Goal: Complete application form

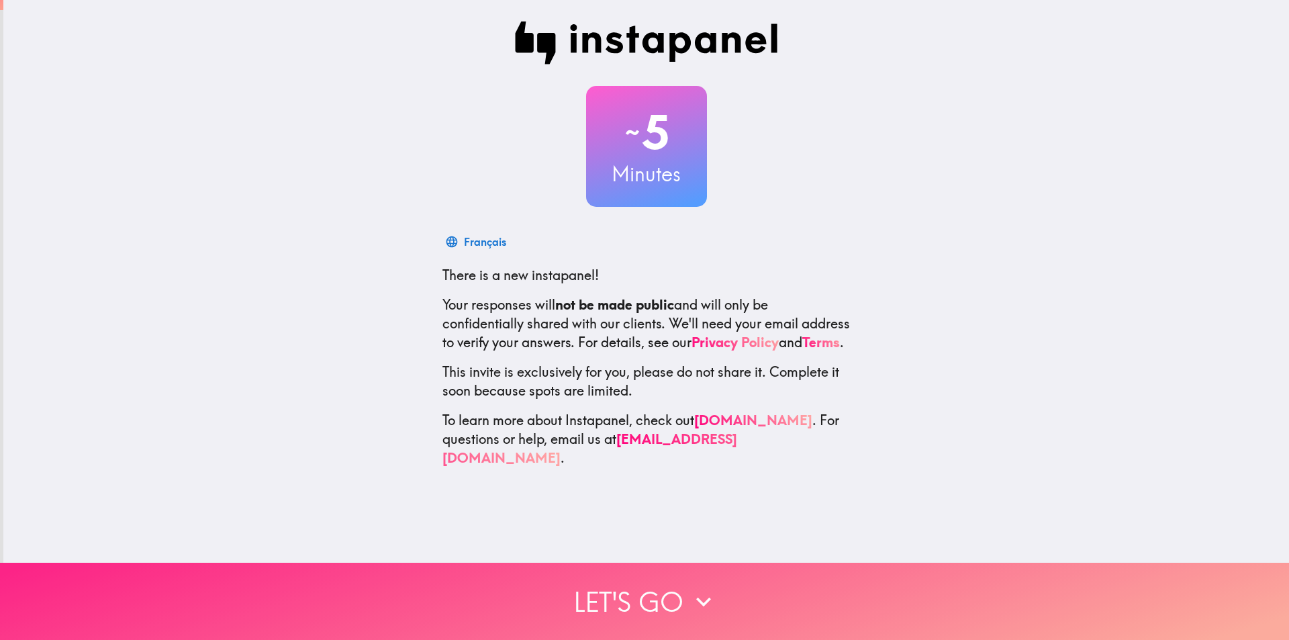
click at [688, 575] on button "Let's go" at bounding box center [644, 601] width 1289 height 77
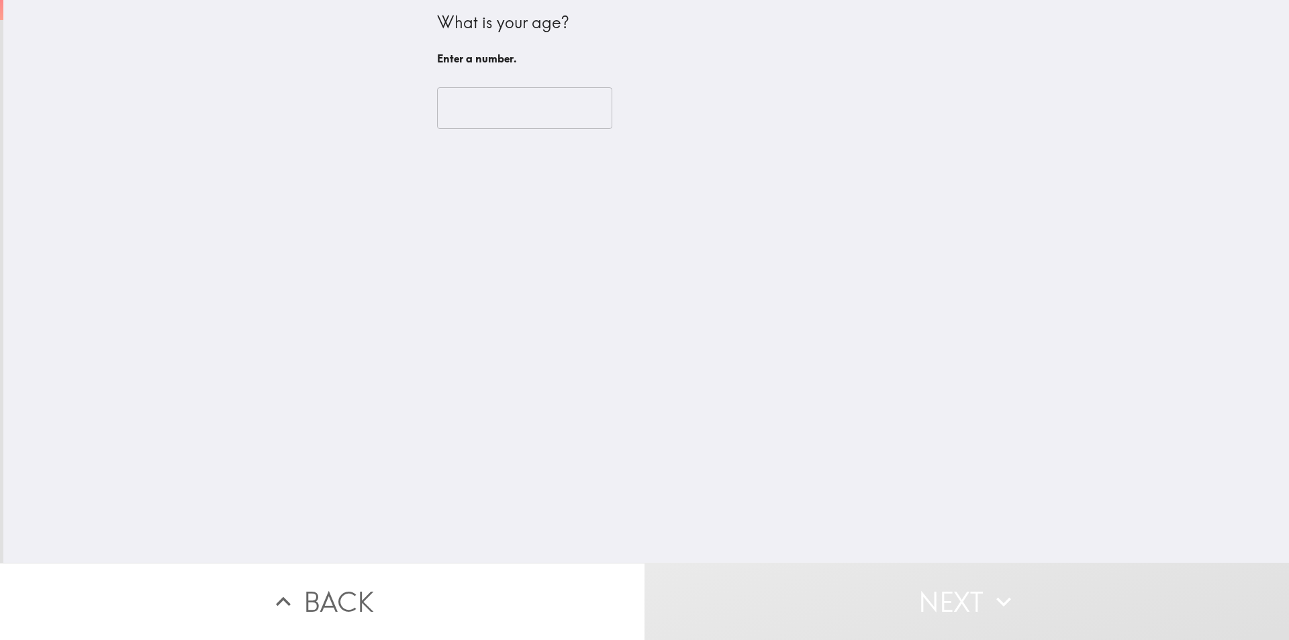
click at [528, 106] on input "number" at bounding box center [524, 108] width 175 height 42
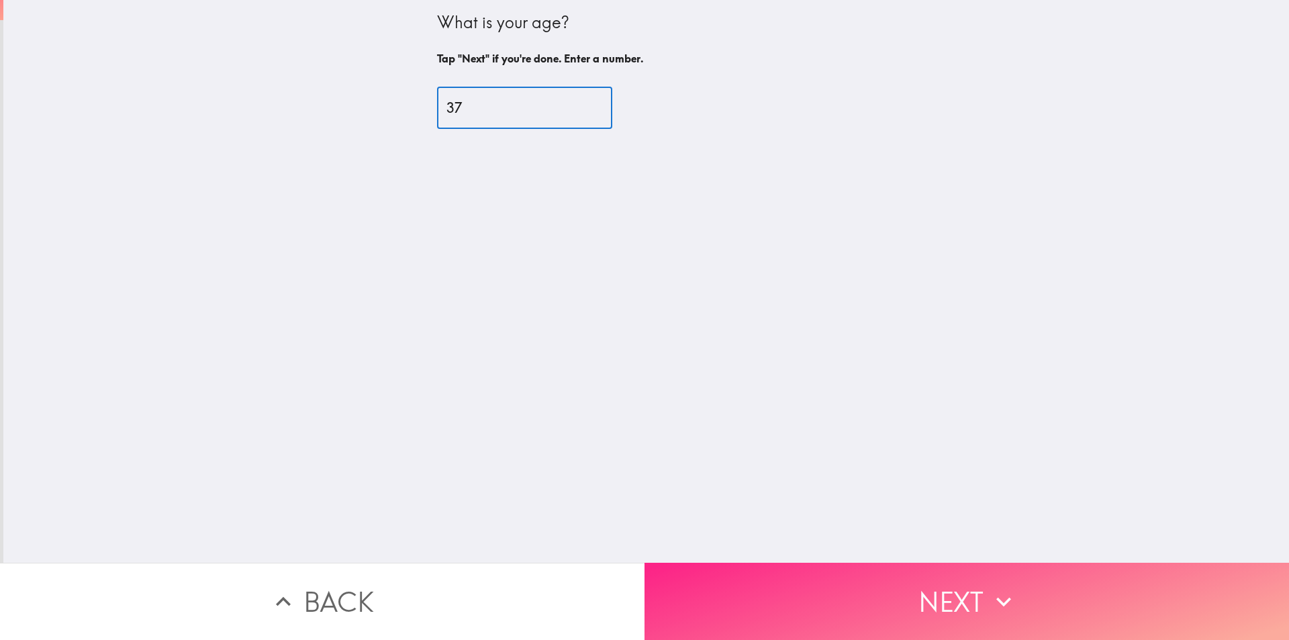
type input "37"
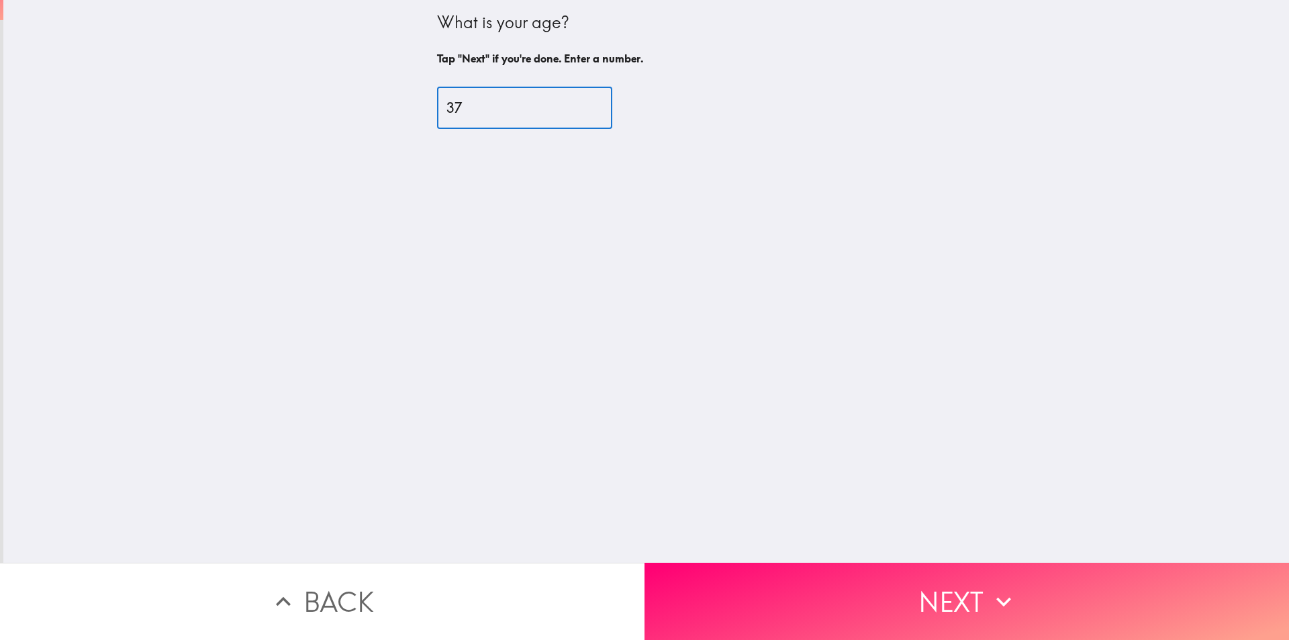
click at [960, 588] on button "Next" at bounding box center [967, 601] width 645 height 77
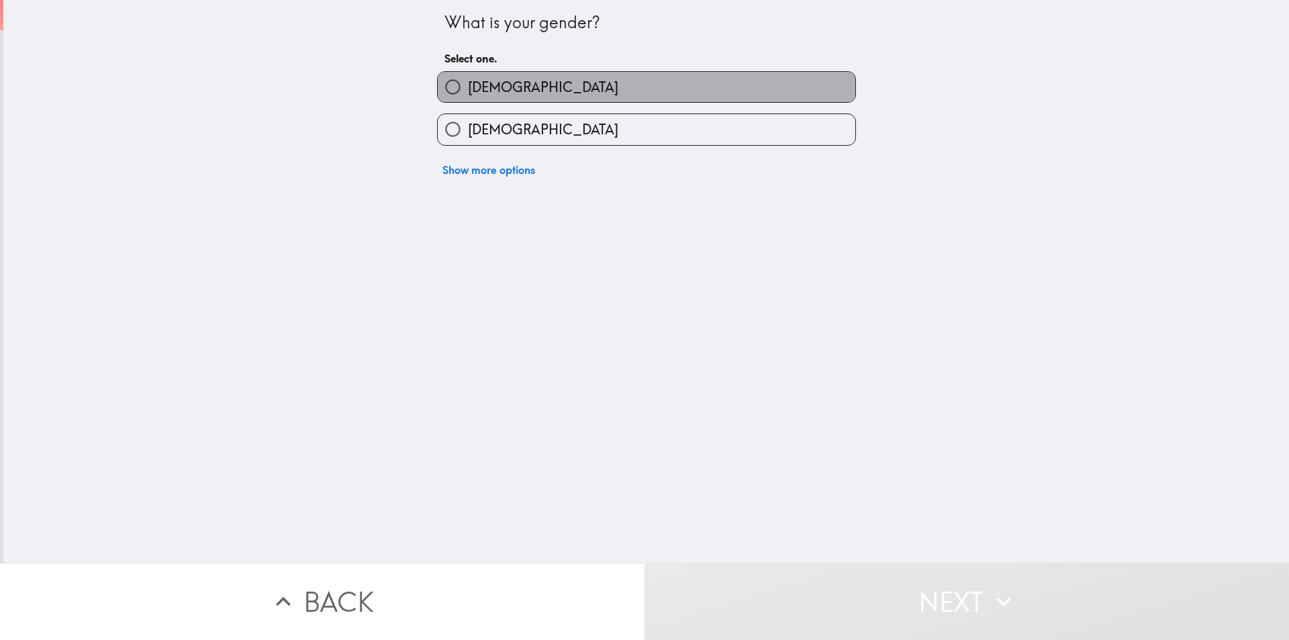
click at [570, 77] on label "[DEMOGRAPHIC_DATA]" at bounding box center [647, 87] width 418 height 30
click at [468, 77] on input "[DEMOGRAPHIC_DATA]" at bounding box center [453, 87] width 30 height 30
radio input "true"
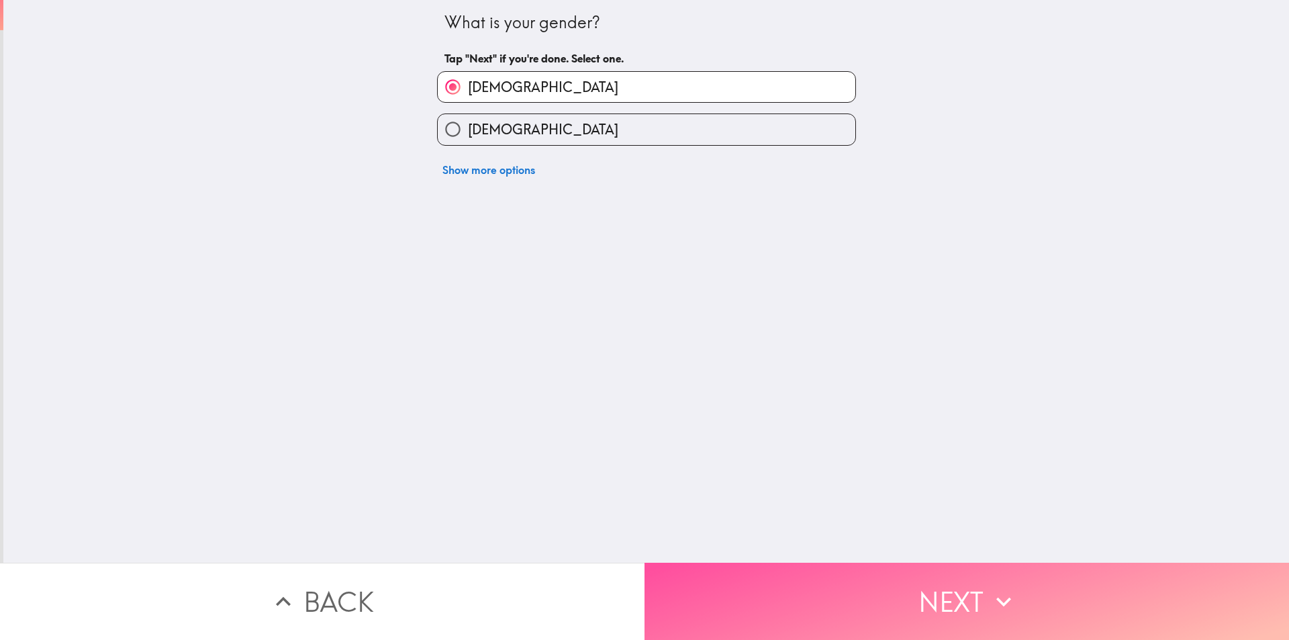
click at [934, 580] on button "Next" at bounding box center [967, 601] width 645 height 77
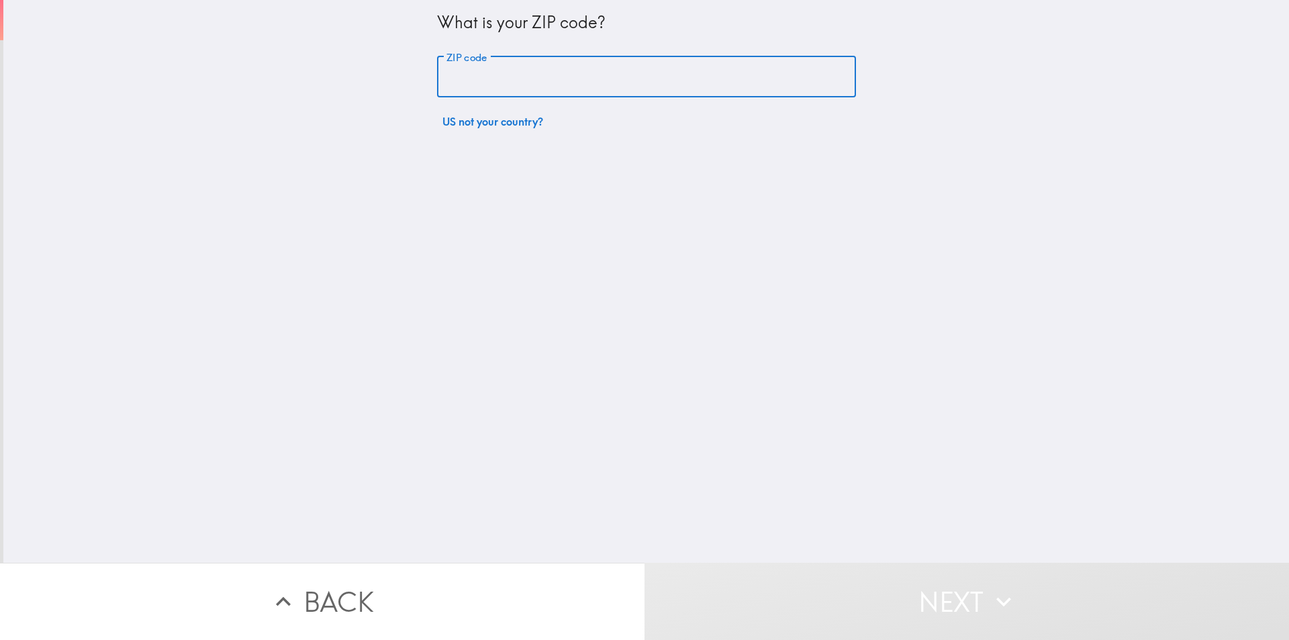
click at [647, 64] on input "ZIP code" at bounding box center [646, 77] width 419 height 42
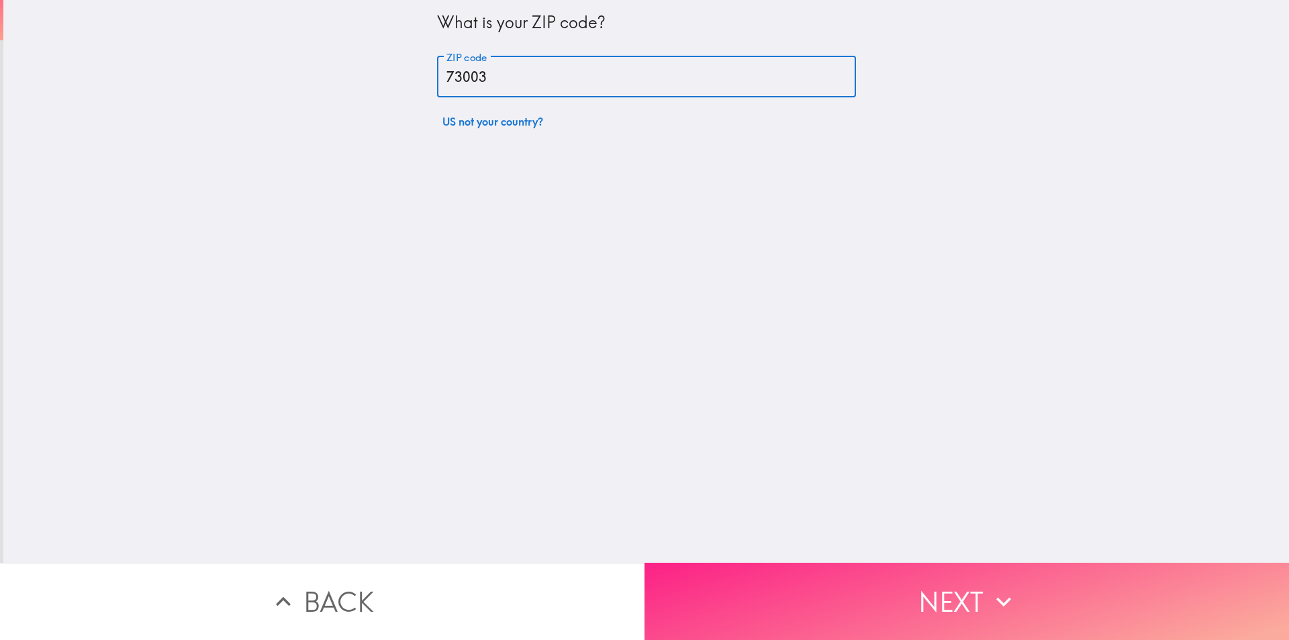
type input "73003"
click at [1021, 584] on button "Next" at bounding box center [967, 601] width 645 height 77
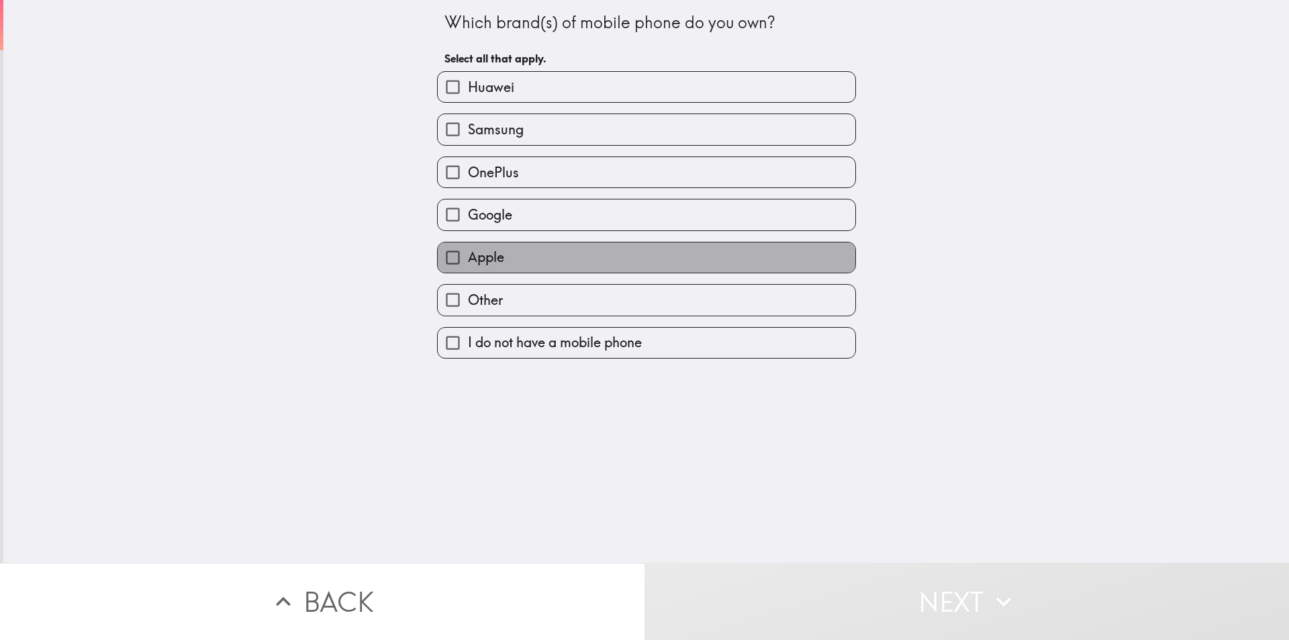
click at [636, 256] on label "Apple" at bounding box center [647, 257] width 418 height 30
click at [468, 256] on input "Apple" at bounding box center [453, 257] width 30 height 30
checkbox input "true"
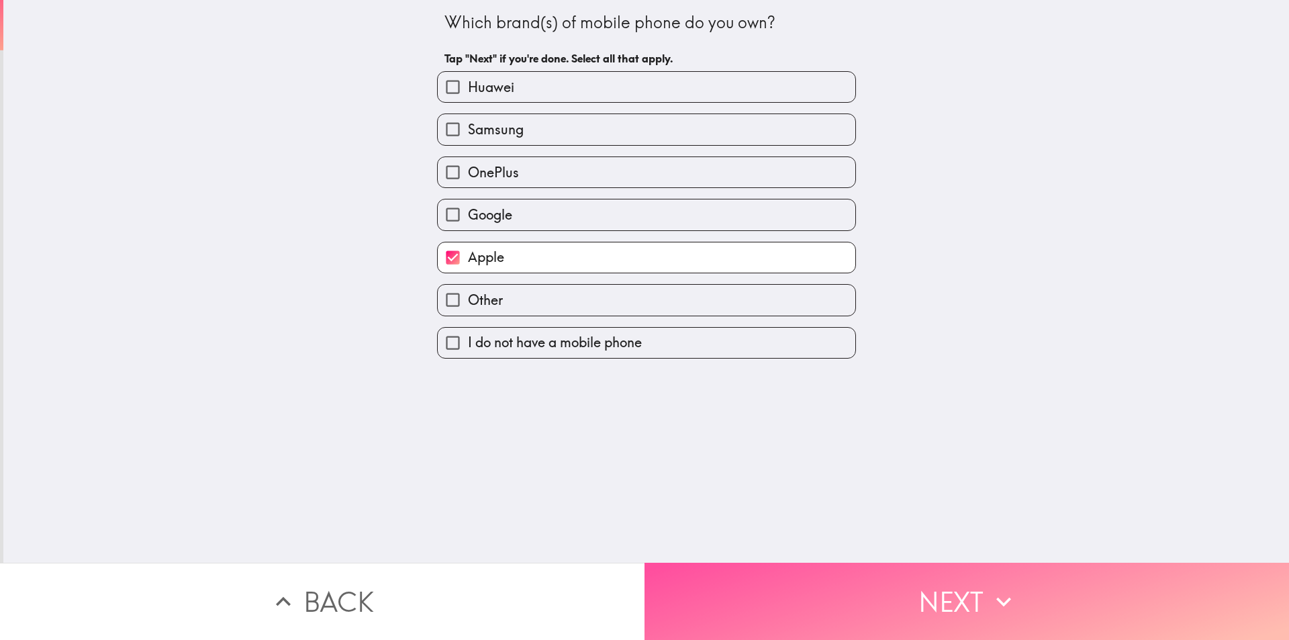
click at [940, 588] on button "Next" at bounding box center [967, 601] width 645 height 77
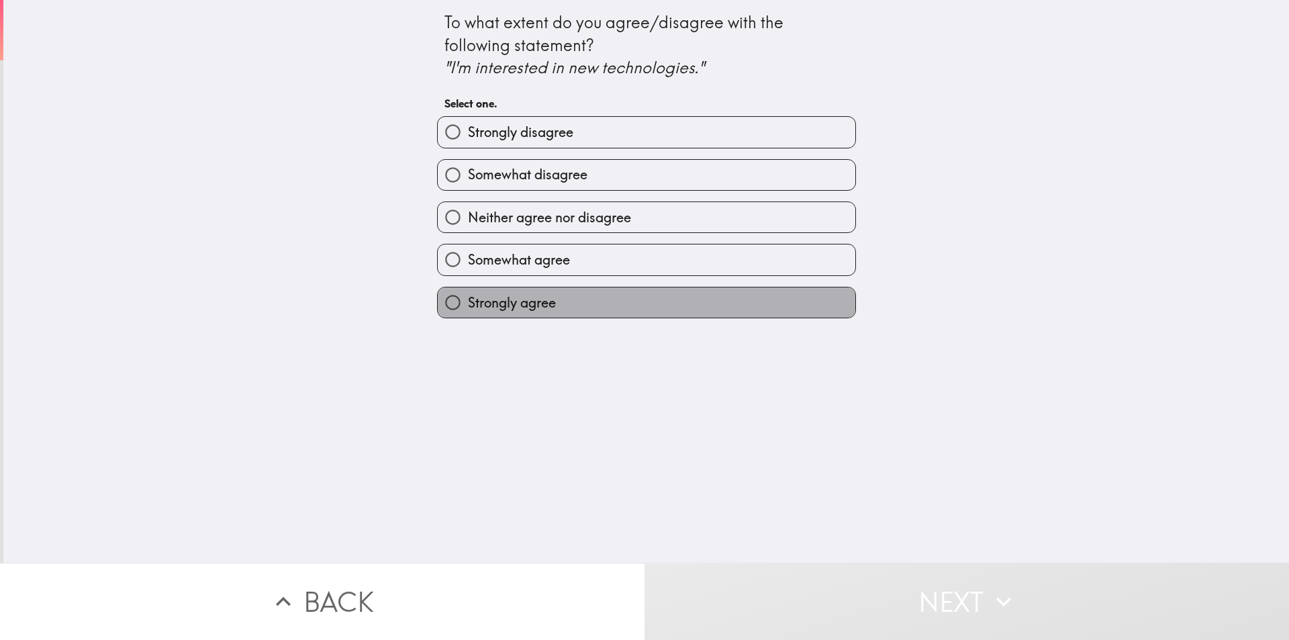
click at [594, 312] on label "Strongly agree" at bounding box center [647, 302] width 418 height 30
click at [468, 312] on input "Strongly agree" at bounding box center [453, 302] width 30 height 30
radio input "true"
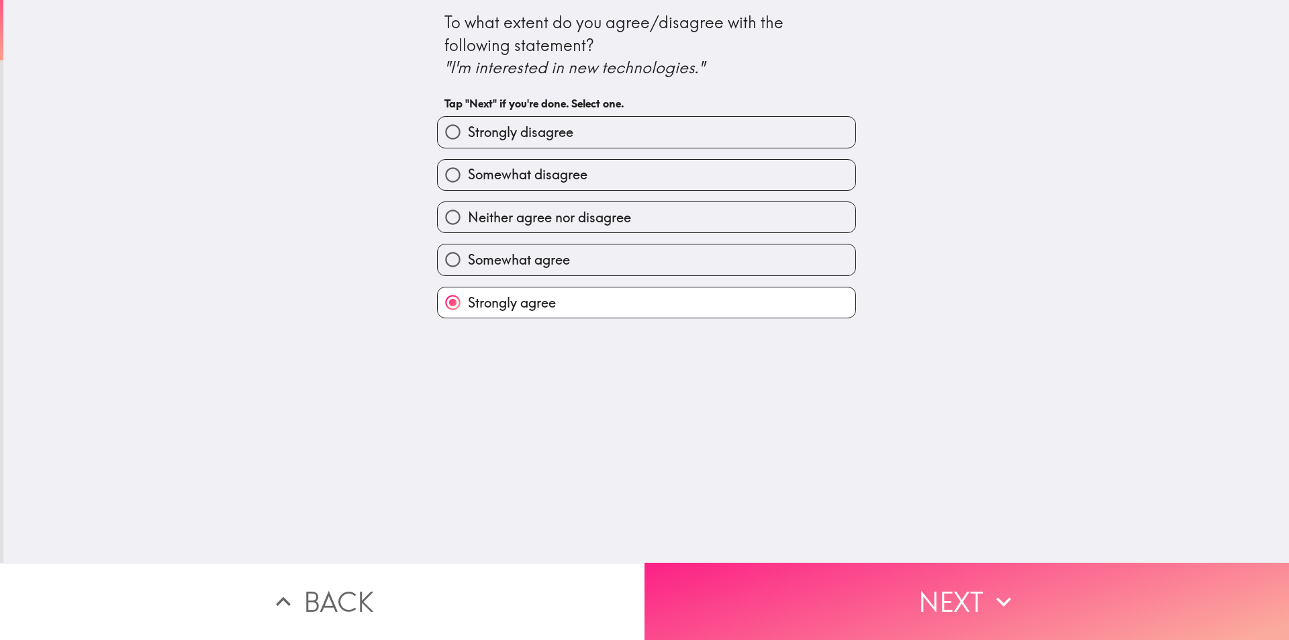
click at [888, 605] on button "Next" at bounding box center [967, 601] width 645 height 77
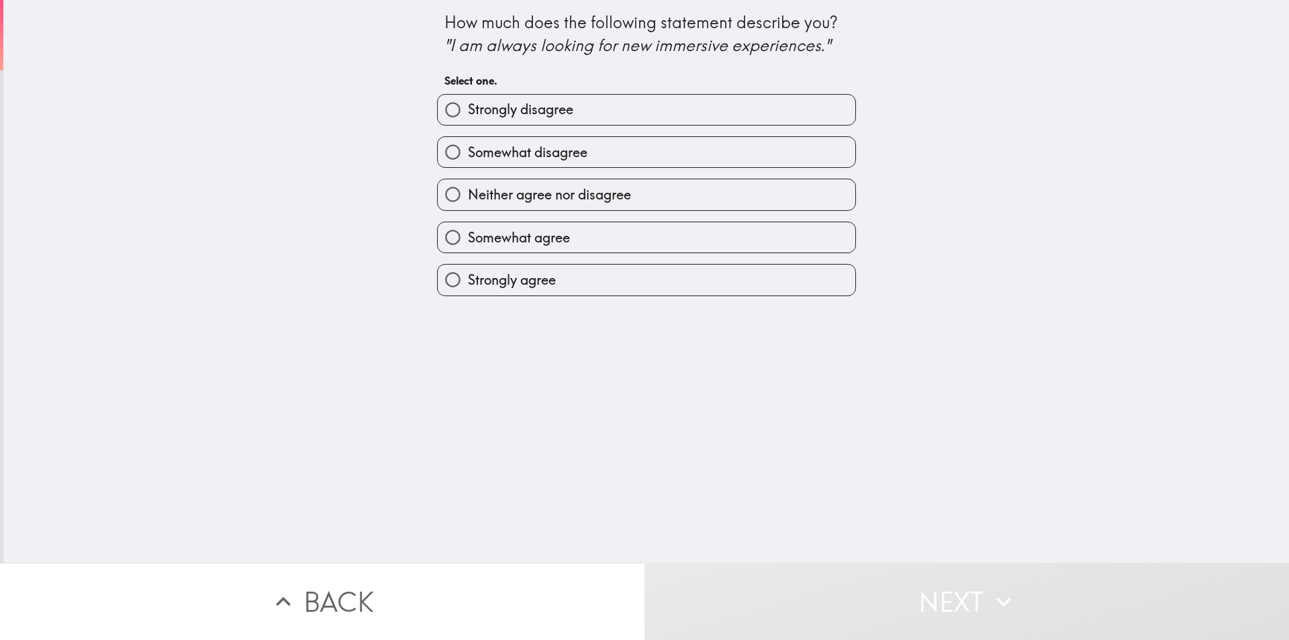
click at [674, 234] on label "Somewhat agree" at bounding box center [647, 237] width 418 height 30
click at [468, 234] on input "Somewhat agree" at bounding box center [453, 237] width 30 height 30
radio input "true"
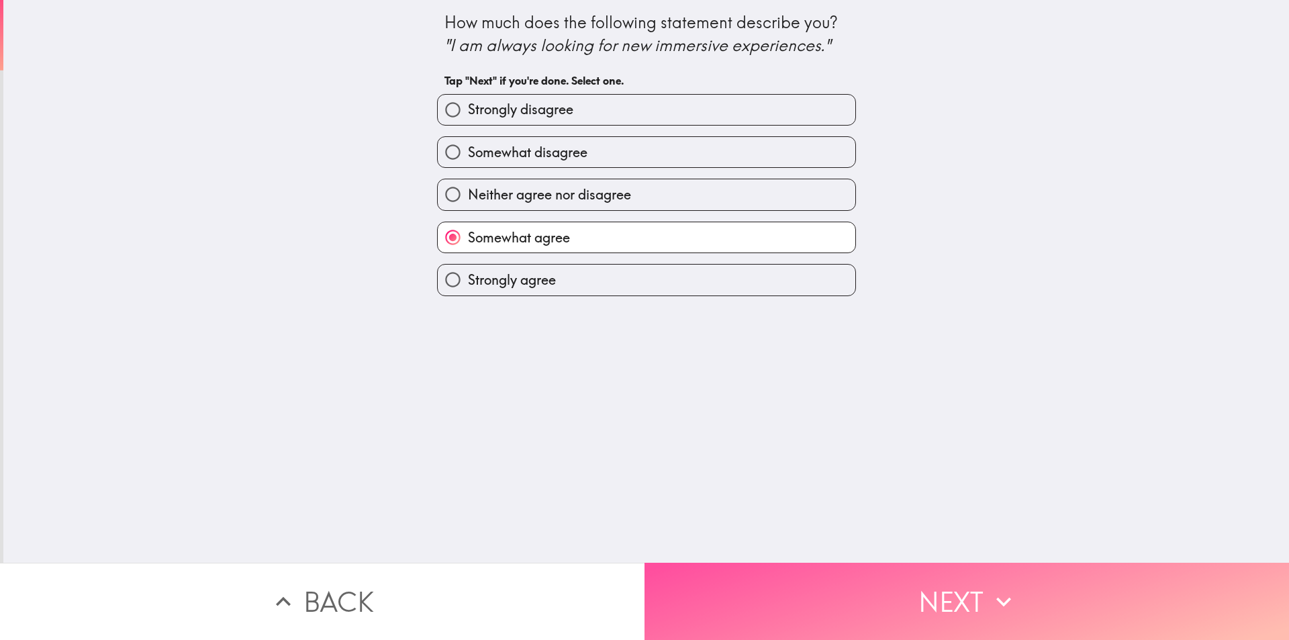
click at [910, 586] on button "Next" at bounding box center [967, 601] width 645 height 77
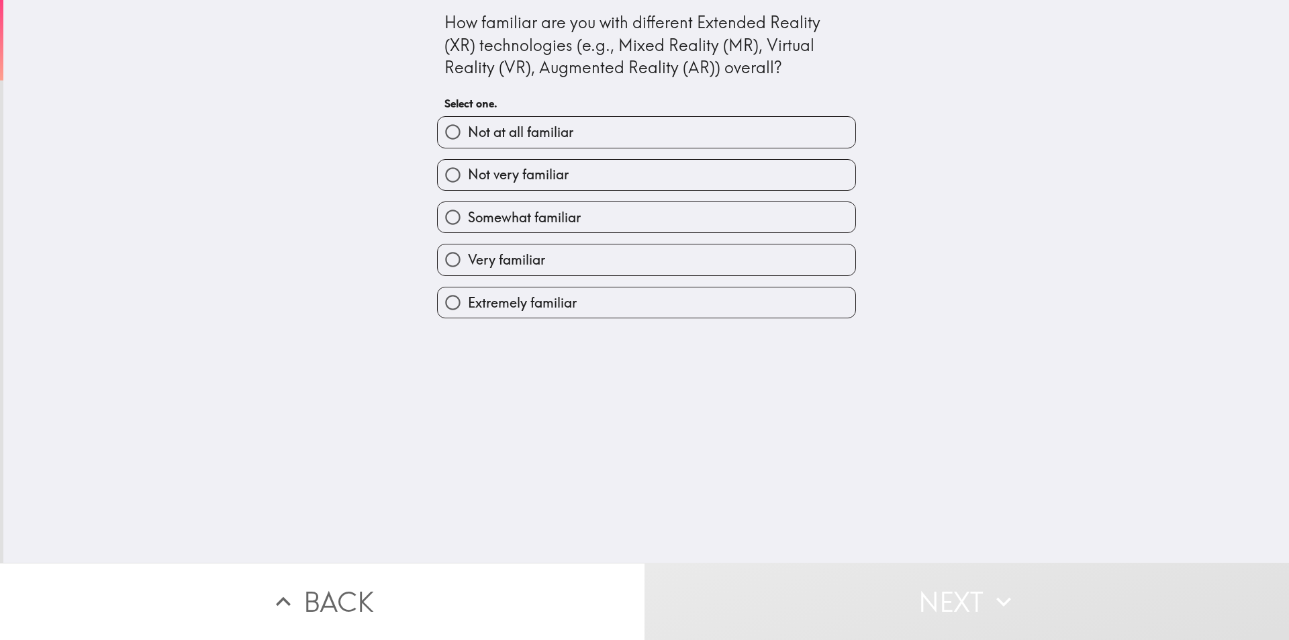
click at [711, 218] on label "Somewhat familiar" at bounding box center [647, 217] width 418 height 30
click at [468, 218] on input "Somewhat familiar" at bounding box center [453, 217] width 30 height 30
radio input "true"
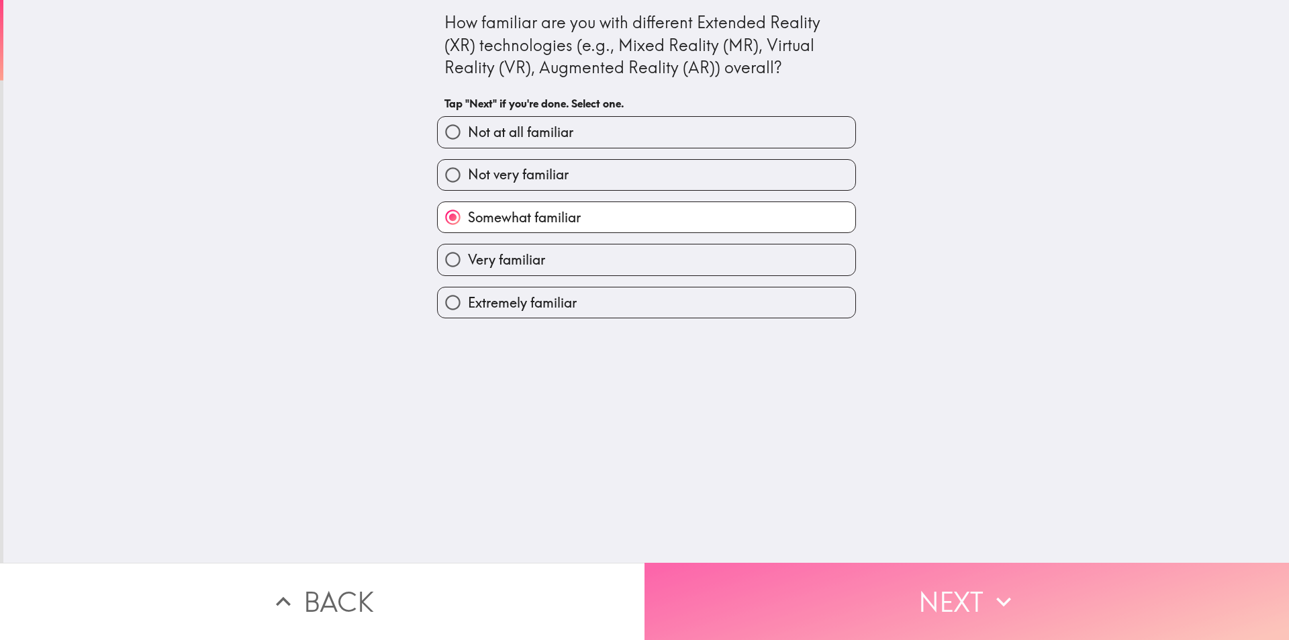
click at [884, 569] on button "Next" at bounding box center [967, 601] width 645 height 77
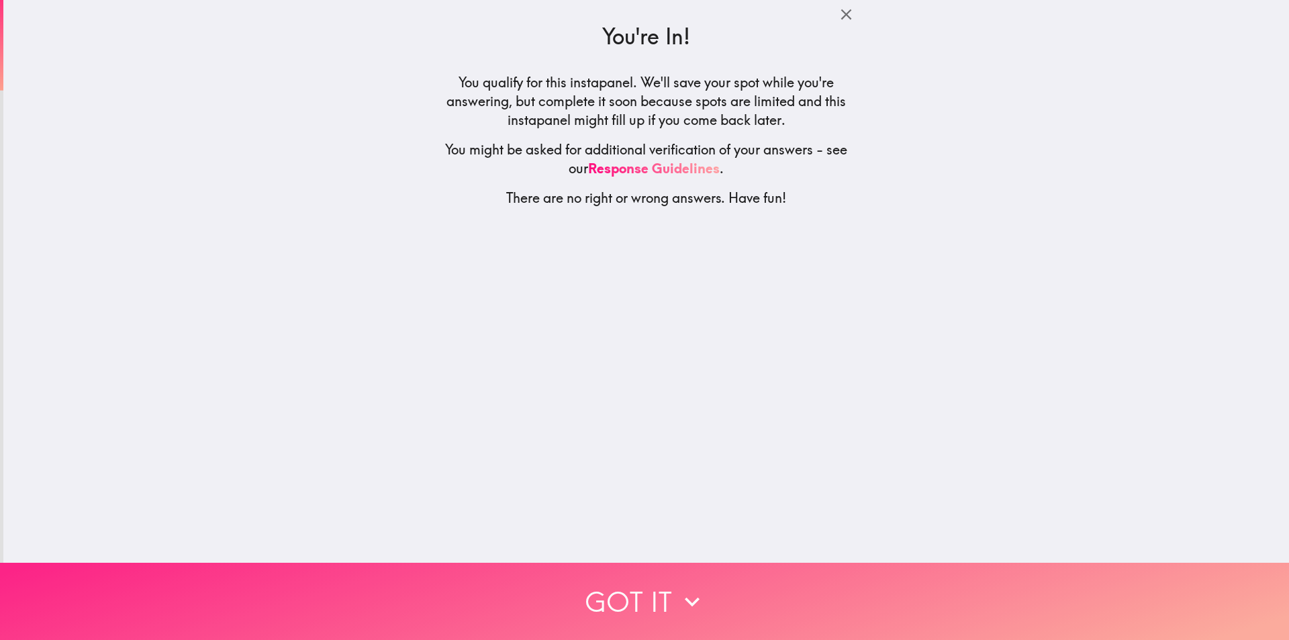
click at [861, 602] on button "Got it" at bounding box center [644, 601] width 1289 height 77
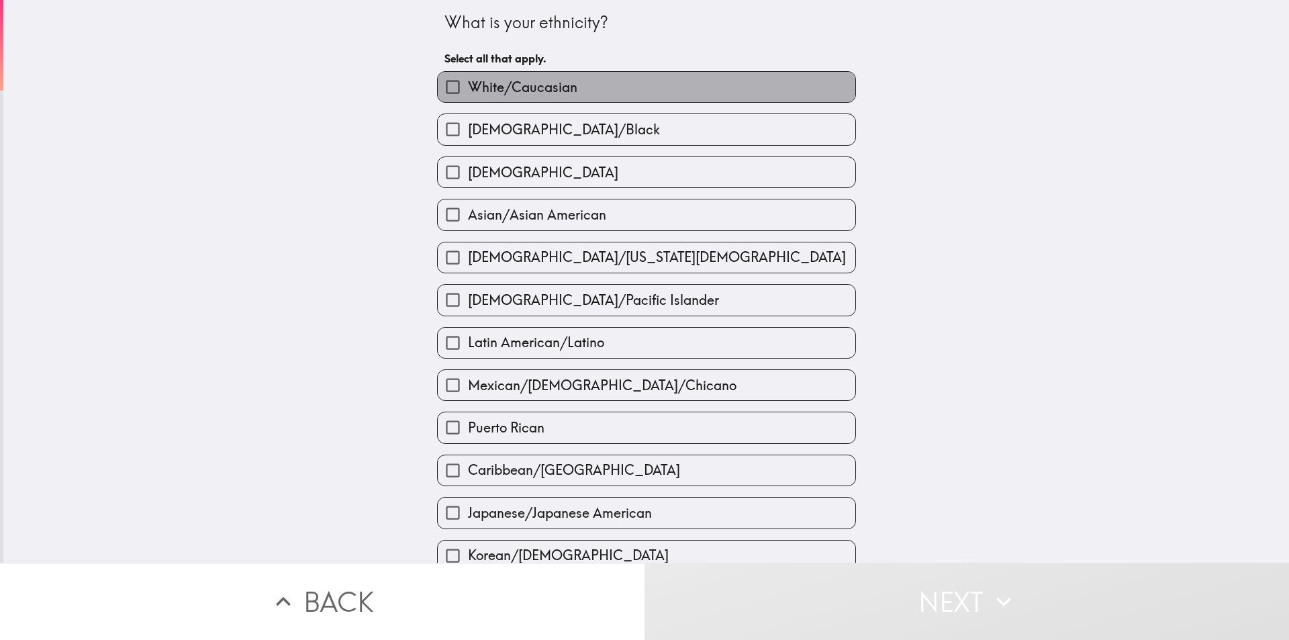
click at [714, 87] on label "White/Caucasian" at bounding box center [647, 87] width 418 height 30
click at [468, 87] on input "White/Caucasian" at bounding box center [453, 87] width 30 height 30
checkbox input "true"
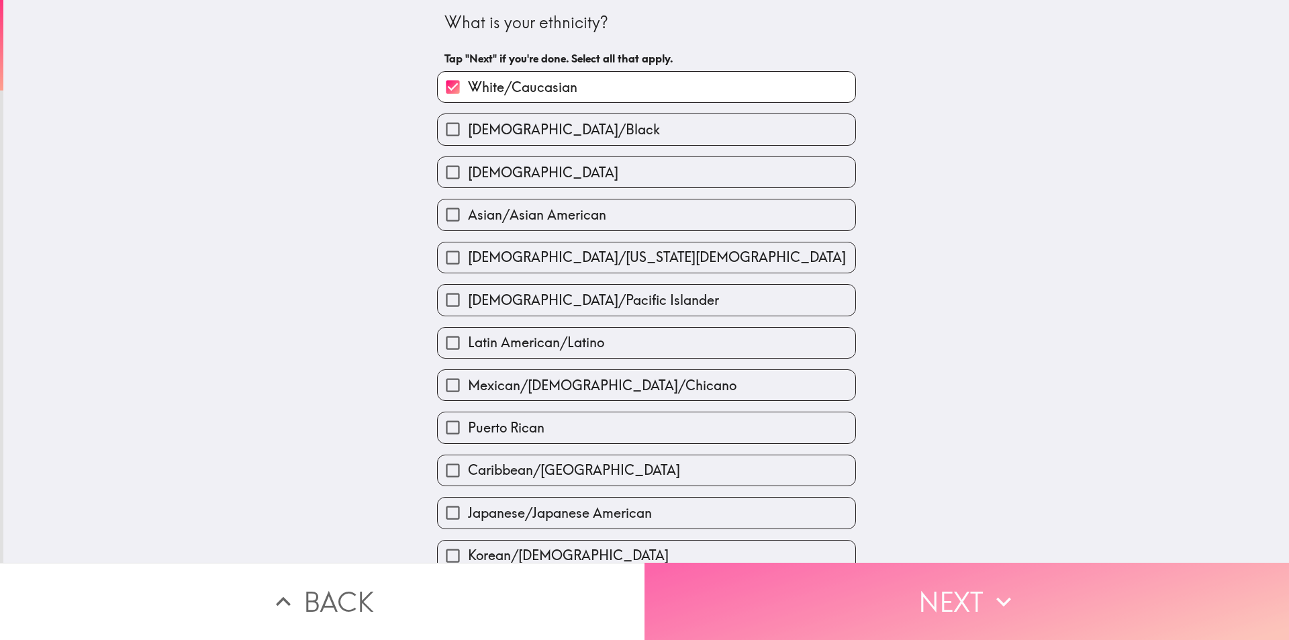
click at [847, 609] on button "Next" at bounding box center [967, 601] width 645 height 77
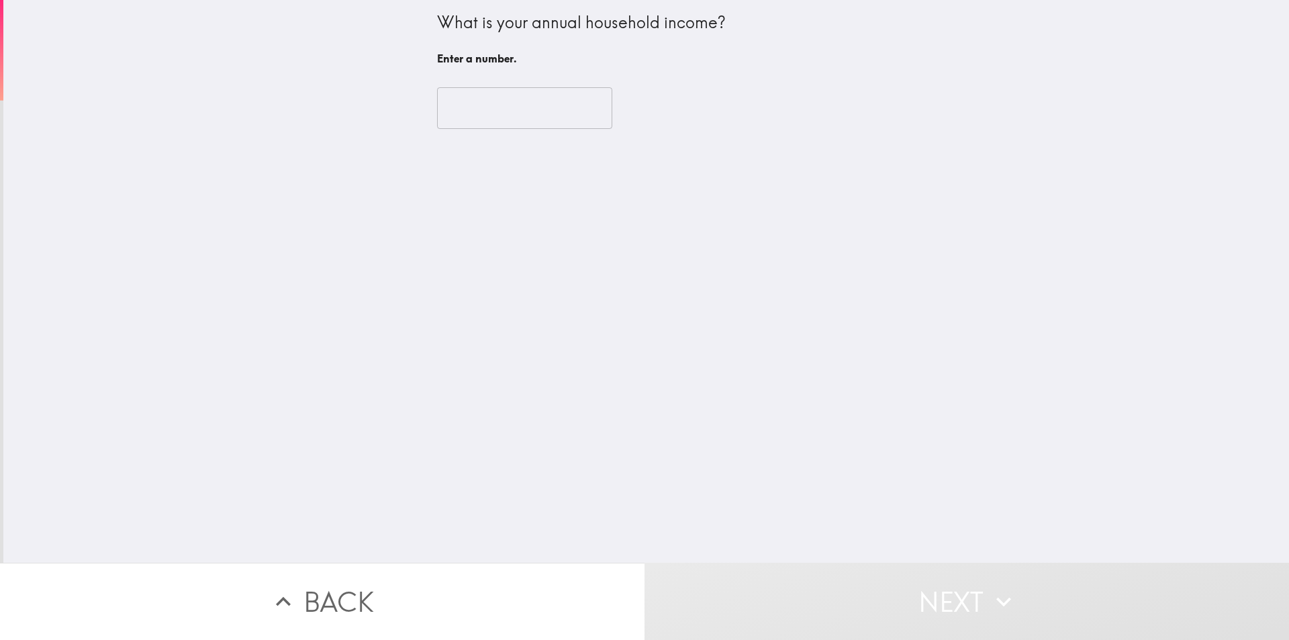
click at [533, 117] on input "number" at bounding box center [524, 108] width 175 height 42
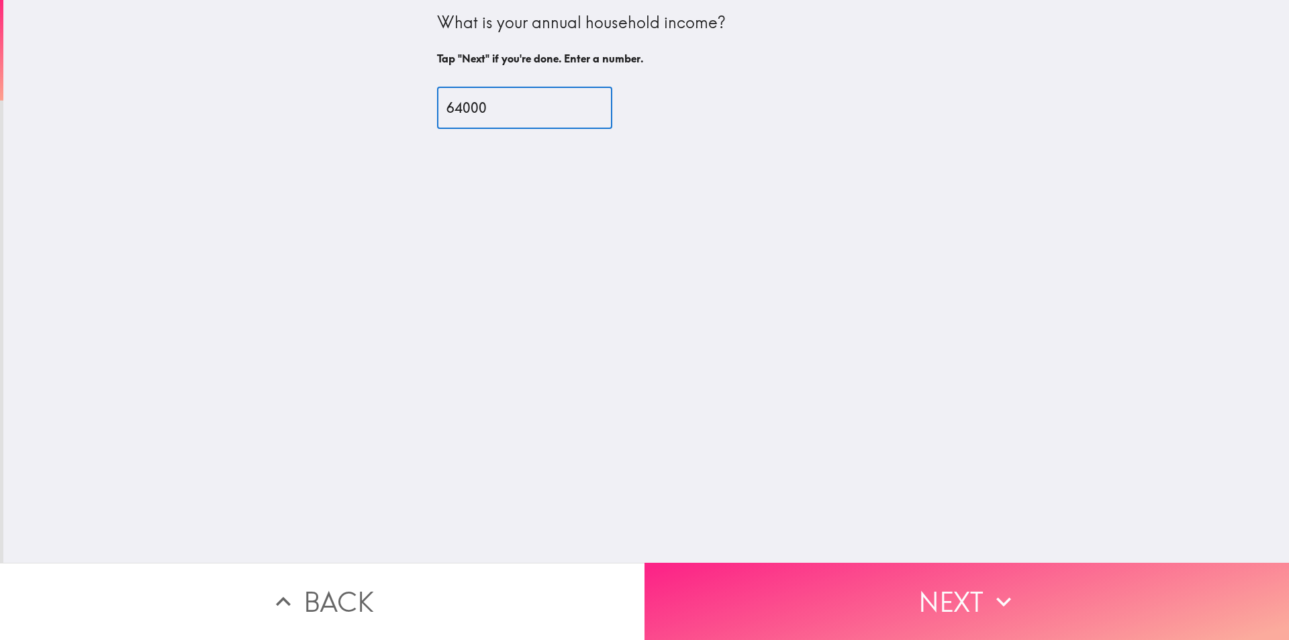
type input "64000"
click at [907, 575] on button "Next" at bounding box center [967, 601] width 645 height 77
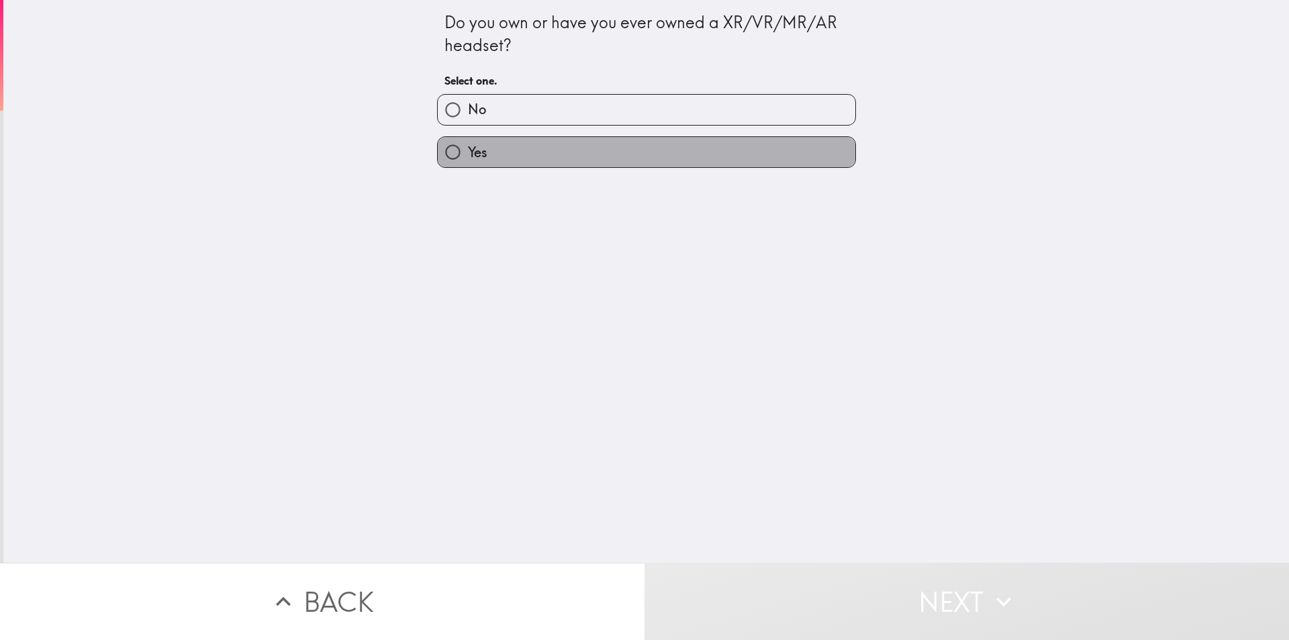
click at [591, 154] on label "Yes" at bounding box center [647, 152] width 418 height 30
click at [468, 154] on input "Yes" at bounding box center [453, 152] width 30 height 30
radio input "true"
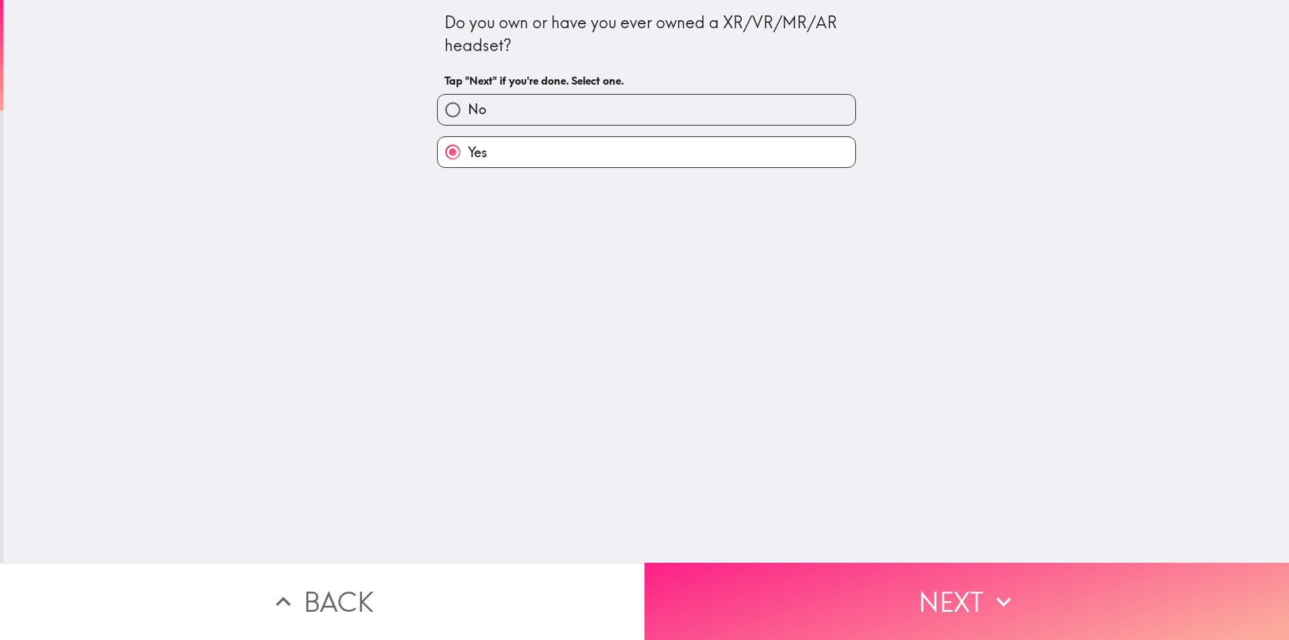
click at [839, 572] on button "Next" at bounding box center [967, 601] width 645 height 77
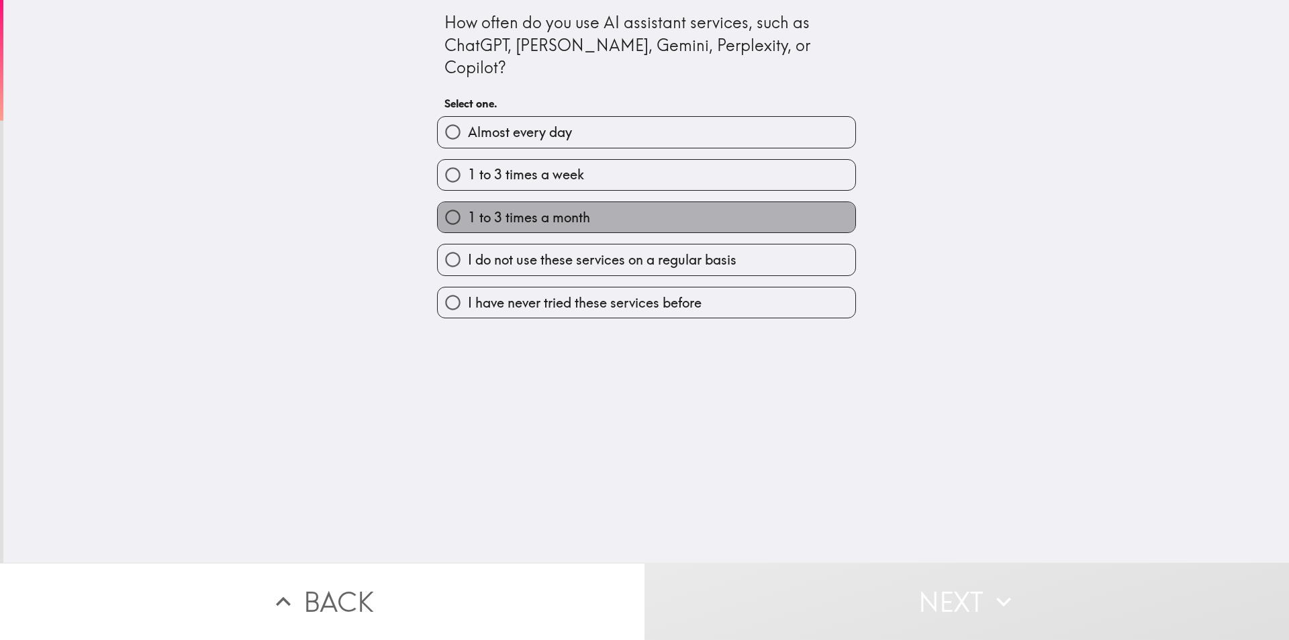
click at [599, 202] on label "1 to 3 times a month" at bounding box center [647, 217] width 418 height 30
click at [468, 202] on input "1 to 3 times a month" at bounding box center [453, 217] width 30 height 30
radio input "true"
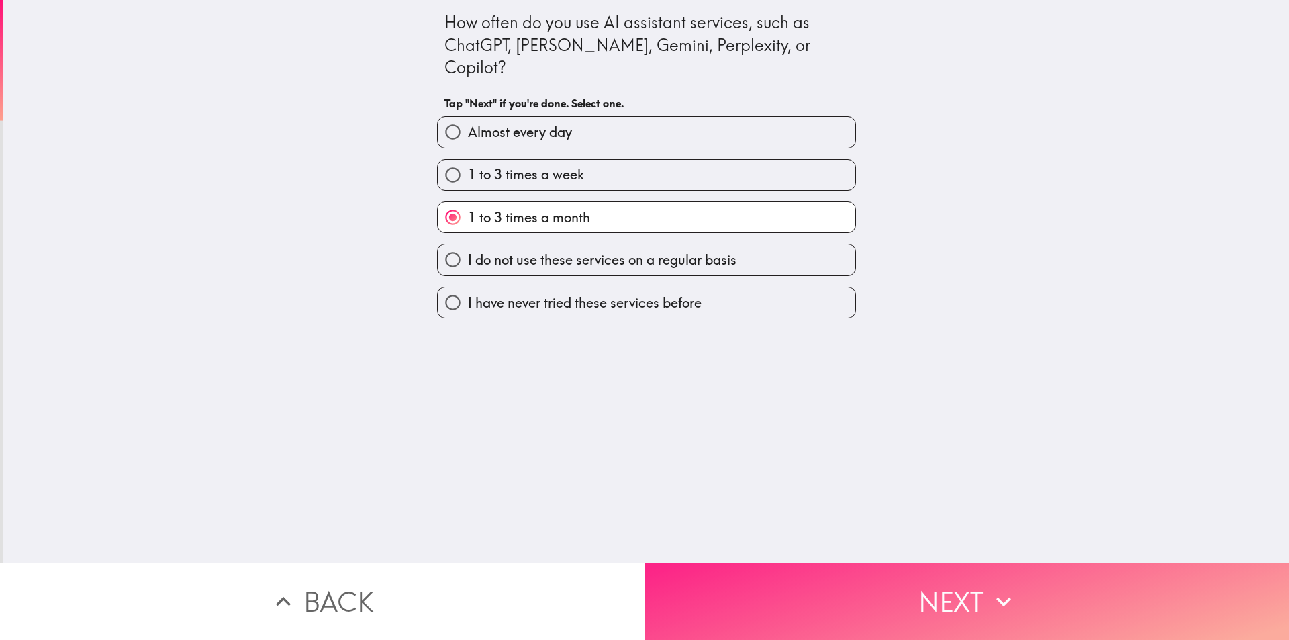
click at [840, 572] on button "Next" at bounding box center [967, 601] width 645 height 77
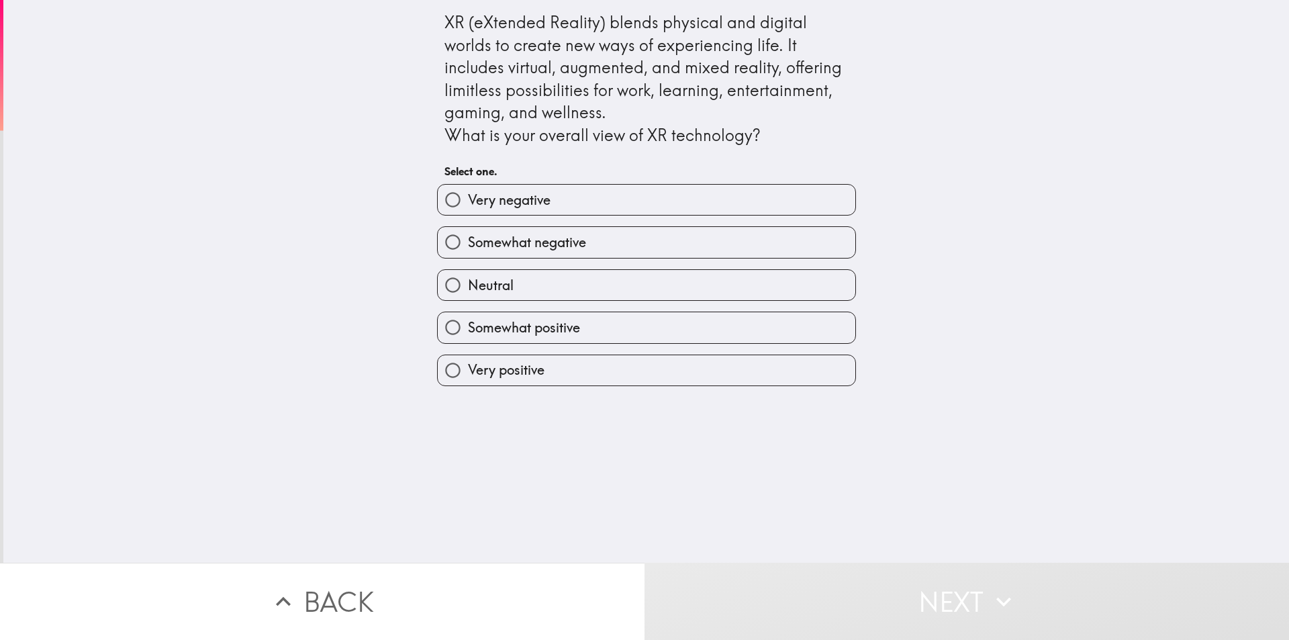
click at [669, 363] on label "Very positive" at bounding box center [647, 370] width 418 height 30
click at [468, 363] on input "Very positive" at bounding box center [453, 370] width 30 height 30
radio input "true"
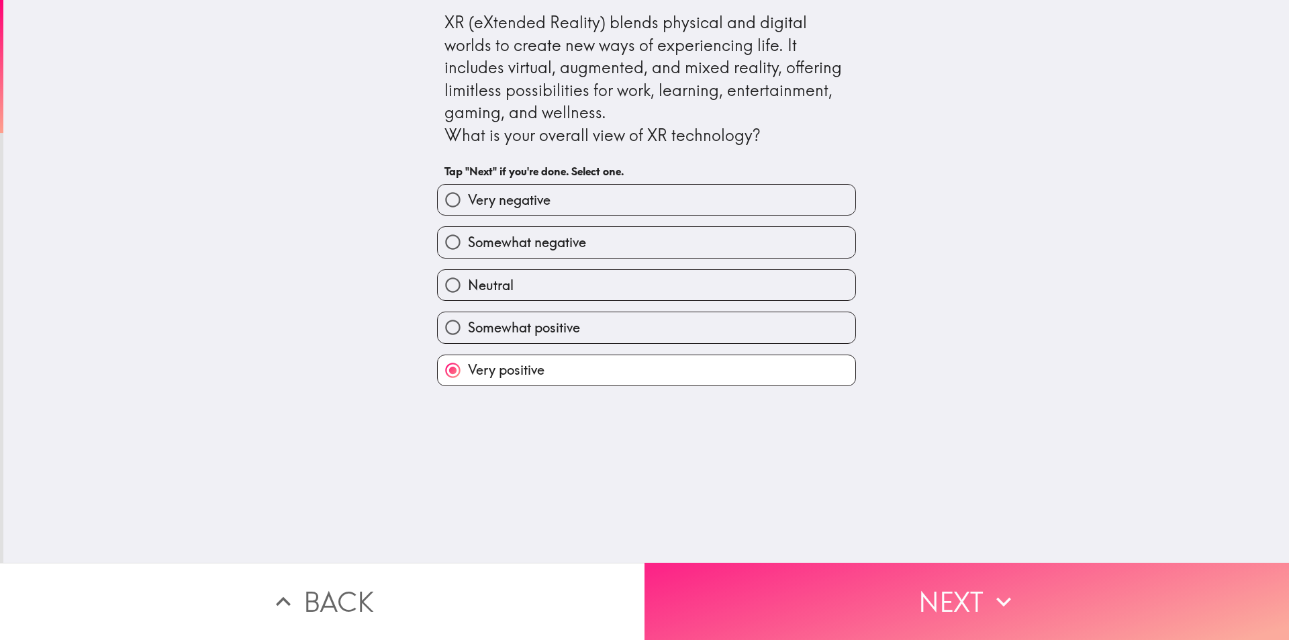
click at [824, 588] on button "Next" at bounding box center [967, 601] width 645 height 77
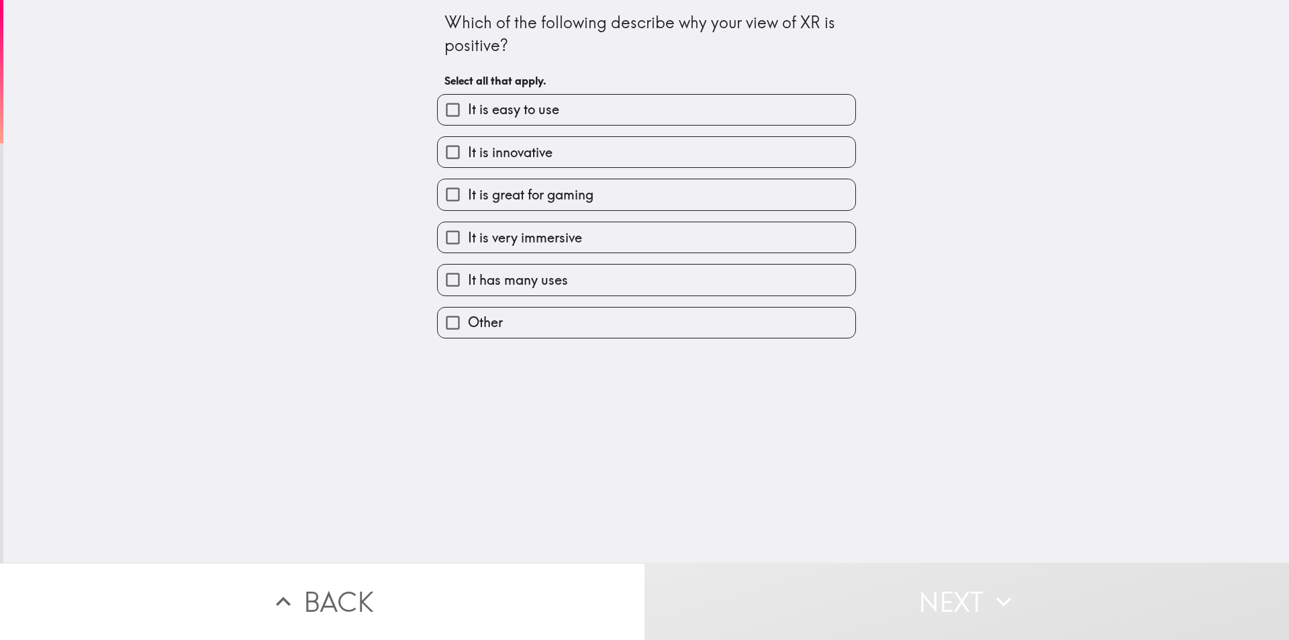
click at [505, 152] on span "It is innovative" at bounding box center [510, 152] width 85 height 19
click at [468, 152] on input "It is innovative" at bounding box center [453, 152] width 30 height 30
checkbox input "true"
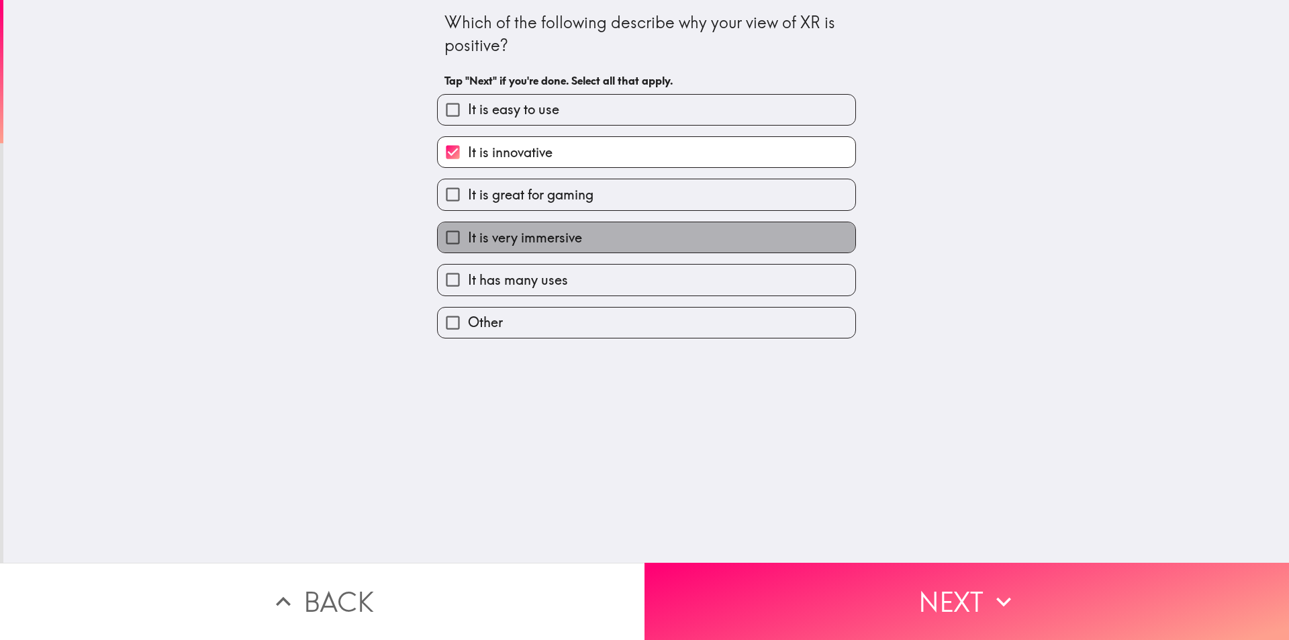
click at [519, 231] on span "It is very immersive" at bounding box center [525, 237] width 114 height 19
click at [468, 231] on input "It is very immersive" at bounding box center [453, 237] width 30 height 30
checkbox input "true"
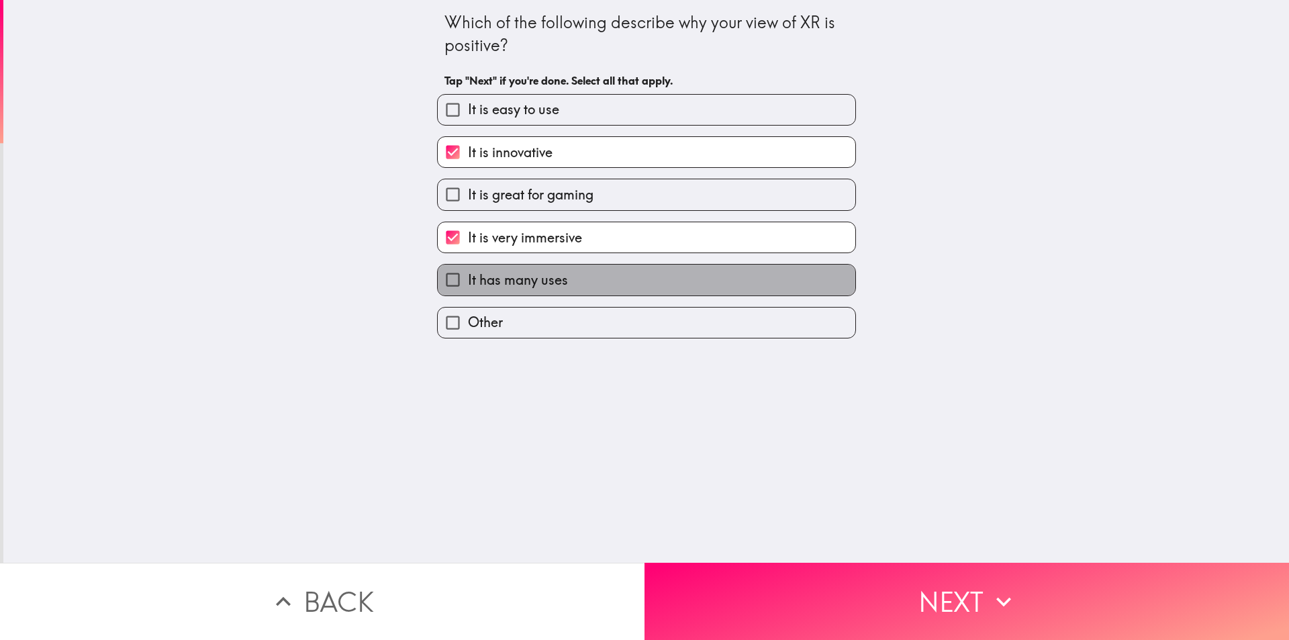
click at [545, 285] on span "It has many uses" at bounding box center [518, 280] width 100 height 19
click at [468, 285] on input "It has many uses" at bounding box center [453, 280] width 30 height 30
checkbox input "true"
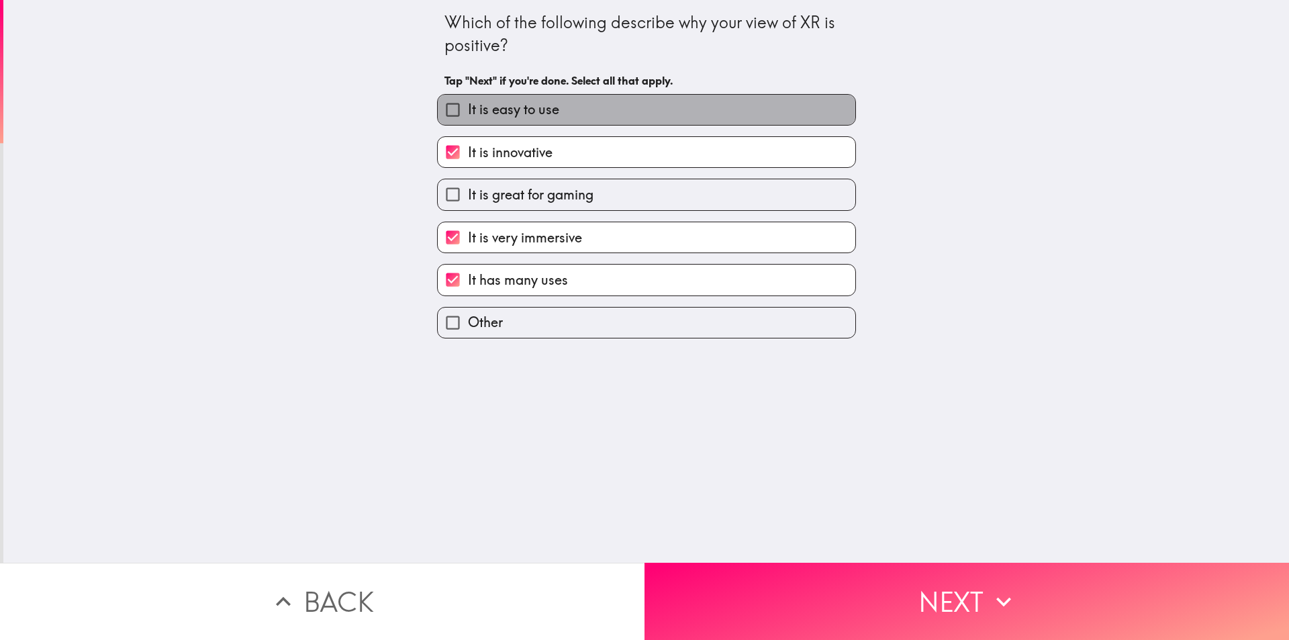
click at [561, 120] on label "It is easy to use" at bounding box center [647, 110] width 418 height 30
click at [468, 120] on input "It is easy to use" at bounding box center [453, 110] width 30 height 30
checkbox input "true"
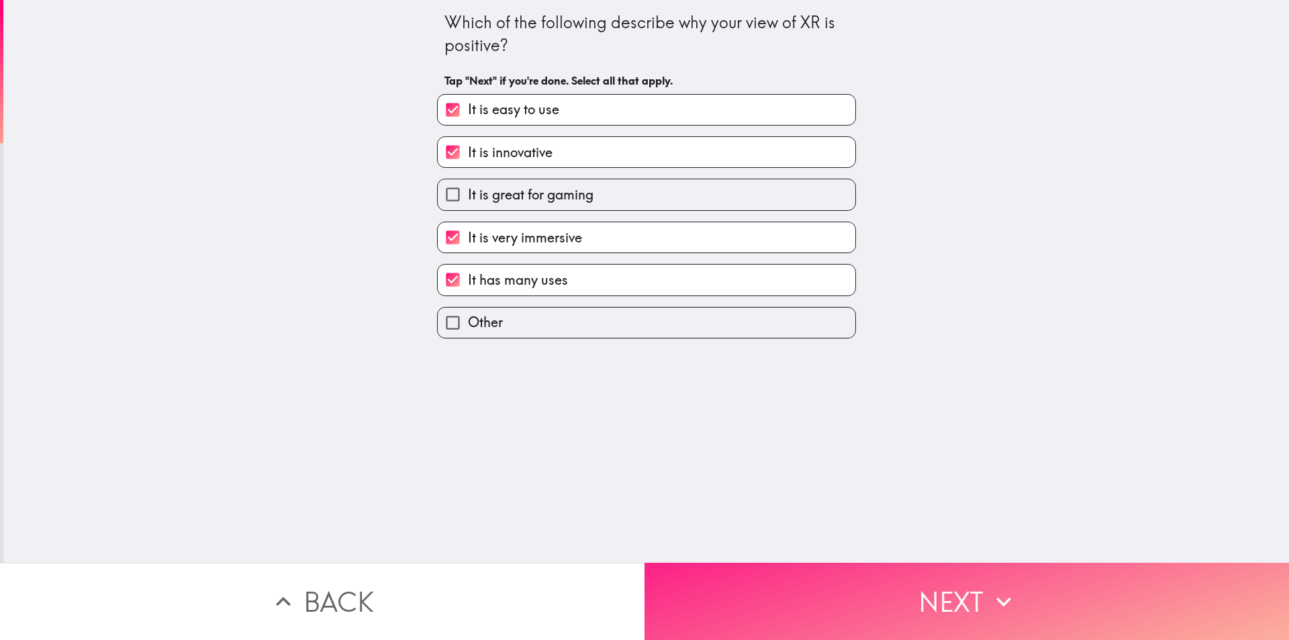
click at [843, 569] on button "Next" at bounding box center [967, 601] width 645 height 77
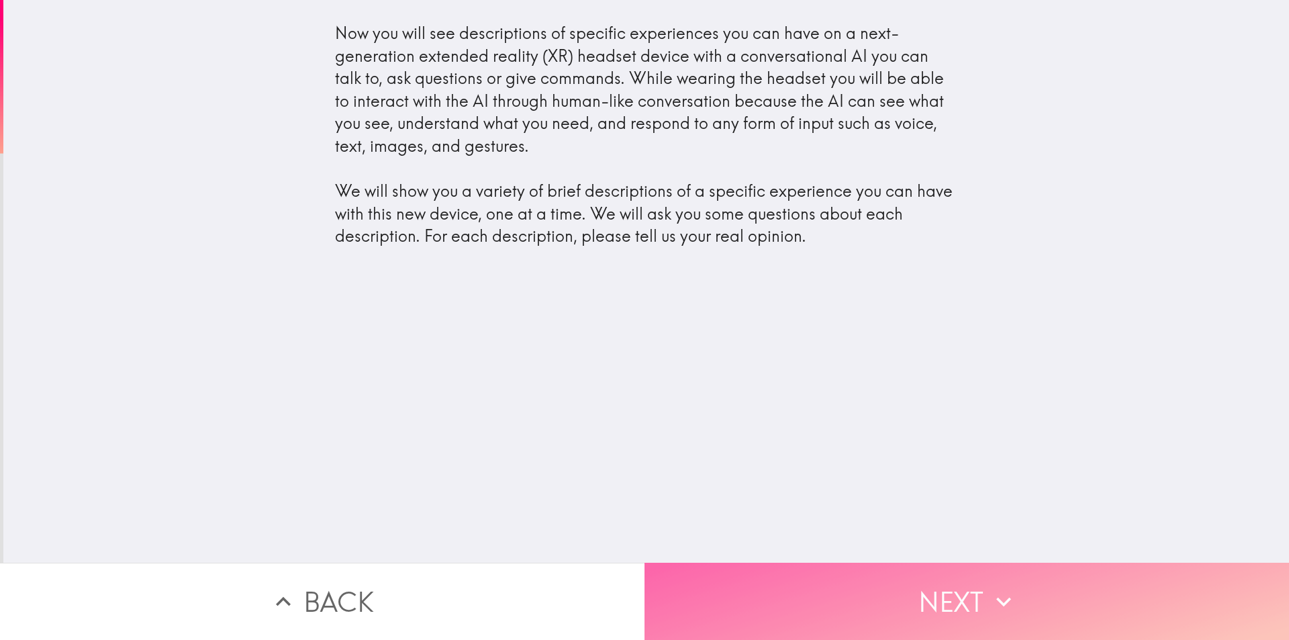
click at [821, 577] on button "Next" at bounding box center [967, 601] width 645 height 77
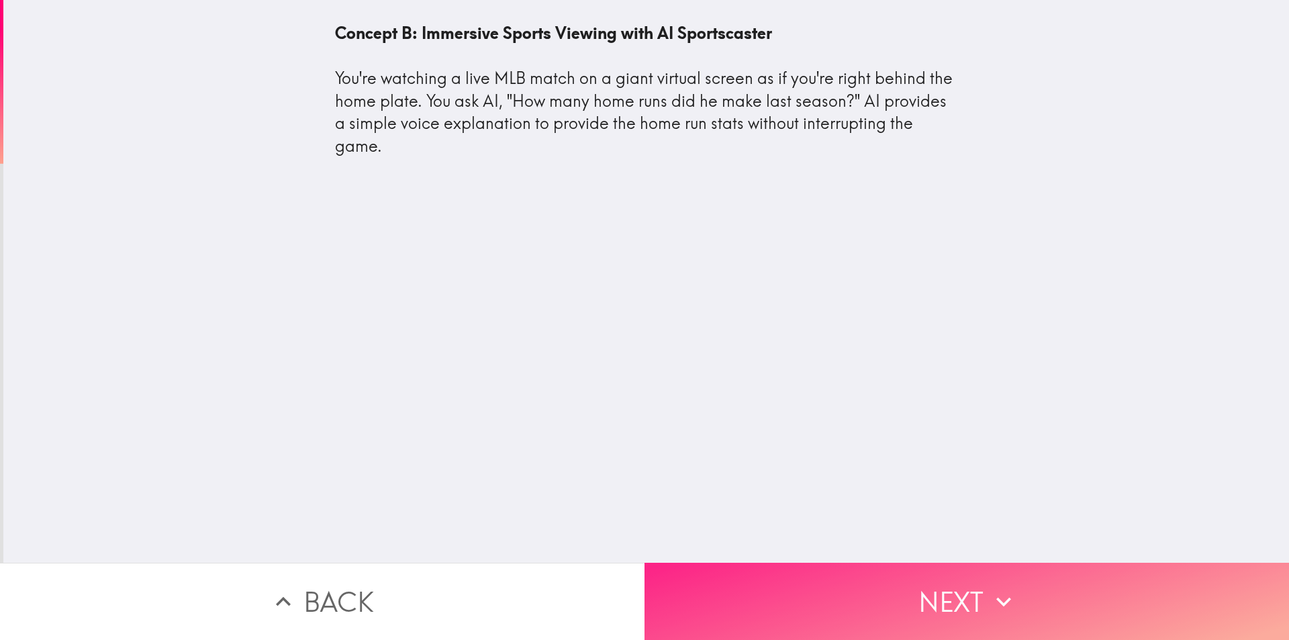
click at [834, 597] on button "Next" at bounding box center [967, 601] width 645 height 77
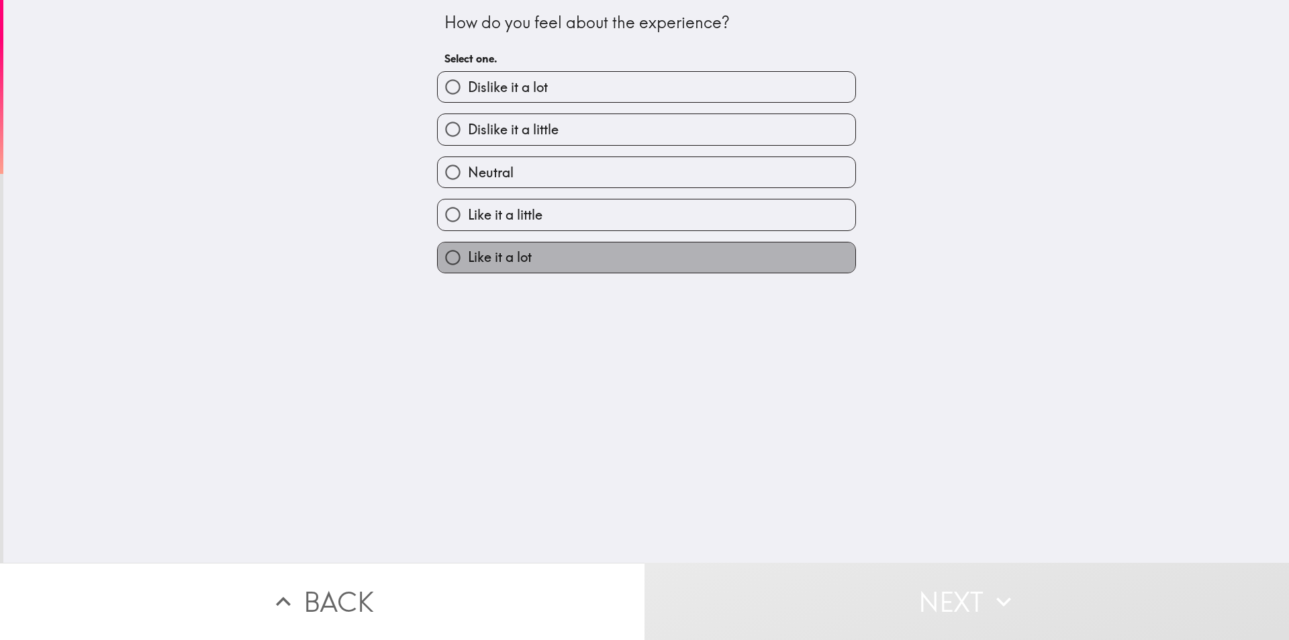
click at [599, 260] on label "Like it a lot" at bounding box center [647, 257] width 418 height 30
click at [468, 260] on input "Like it a lot" at bounding box center [453, 257] width 30 height 30
radio input "true"
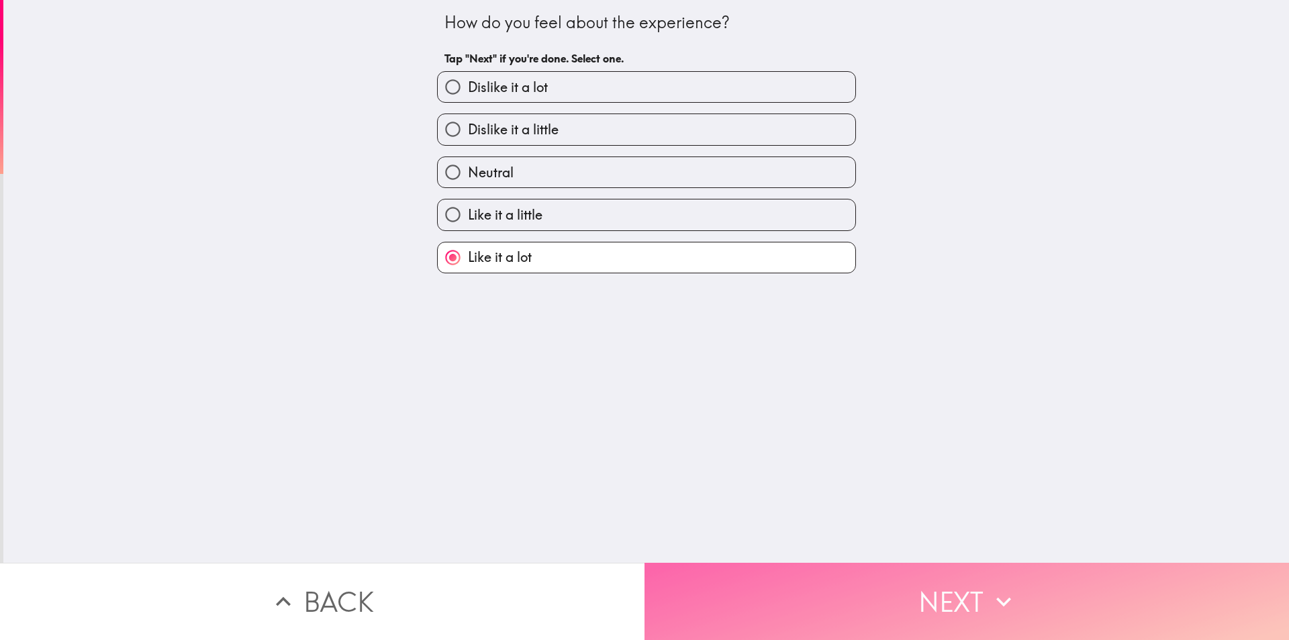
click at [772, 590] on button "Next" at bounding box center [967, 601] width 645 height 77
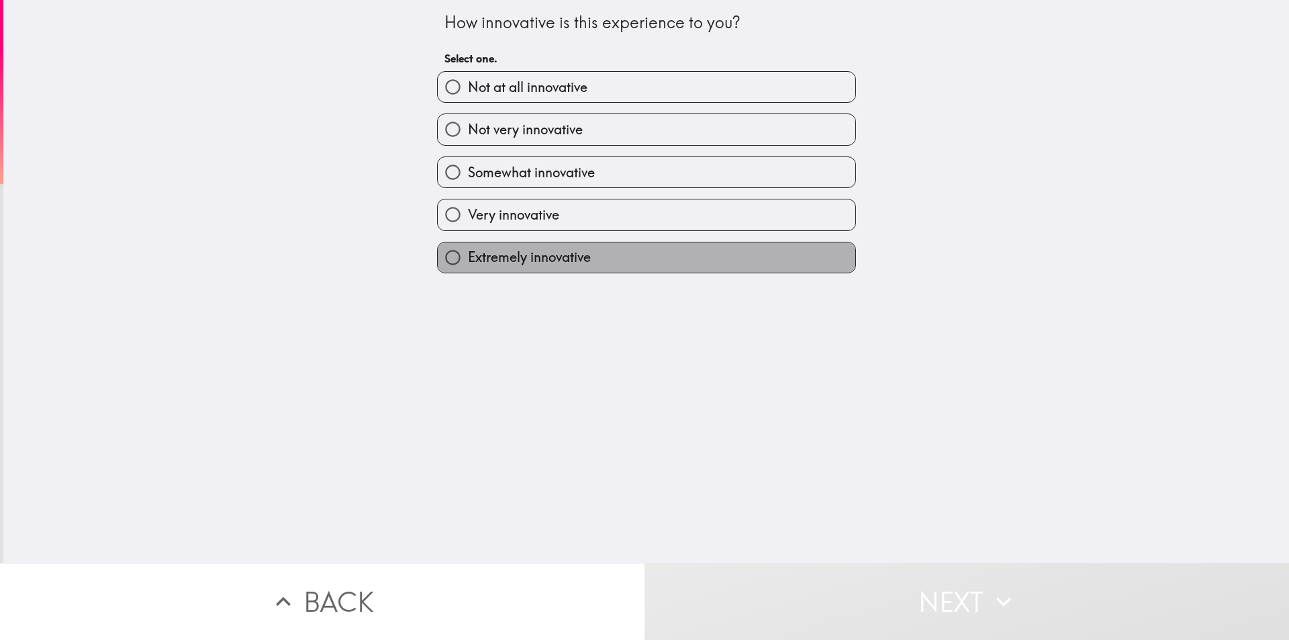
click at [571, 261] on span "Extremely innovative" at bounding box center [529, 257] width 123 height 19
click at [468, 261] on input "Extremely innovative" at bounding box center [453, 257] width 30 height 30
radio input "true"
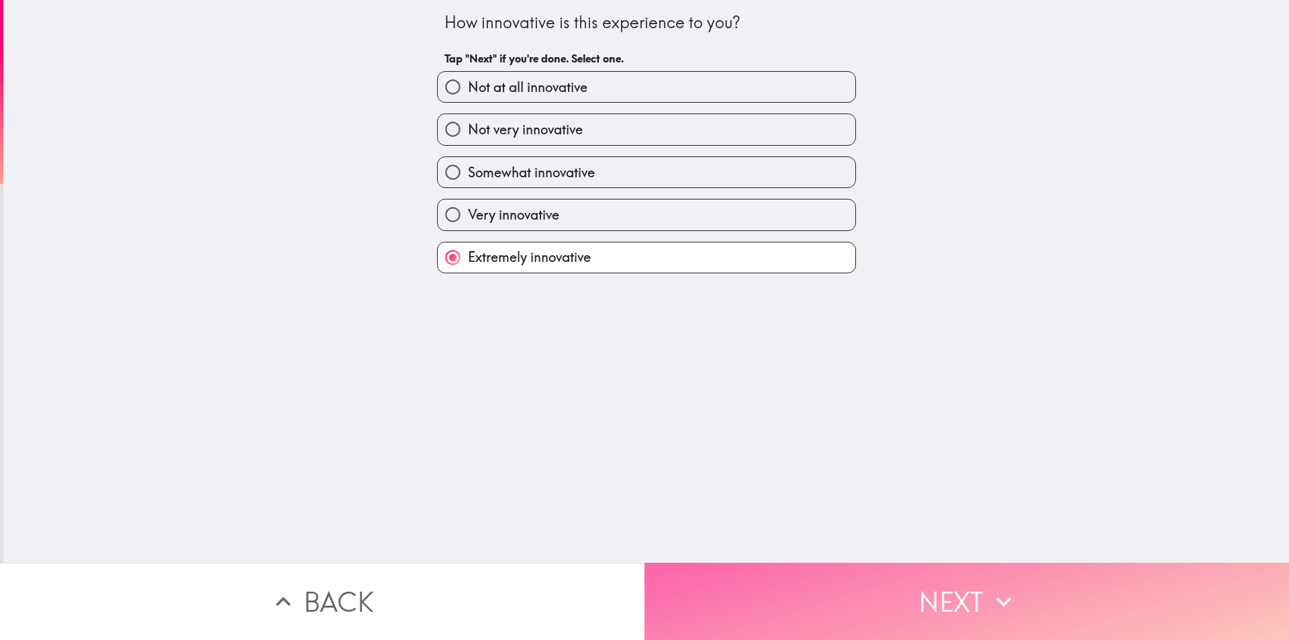
click at [742, 574] on button "Next" at bounding box center [967, 601] width 645 height 77
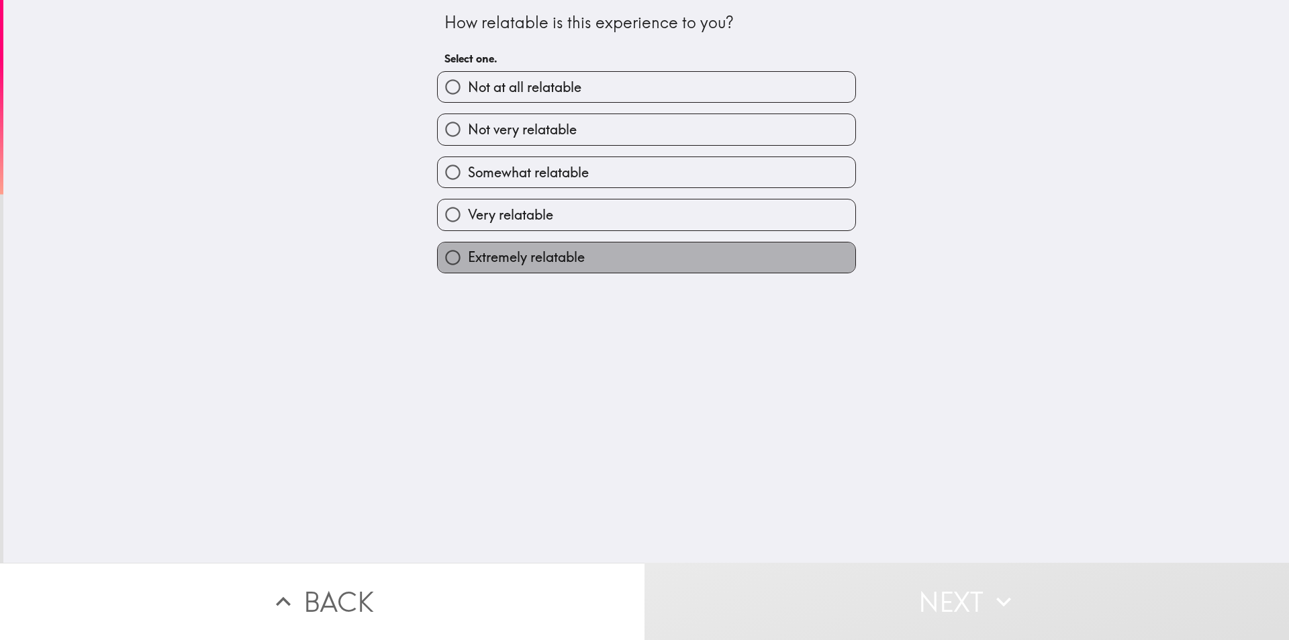
click at [522, 260] on span "Extremely relatable" at bounding box center [526, 257] width 117 height 19
click at [468, 260] on input "Extremely relatable" at bounding box center [453, 257] width 30 height 30
radio input "true"
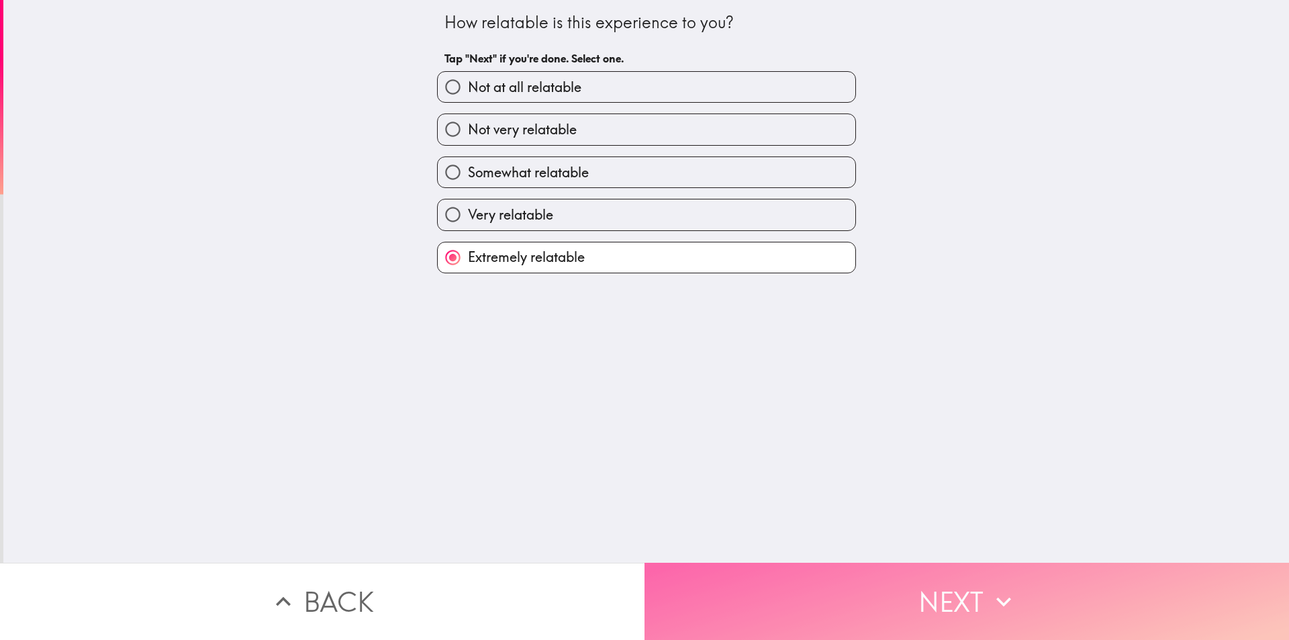
click at [860, 591] on button "Next" at bounding box center [967, 601] width 645 height 77
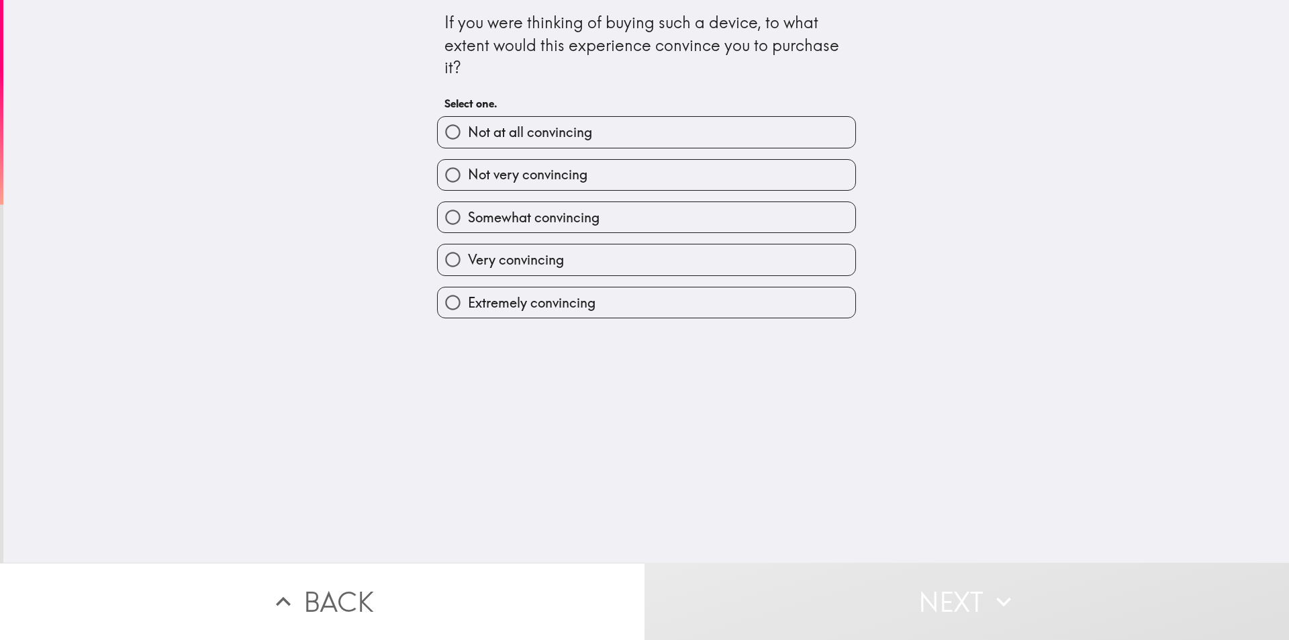
click at [526, 268] on span "Very convincing" at bounding box center [516, 259] width 96 height 19
click at [468, 268] on input "Very convincing" at bounding box center [453, 259] width 30 height 30
radio input "true"
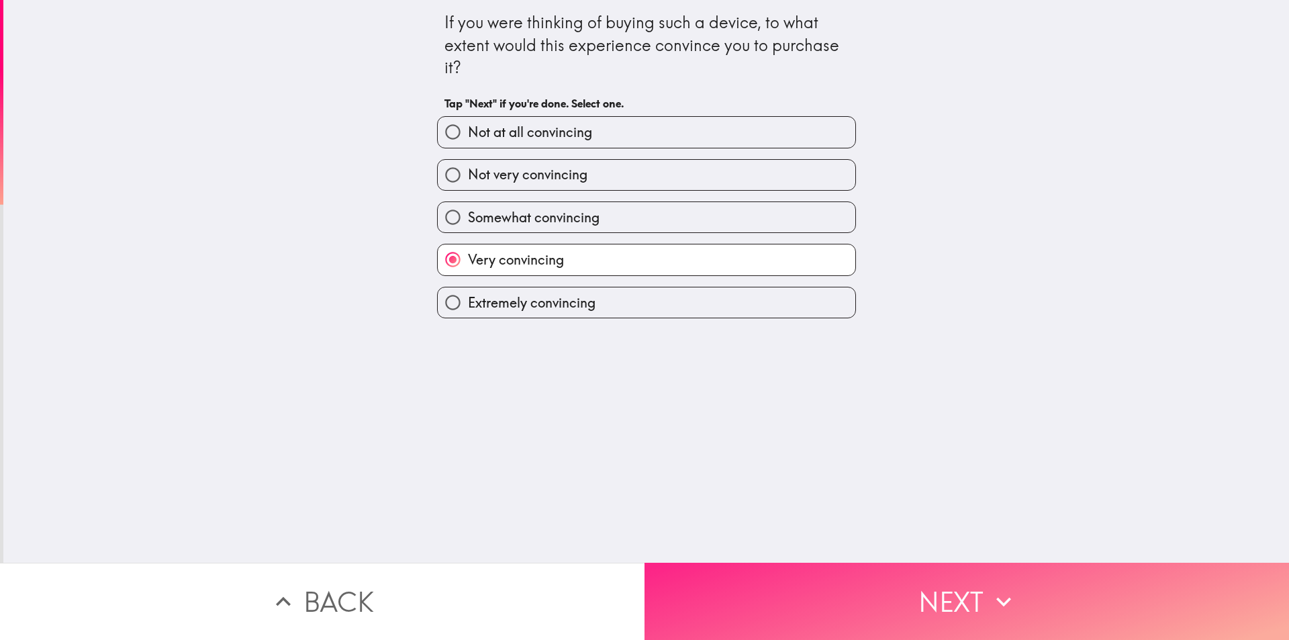
click at [911, 594] on button "Next" at bounding box center [967, 601] width 645 height 77
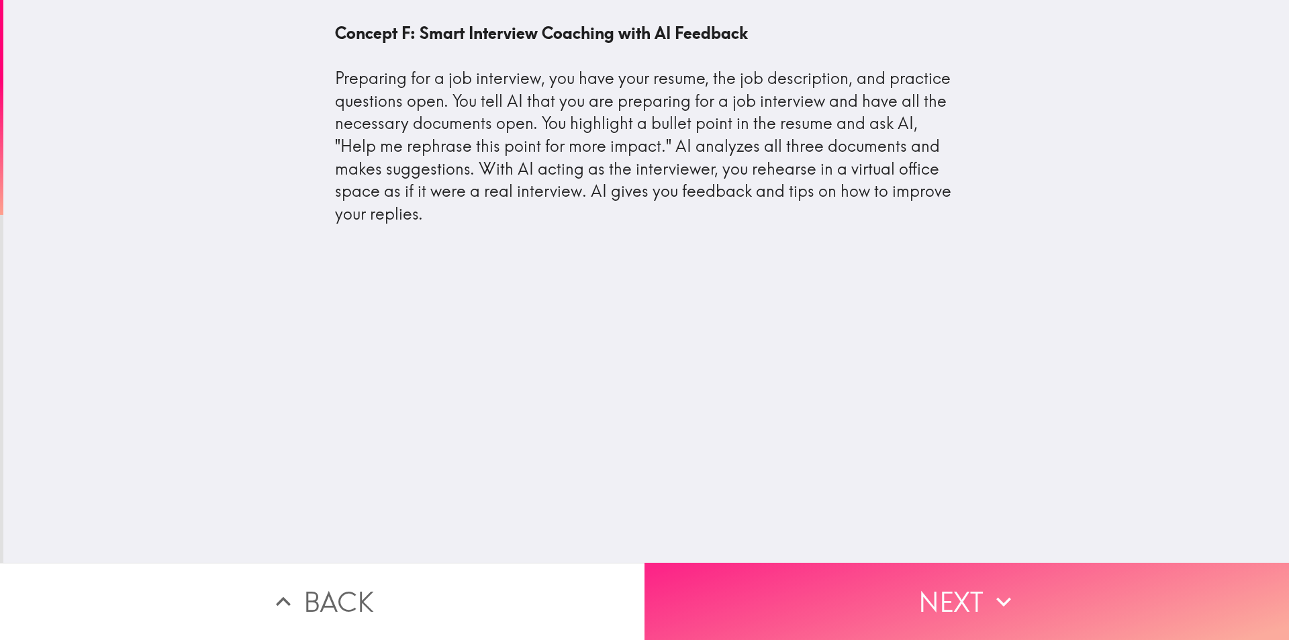
click at [810, 592] on button "Next" at bounding box center [967, 601] width 645 height 77
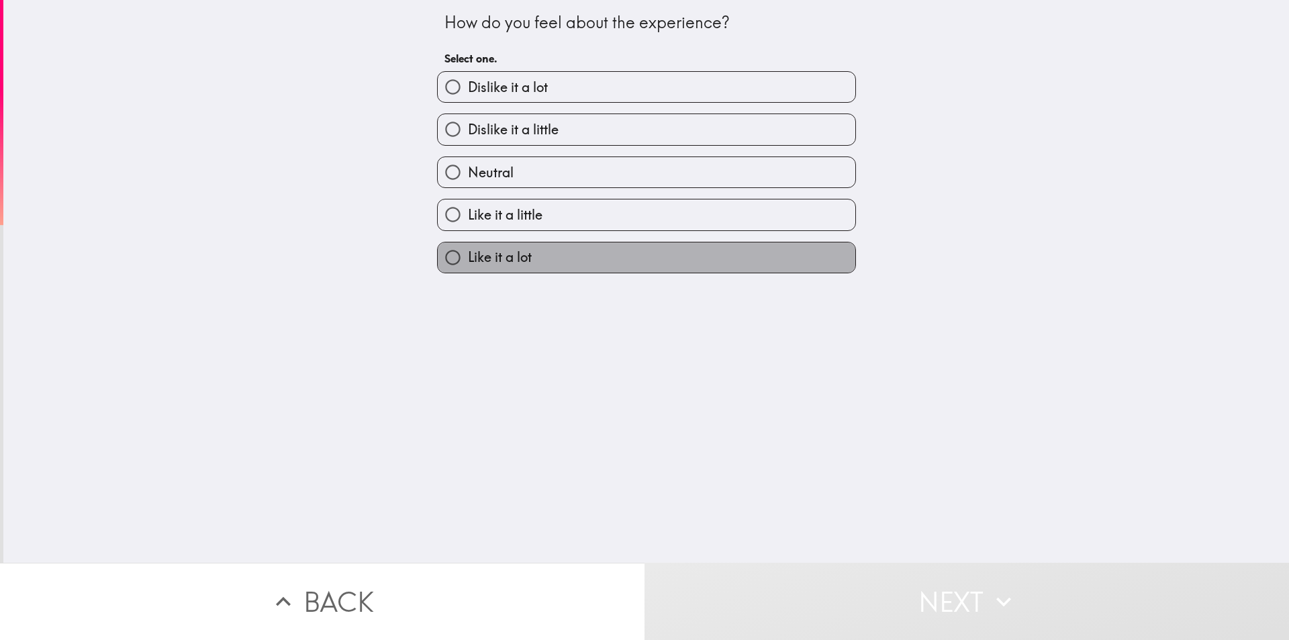
click at [611, 263] on label "Like it a lot" at bounding box center [647, 257] width 418 height 30
click at [468, 263] on input "Like it a lot" at bounding box center [453, 257] width 30 height 30
radio input "true"
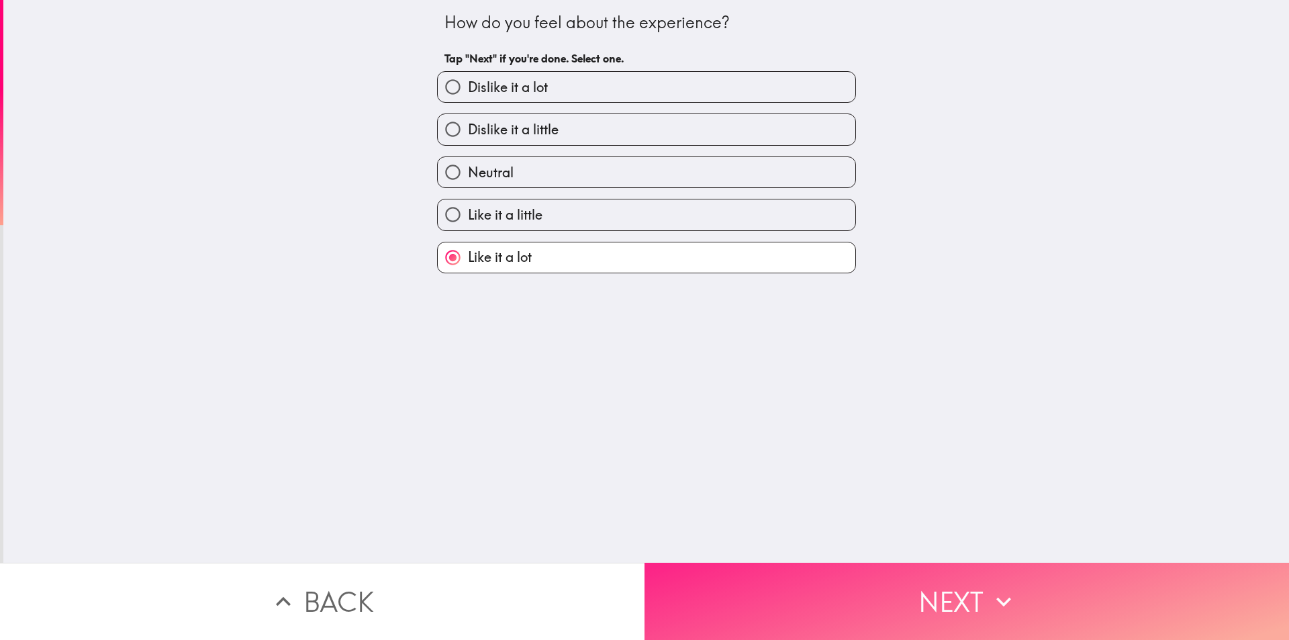
click at [779, 584] on button "Next" at bounding box center [967, 601] width 645 height 77
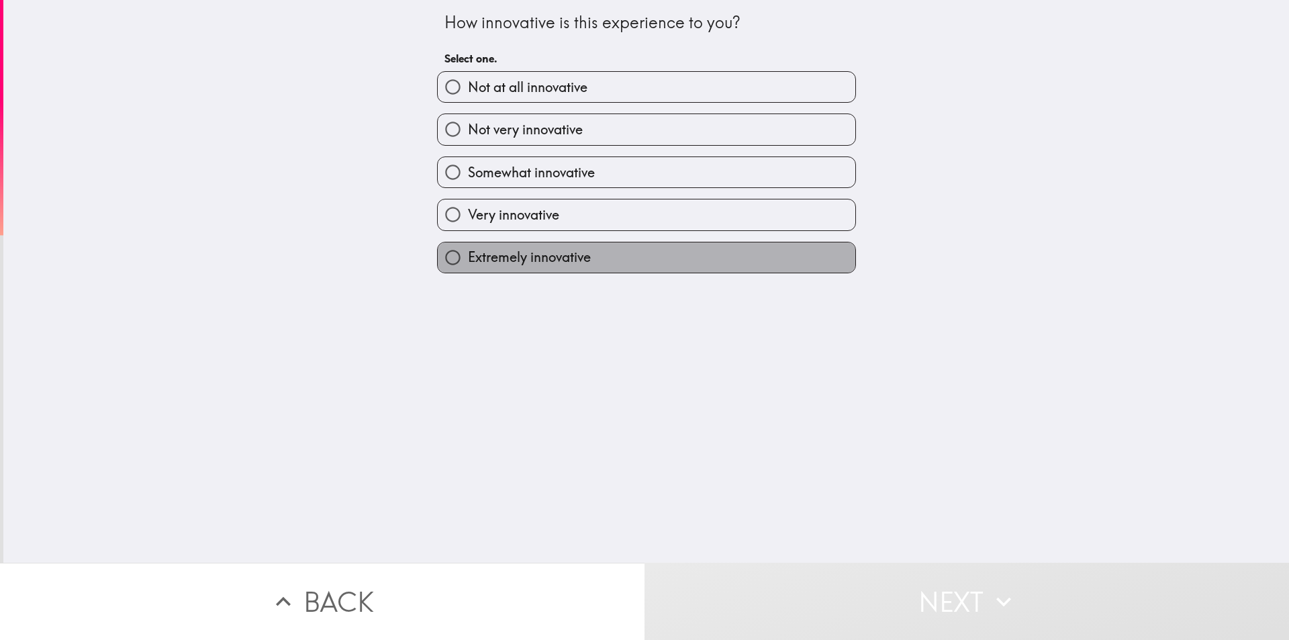
click at [628, 252] on label "Extremely innovative" at bounding box center [647, 257] width 418 height 30
click at [468, 252] on input "Extremely innovative" at bounding box center [453, 257] width 30 height 30
radio input "true"
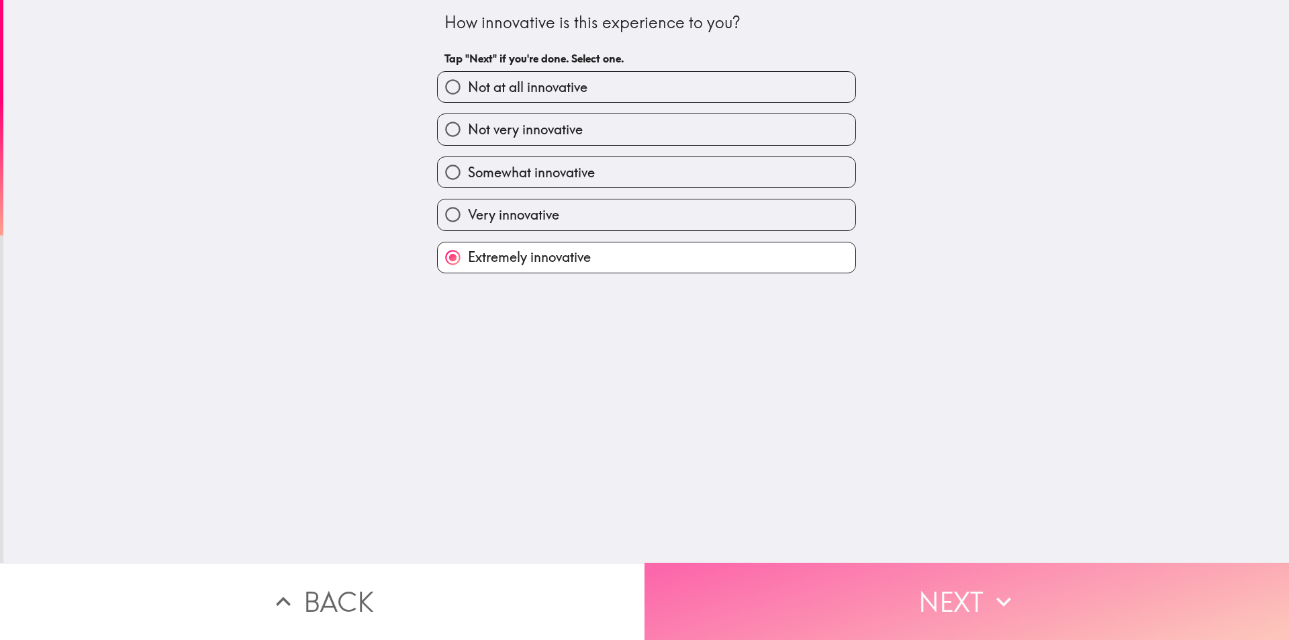
click at [843, 576] on button "Next" at bounding box center [967, 601] width 645 height 77
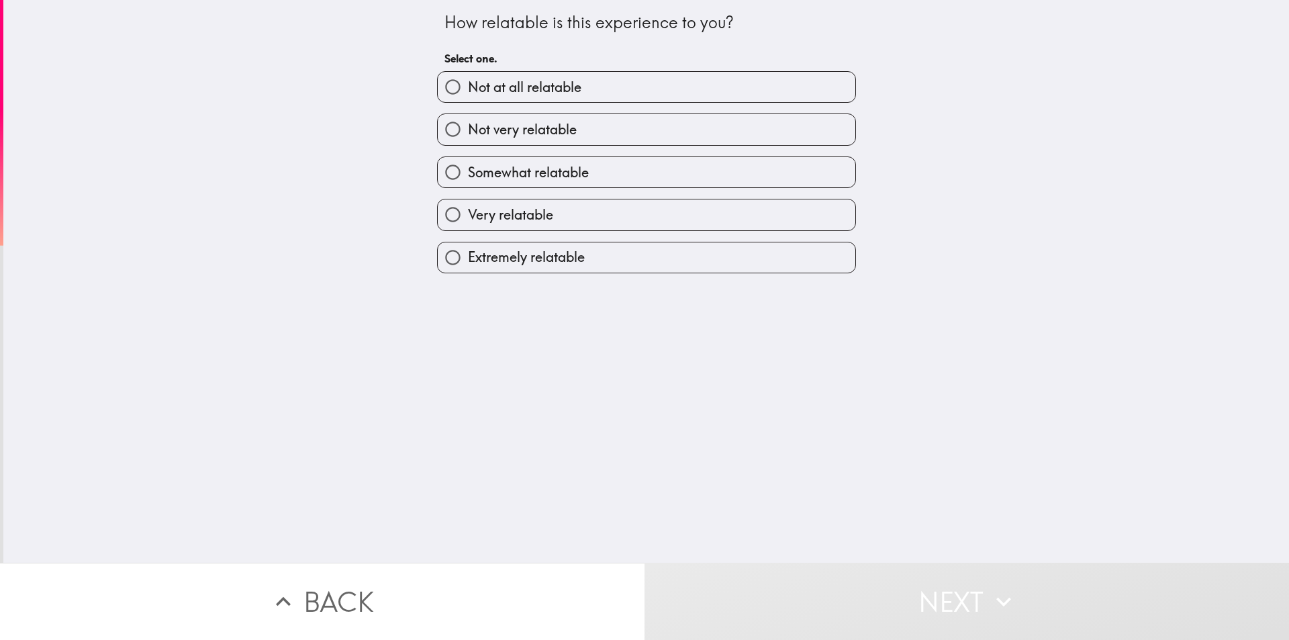
click at [665, 250] on label "Extremely relatable" at bounding box center [647, 257] width 418 height 30
click at [468, 250] on input "Extremely relatable" at bounding box center [453, 257] width 30 height 30
radio input "true"
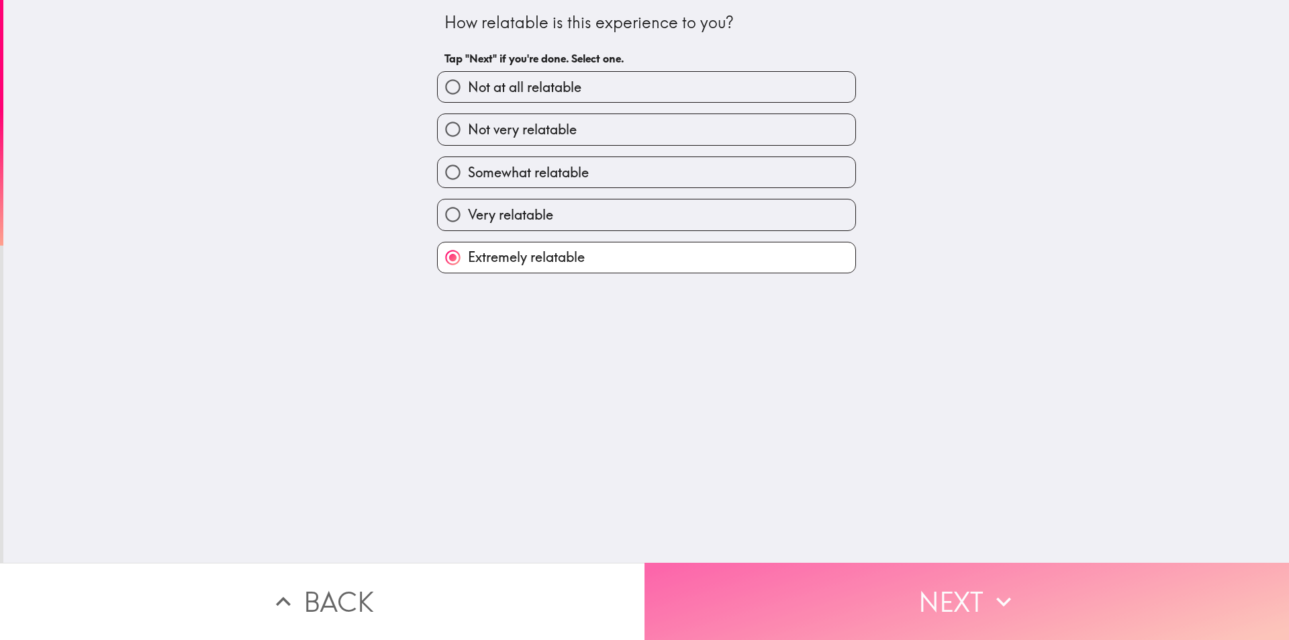
click at [776, 591] on button "Next" at bounding box center [967, 601] width 645 height 77
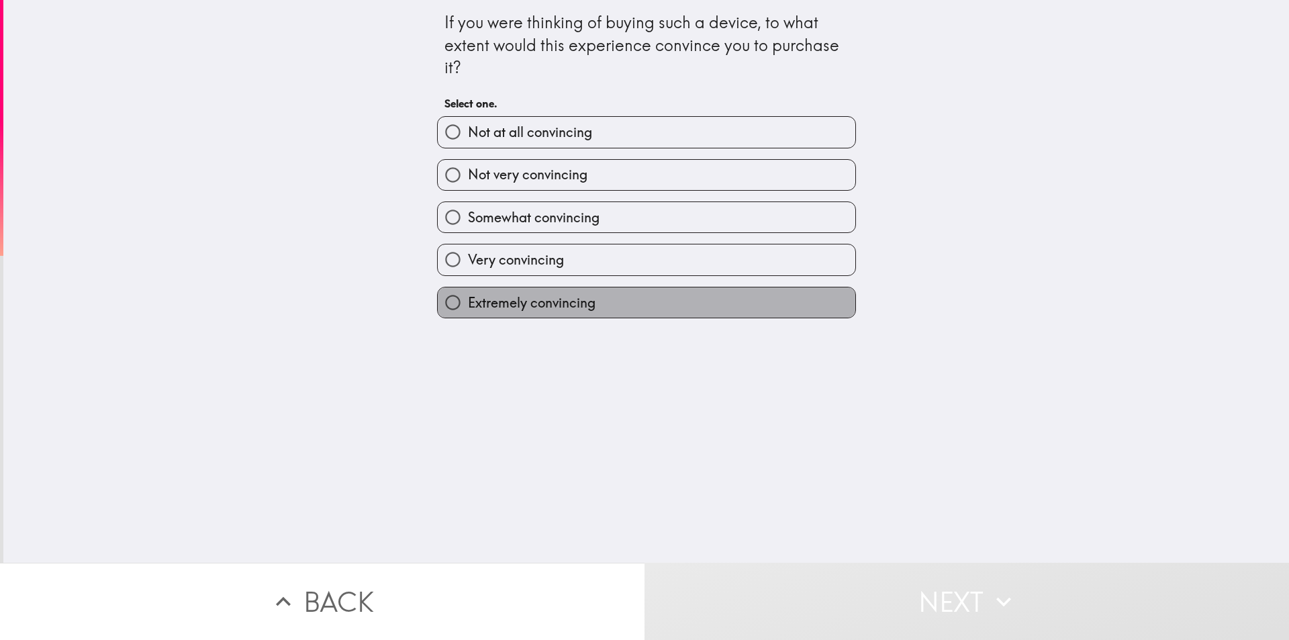
click at [610, 297] on label "Extremely convincing" at bounding box center [647, 302] width 418 height 30
click at [468, 297] on input "Extremely convincing" at bounding box center [453, 302] width 30 height 30
radio input "true"
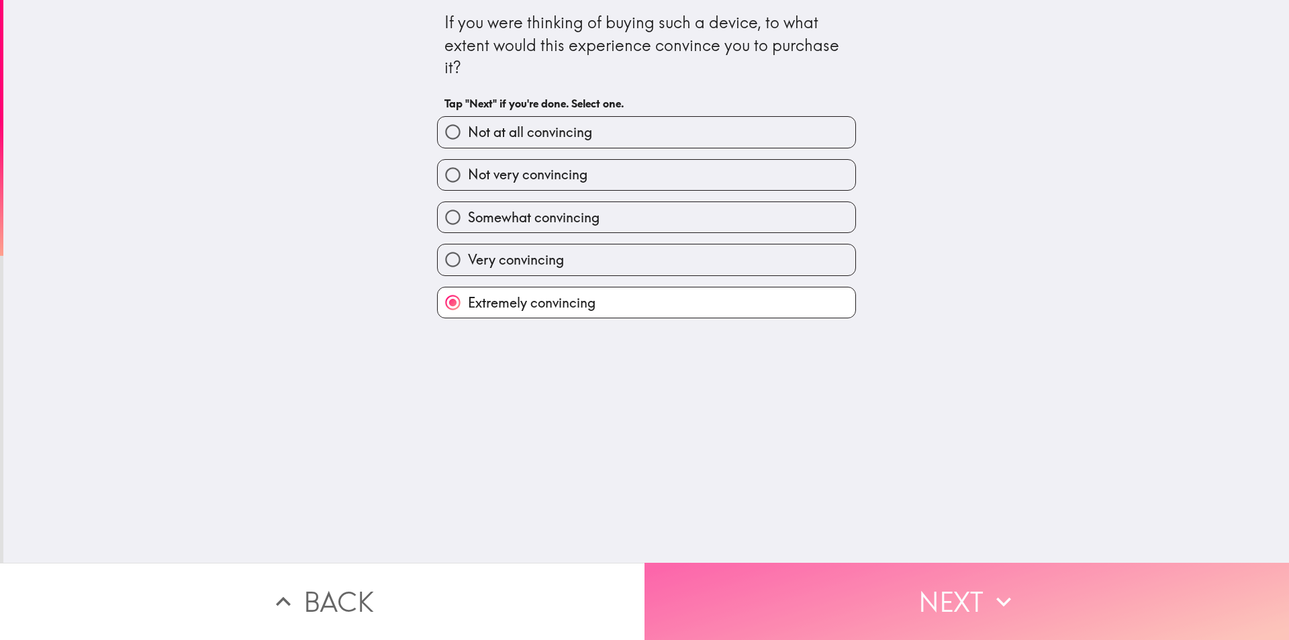
click at [783, 584] on button "Next" at bounding box center [967, 601] width 645 height 77
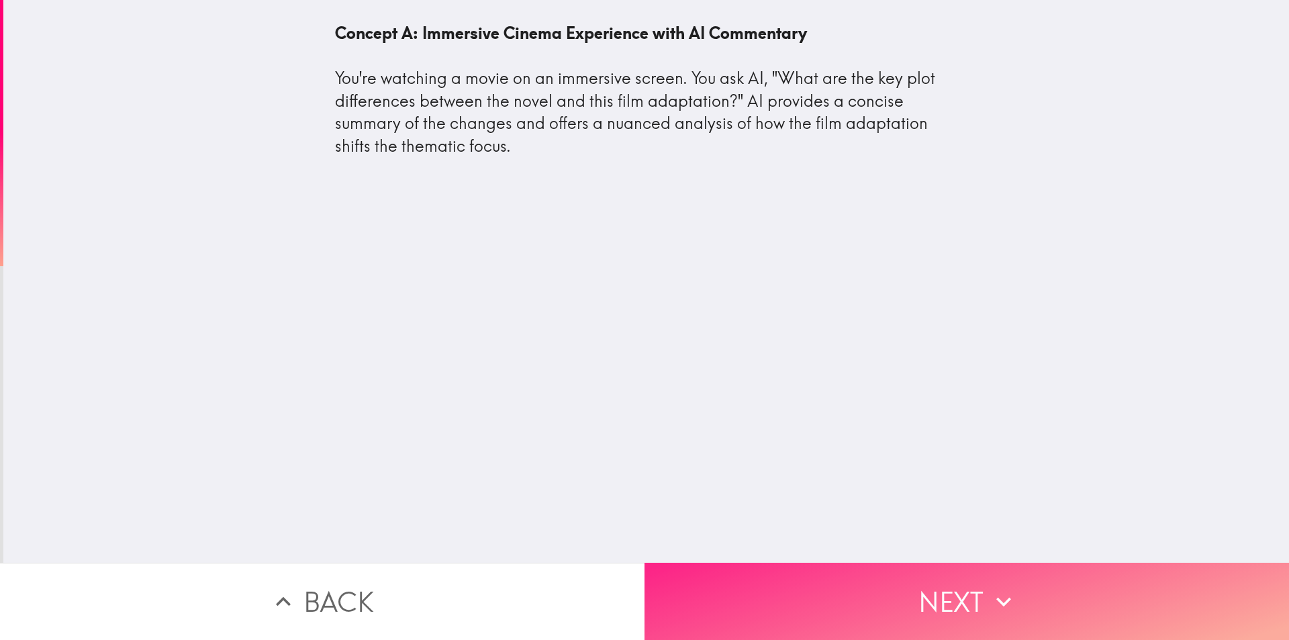
click at [831, 564] on button "Next" at bounding box center [967, 601] width 645 height 77
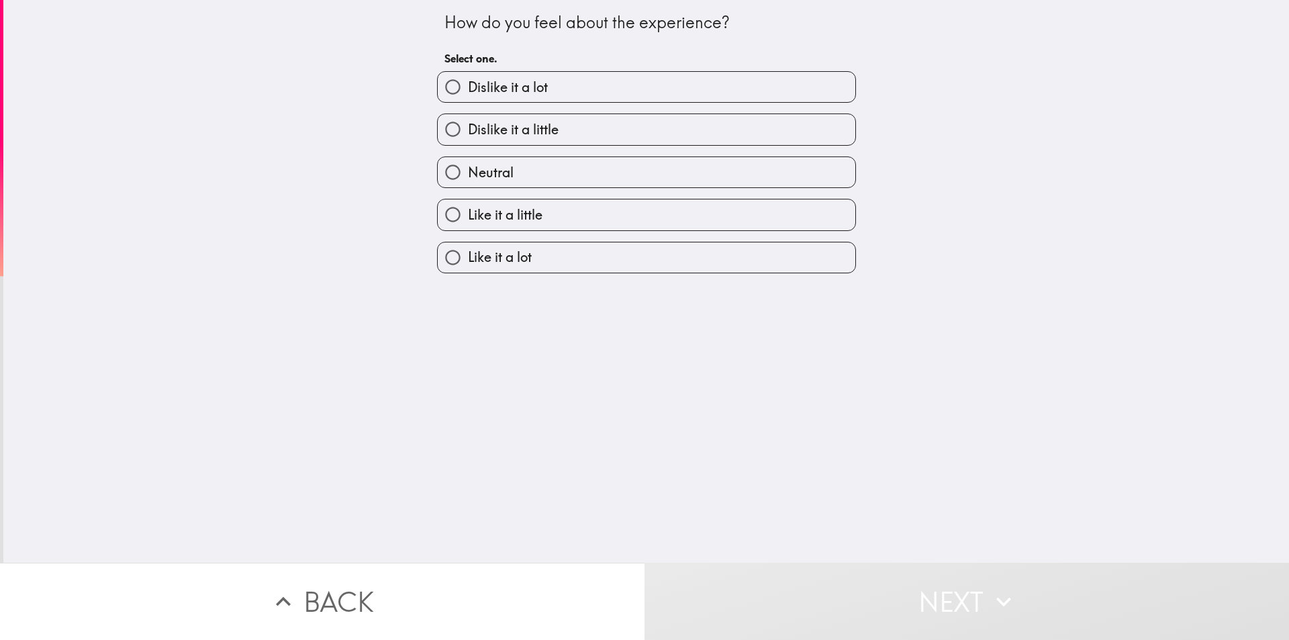
click at [651, 210] on label "Like it a little" at bounding box center [647, 214] width 418 height 30
click at [468, 210] on input "Like it a little" at bounding box center [453, 214] width 30 height 30
radio input "true"
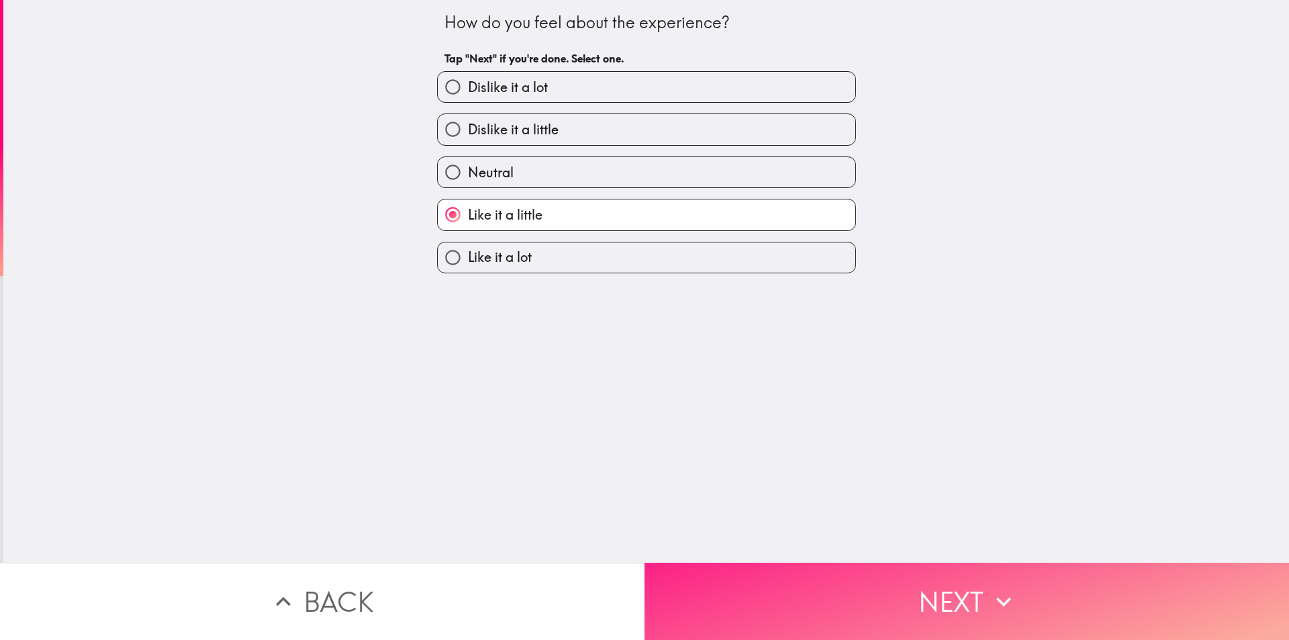
click at [783, 569] on button "Next" at bounding box center [967, 601] width 645 height 77
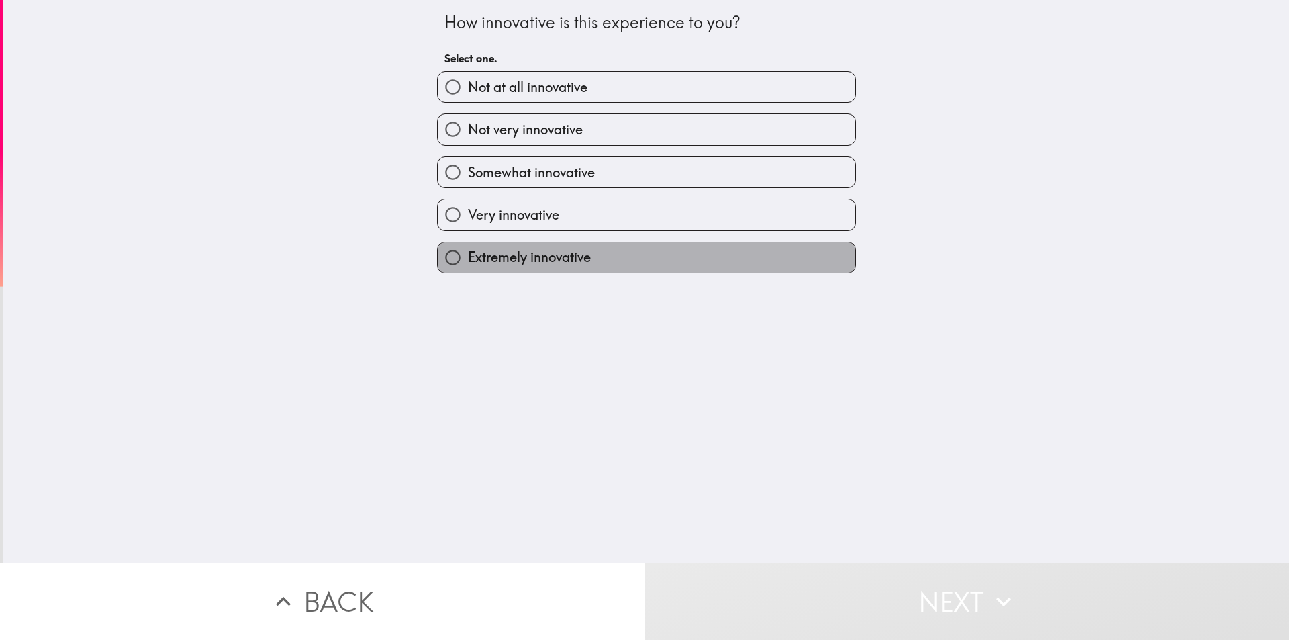
drag, startPoint x: 654, startPoint y: 250, endPoint x: 655, endPoint y: 261, distance: 11.4
click at [654, 250] on label "Extremely innovative" at bounding box center [647, 257] width 418 height 30
click at [468, 250] on input "Extremely innovative" at bounding box center [453, 257] width 30 height 30
radio input "true"
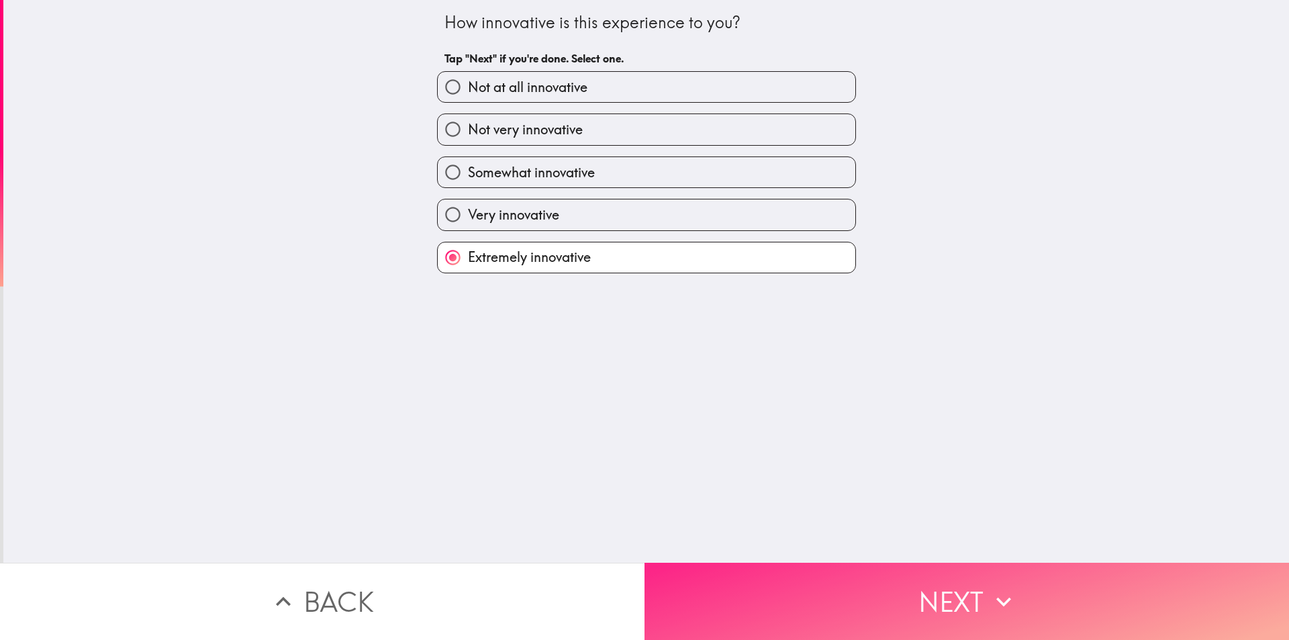
click at [758, 575] on button "Next" at bounding box center [967, 601] width 645 height 77
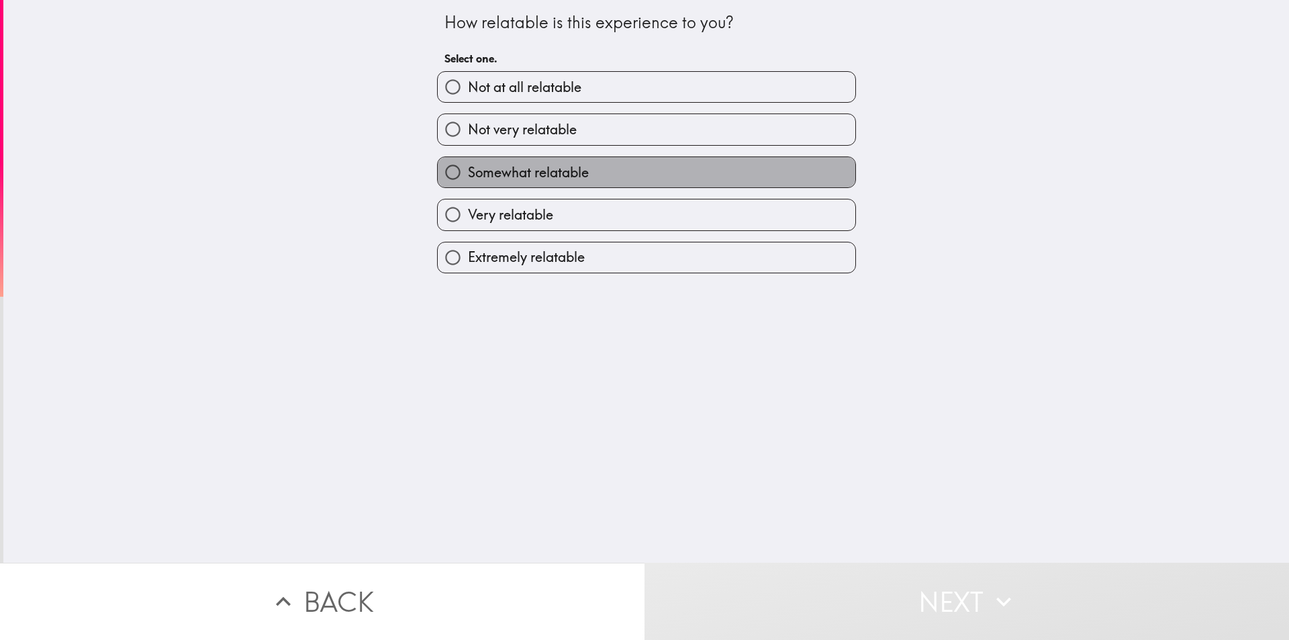
click at [612, 167] on label "Somewhat relatable" at bounding box center [647, 172] width 418 height 30
click at [468, 167] on input "Somewhat relatable" at bounding box center [453, 172] width 30 height 30
radio input "true"
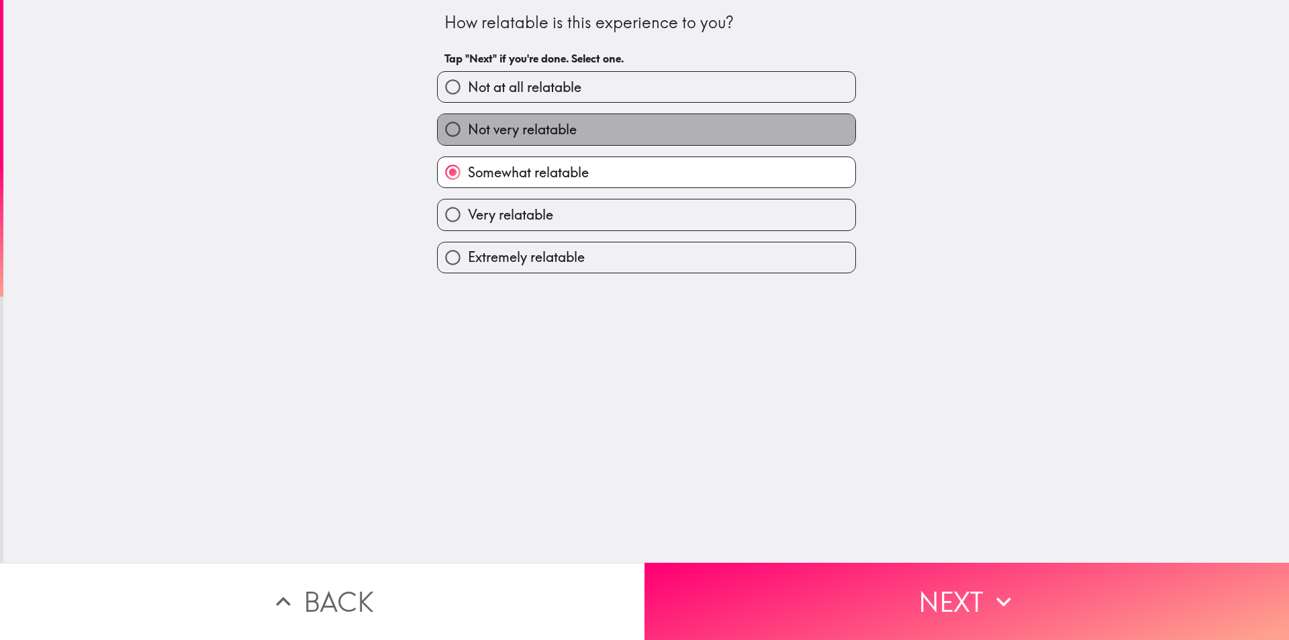
click at [596, 126] on label "Not very relatable" at bounding box center [647, 129] width 418 height 30
click at [468, 126] on input "Not very relatable" at bounding box center [453, 129] width 30 height 30
radio input "true"
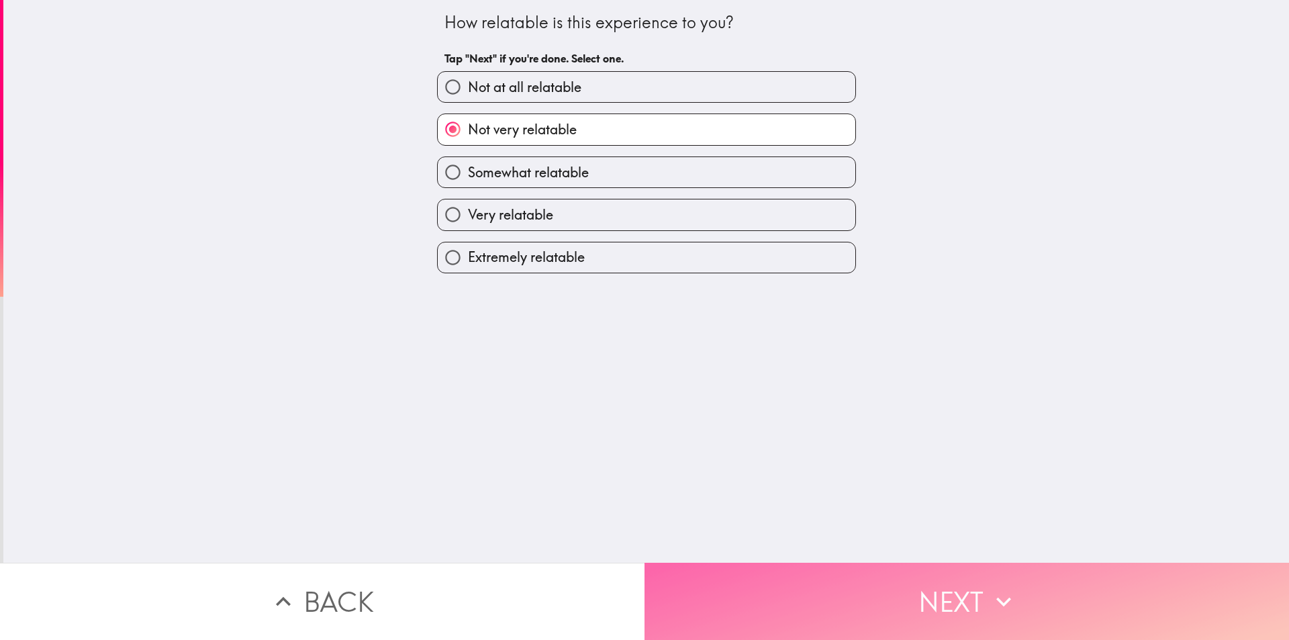
click at [796, 572] on button "Next" at bounding box center [967, 601] width 645 height 77
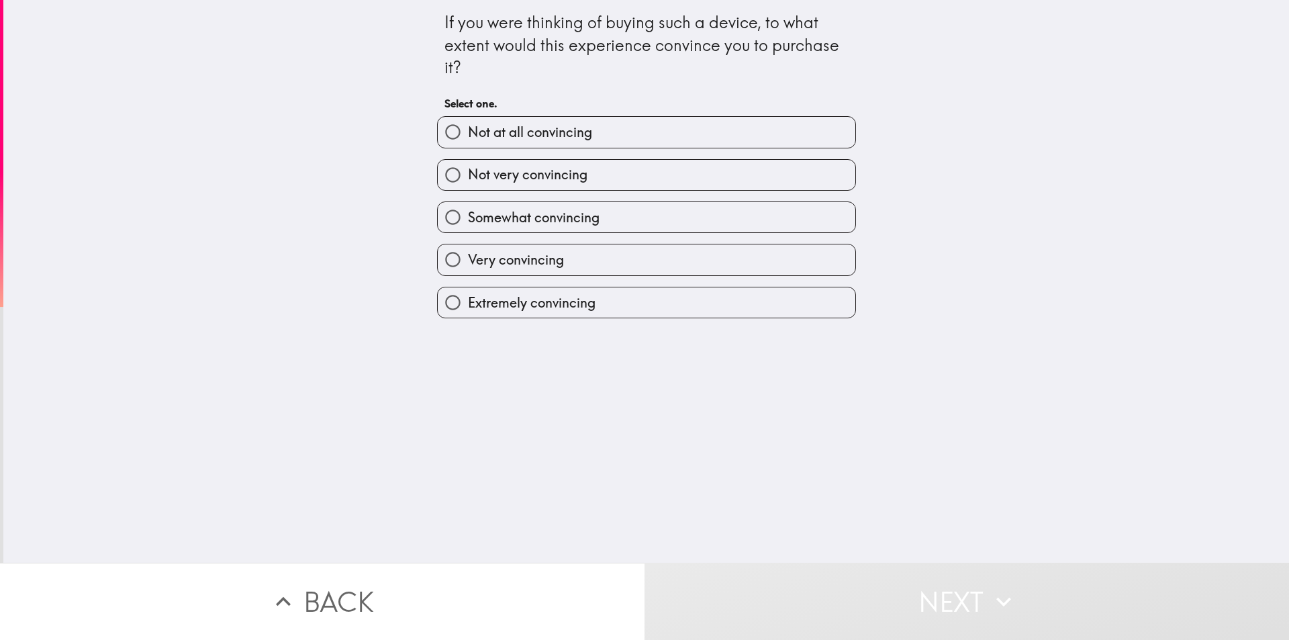
click at [640, 205] on label "Somewhat convincing" at bounding box center [647, 217] width 418 height 30
click at [468, 205] on input "Somewhat convincing" at bounding box center [453, 217] width 30 height 30
radio input "true"
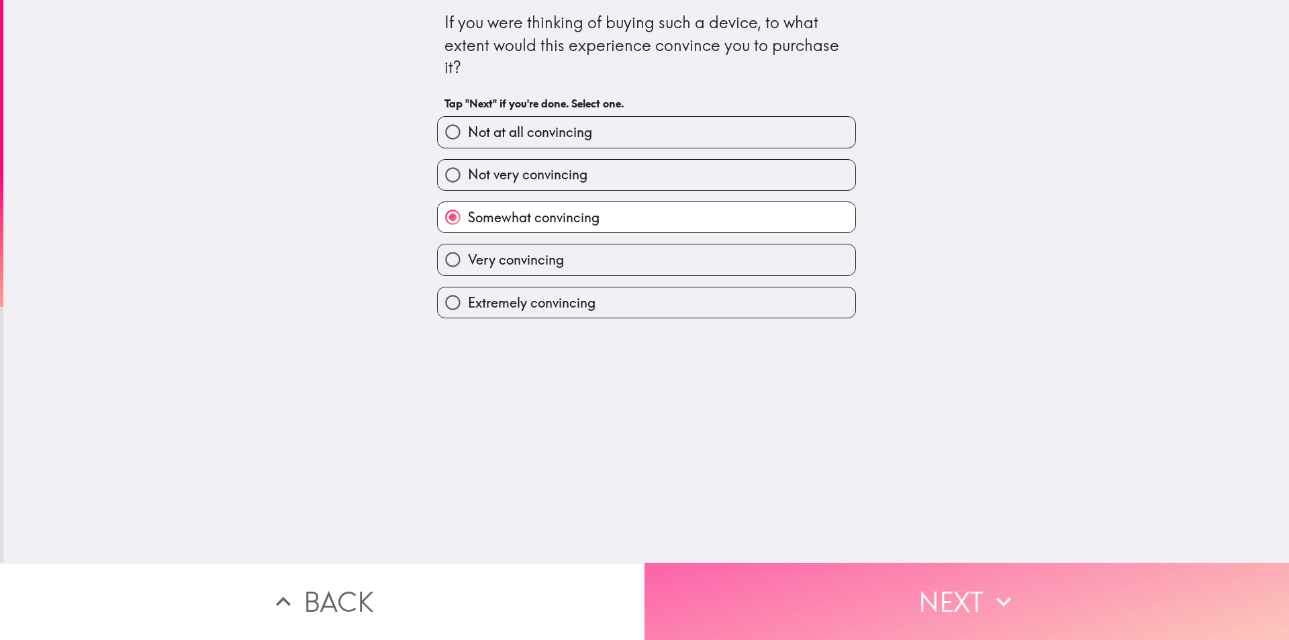
click at [835, 577] on button "Next" at bounding box center [967, 601] width 645 height 77
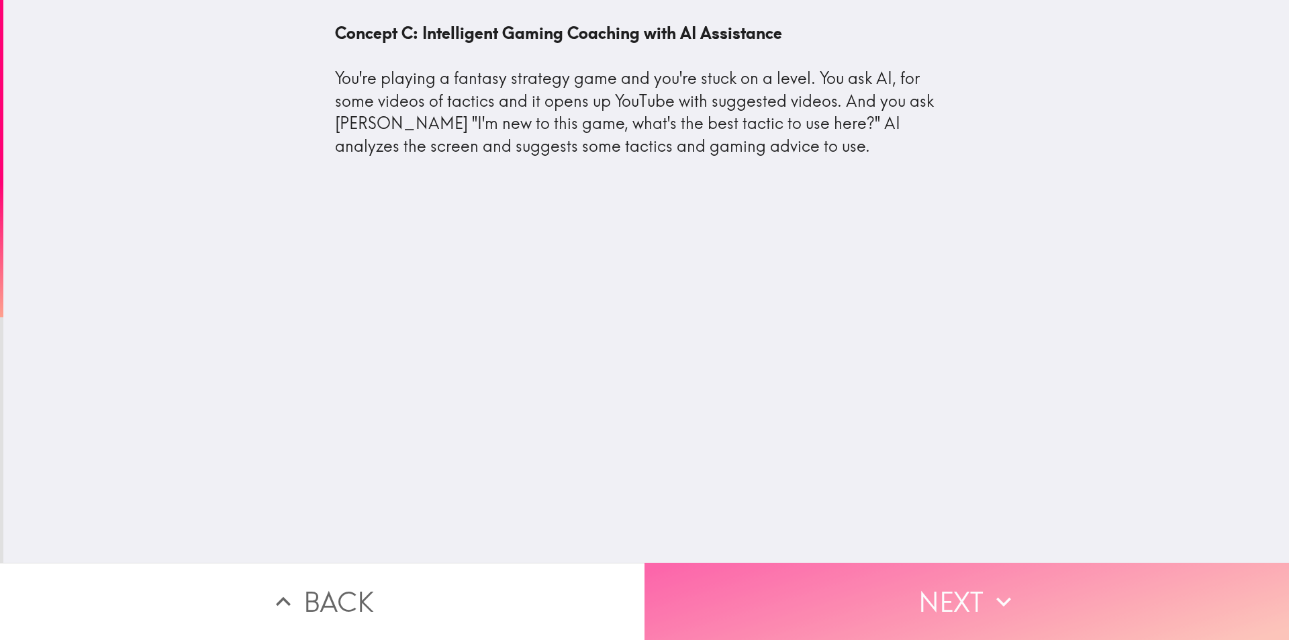
click at [857, 563] on button "Next" at bounding box center [967, 601] width 645 height 77
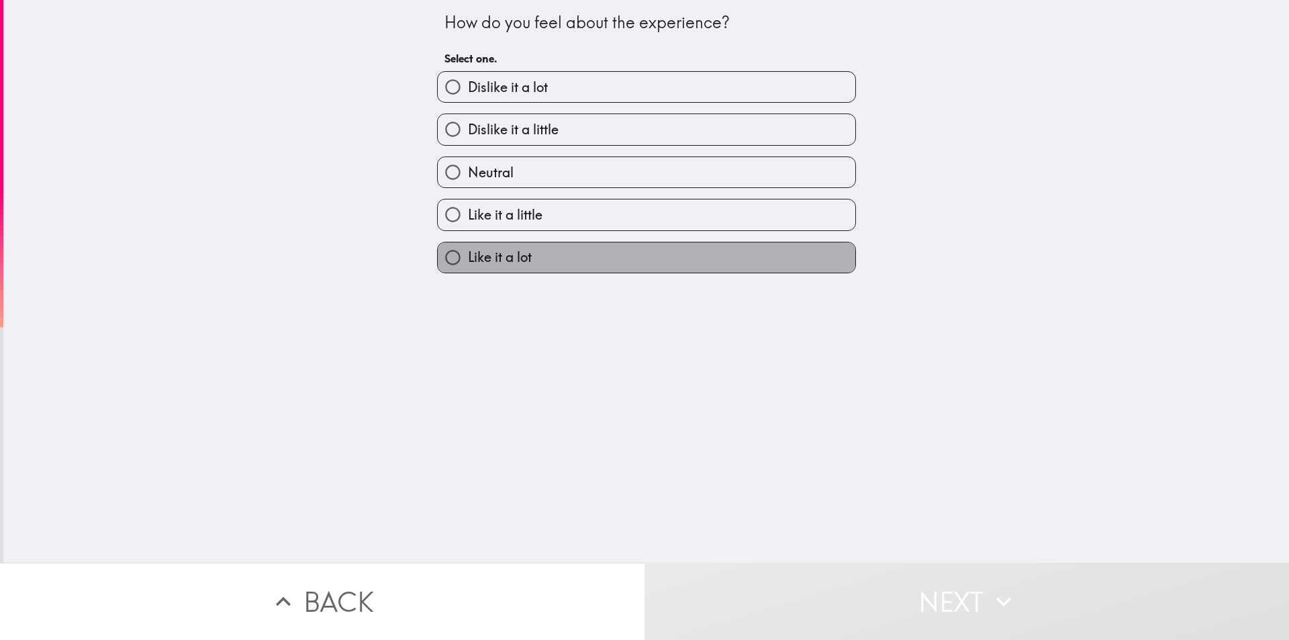
click at [536, 263] on label "Like it a lot" at bounding box center [647, 257] width 418 height 30
click at [468, 263] on input "Like it a lot" at bounding box center [453, 257] width 30 height 30
radio input "true"
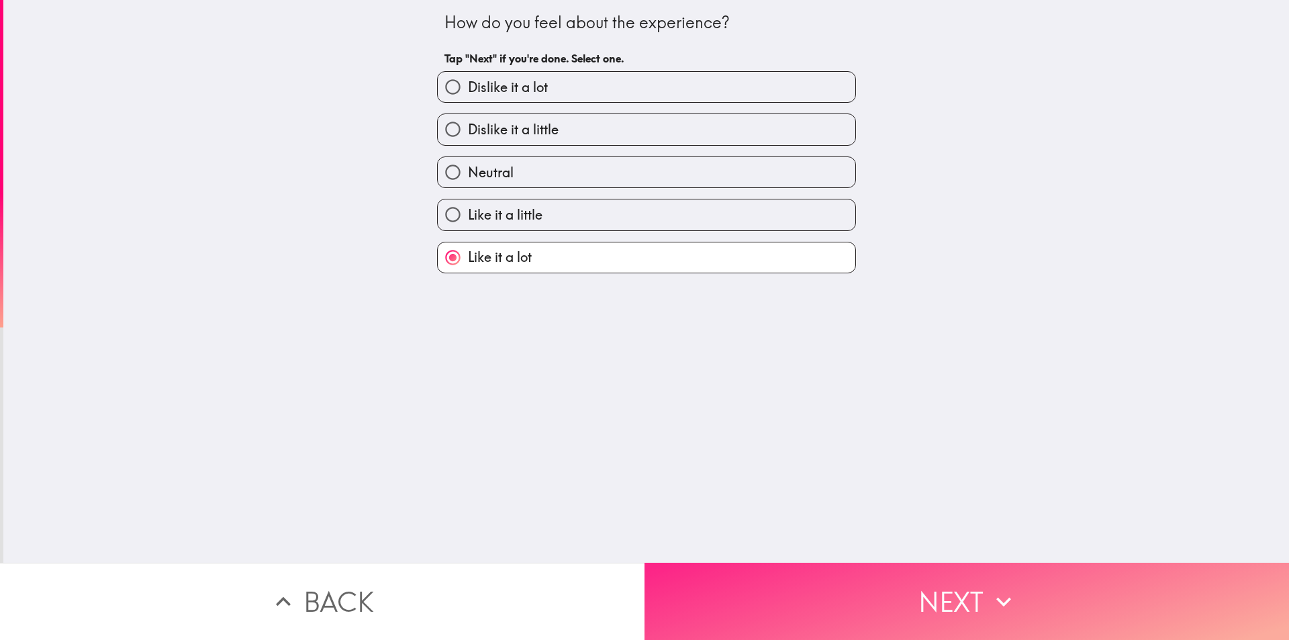
click at [785, 576] on button "Next" at bounding box center [967, 601] width 645 height 77
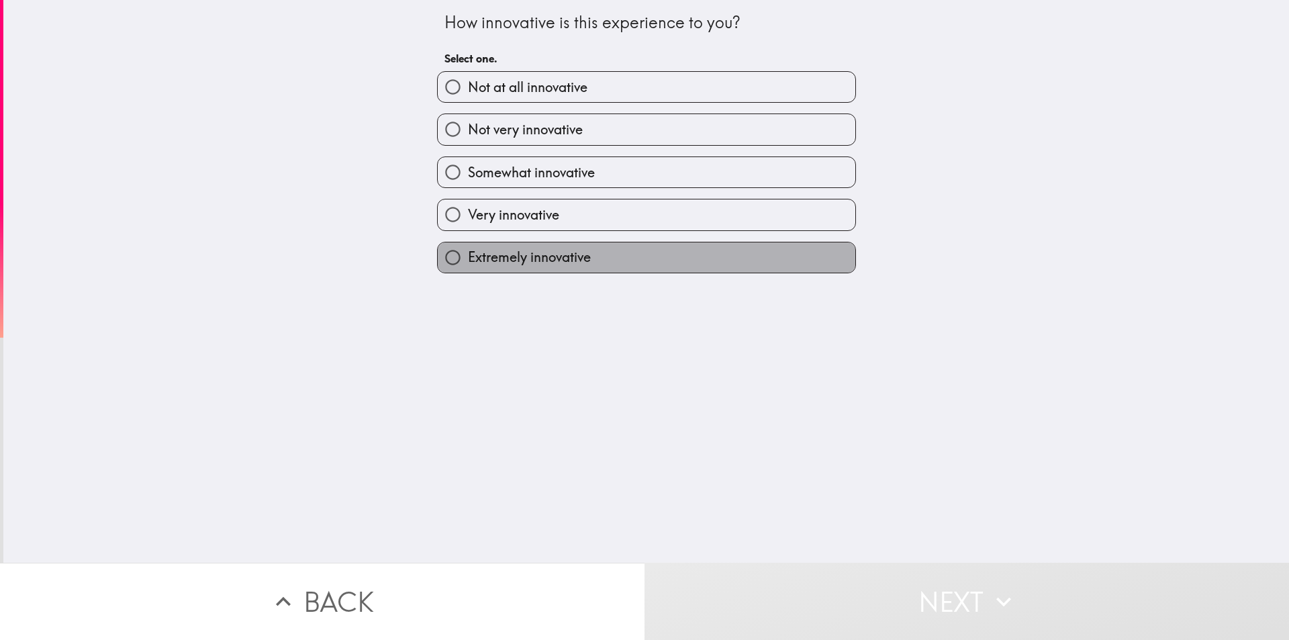
click at [622, 250] on label "Extremely innovative" at bounding box center [647, 257] width 418 height 30
click at [468, 250] on input "Extremely innovative" at bounding box center [453, 257] width 30 height 30
radio input "true"
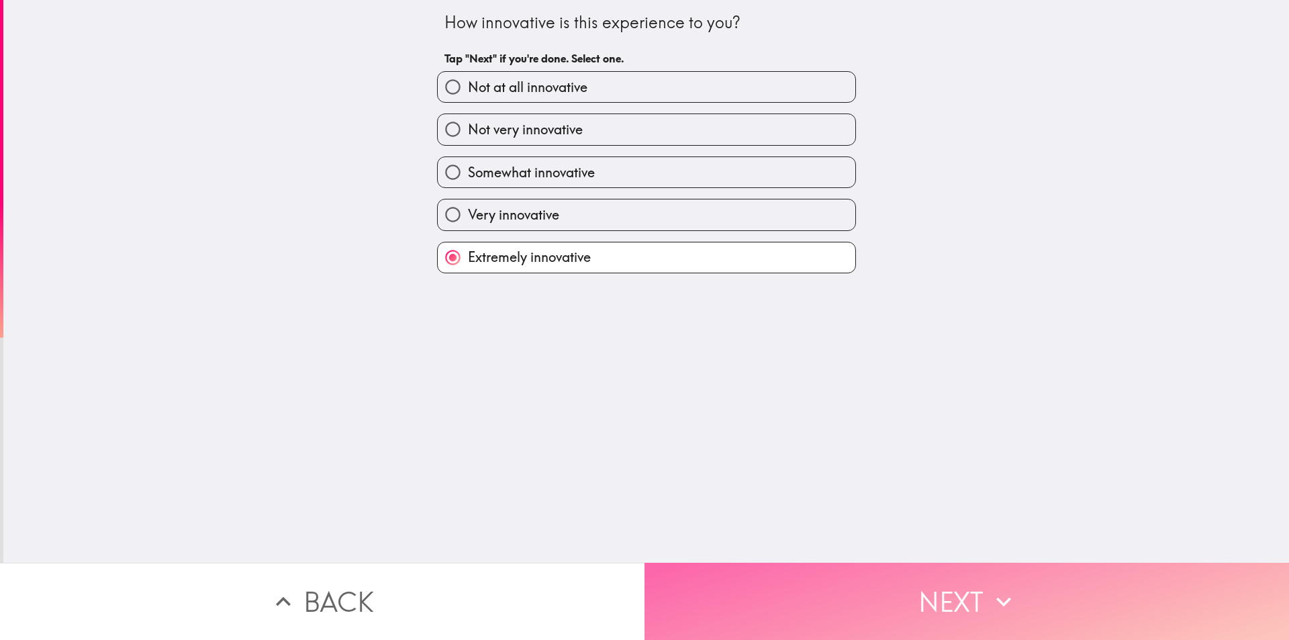
click at [815, 604] on button "Next" at bounding box center [967, 601] width 645 height 77
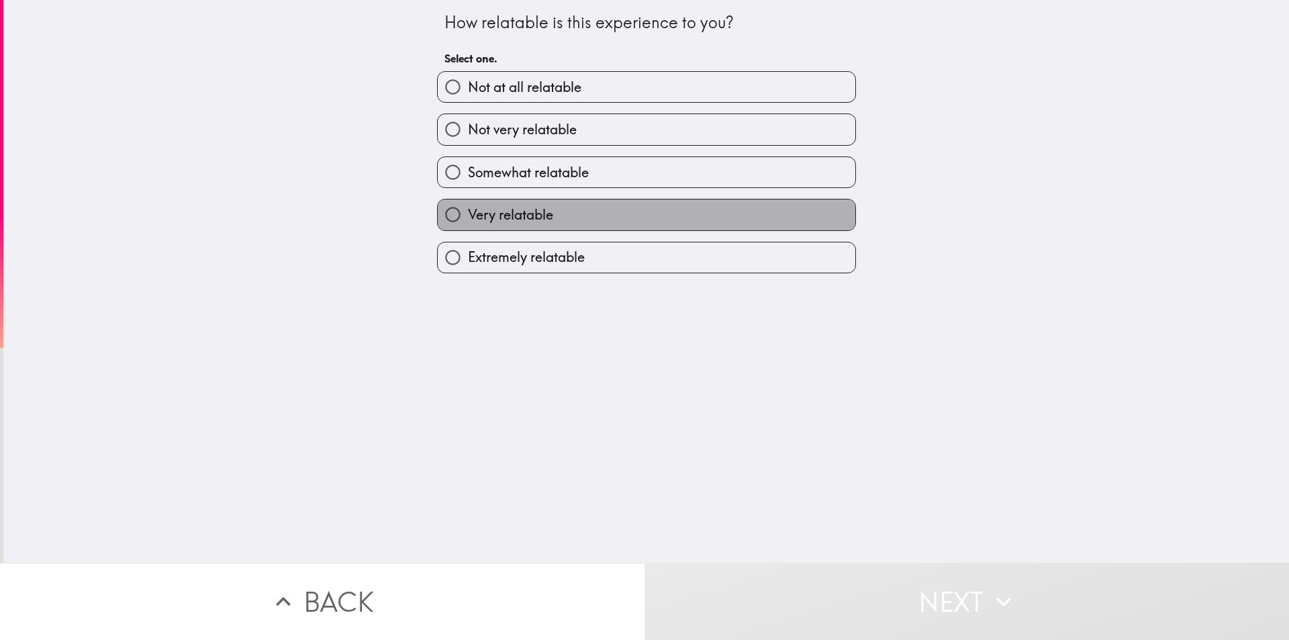
click at [612, 223] on label "Very relatable" at bounding box center [647, 214] width 418 height 30
click at [468, 223] on input "Very relatable" at bounding box center [453, 214] width 30 height 30
radio input "true"
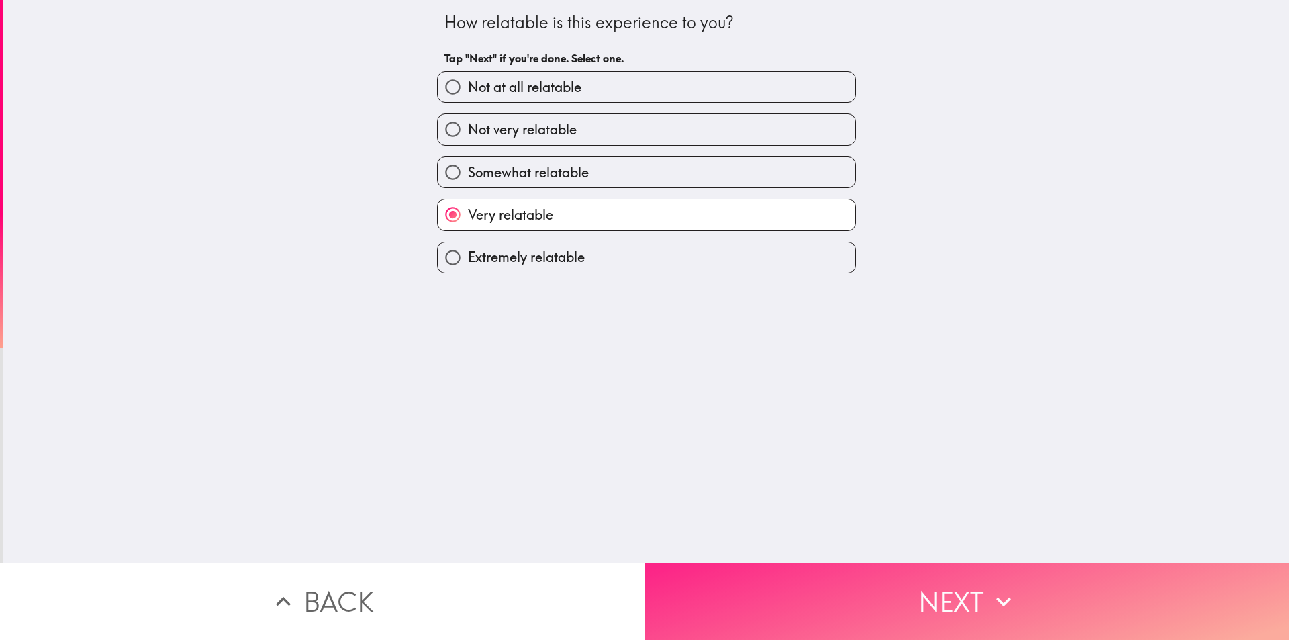
click at [767, 594] on button "Next" at bounding box center [967, 601] width 645 height 77
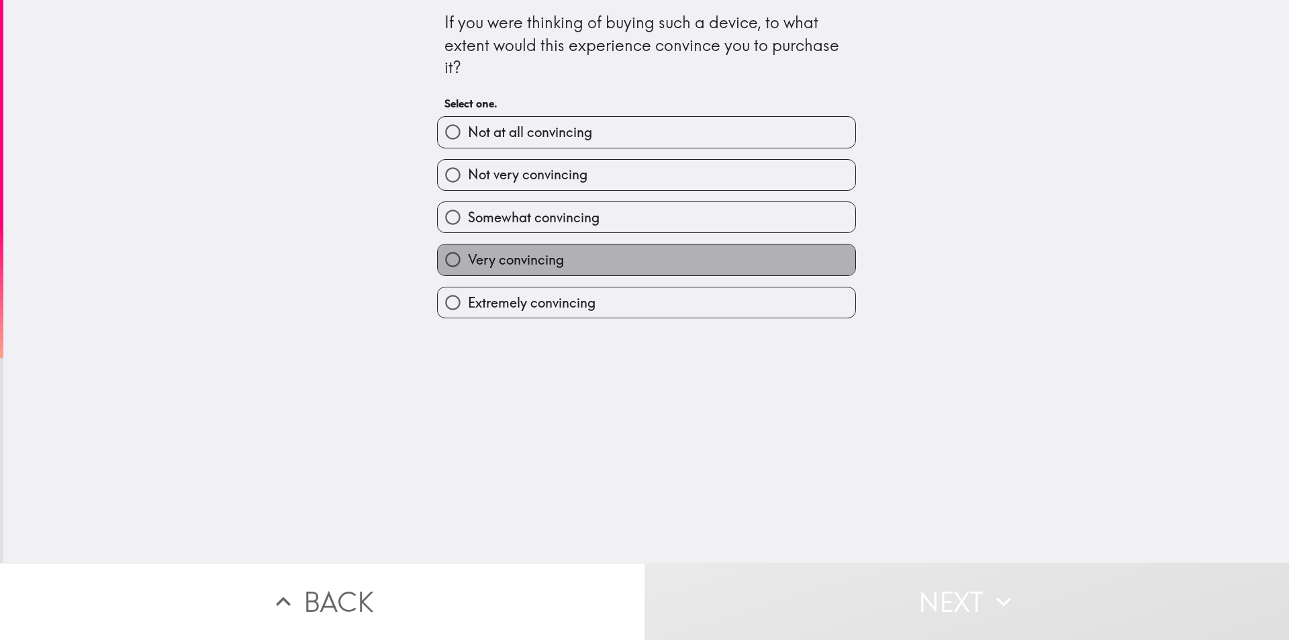
click at [550, 255] on span "Very convincing" at bounding box center [516, 259] width 96 height 19
click at [468, 255] on input "Very convincing" at bounding box center [453, 259] width 30 height 30
radio input "true"
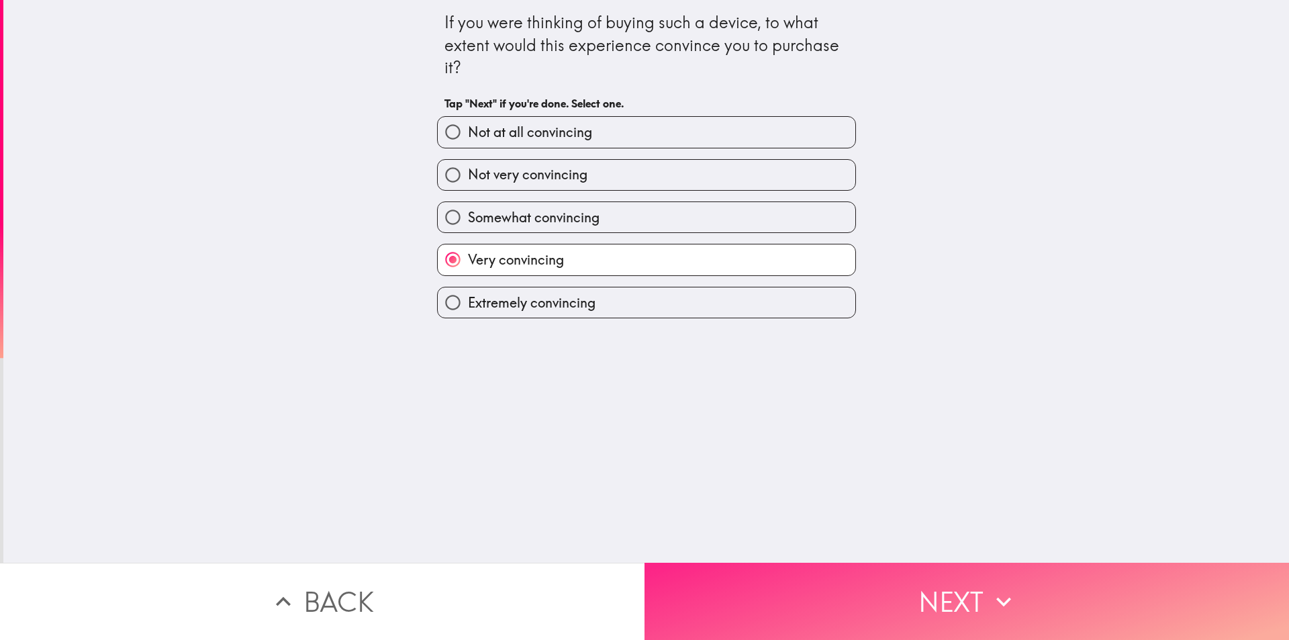
click at [763, 589] on button "Next" at bounding box center [967, 601] width 645 height 77
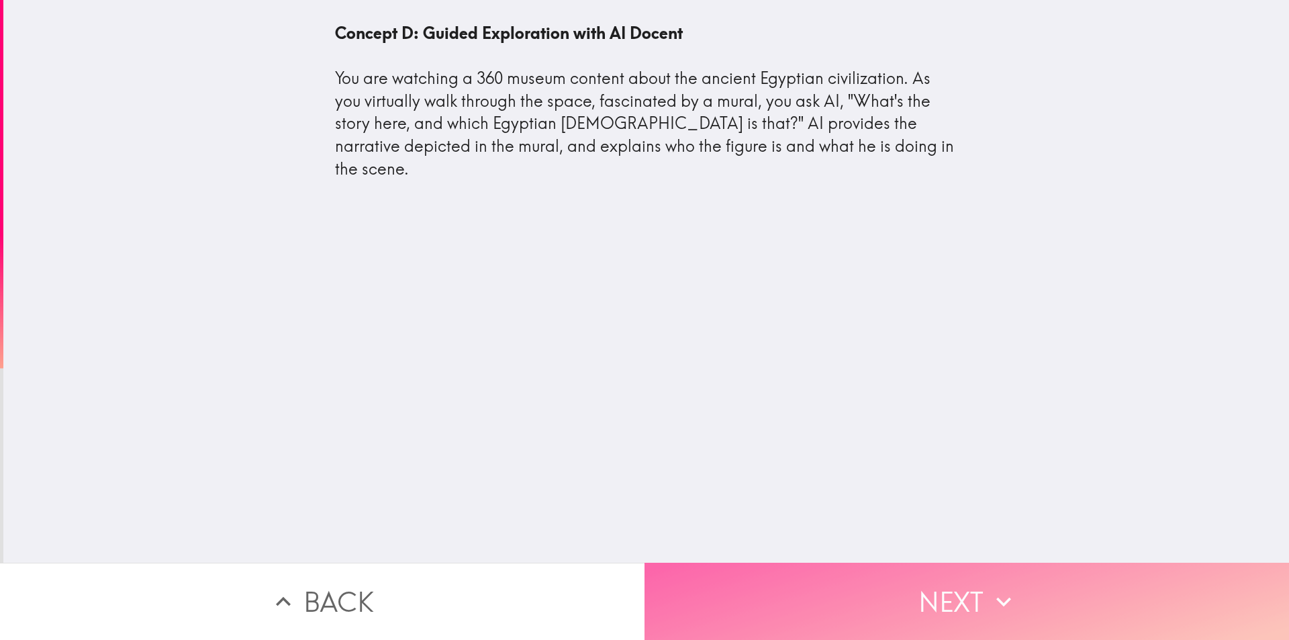
click at [767, 565] on button "Next" at bounding box center [967, 601] width 645 height 77
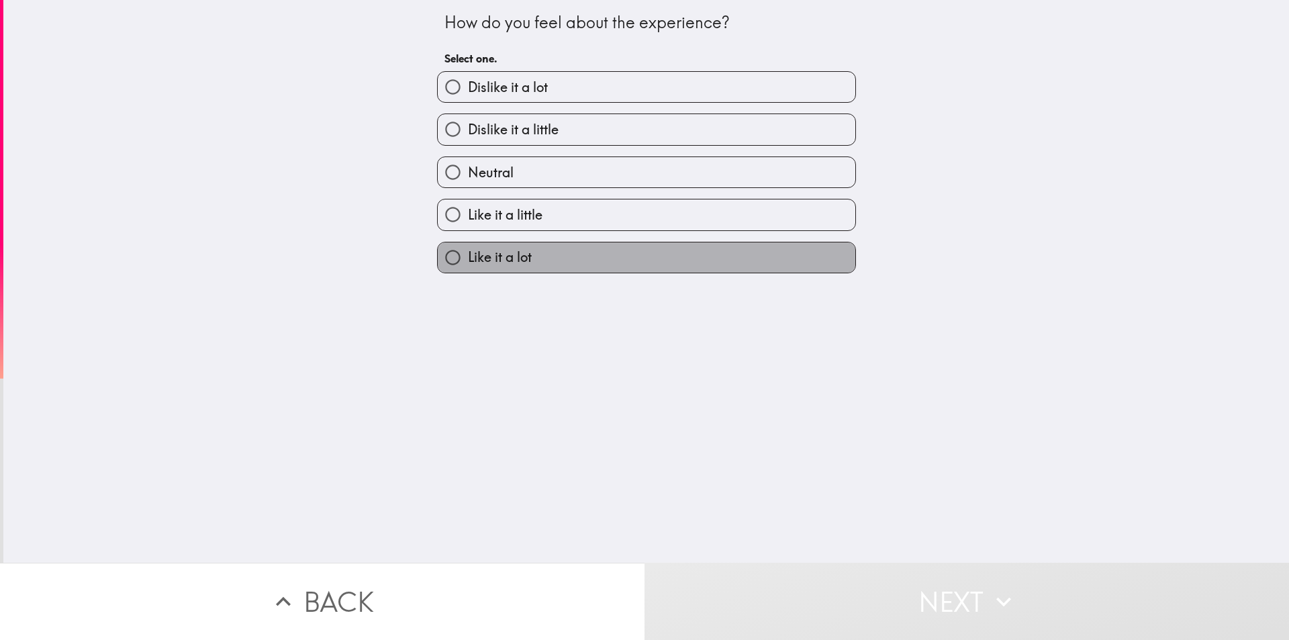
click at [596, 259] on label "Like it a lot" at bounding box center [647, 257] width 418 height 30
click at [468, 259] on input "Like it a lot" at bounding box center [453, 257] width 30 height 30
radio input "true"
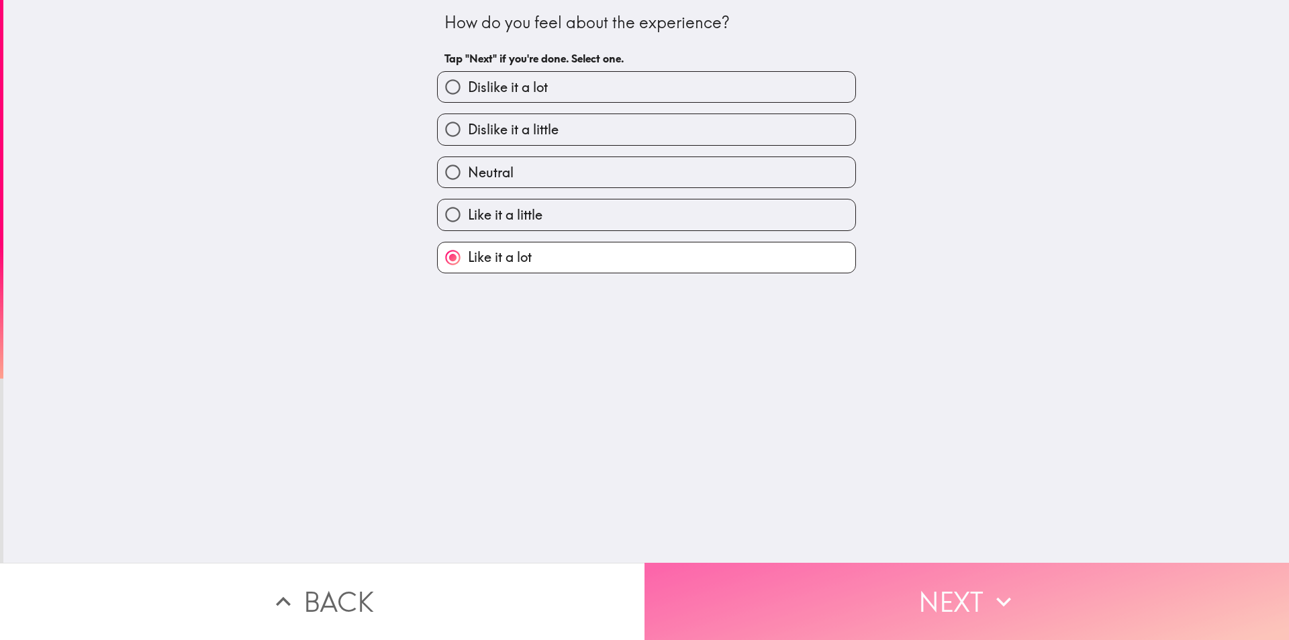
click at [766, 613] on button "Next" at bounding box center [967, 601] width 645 height 77
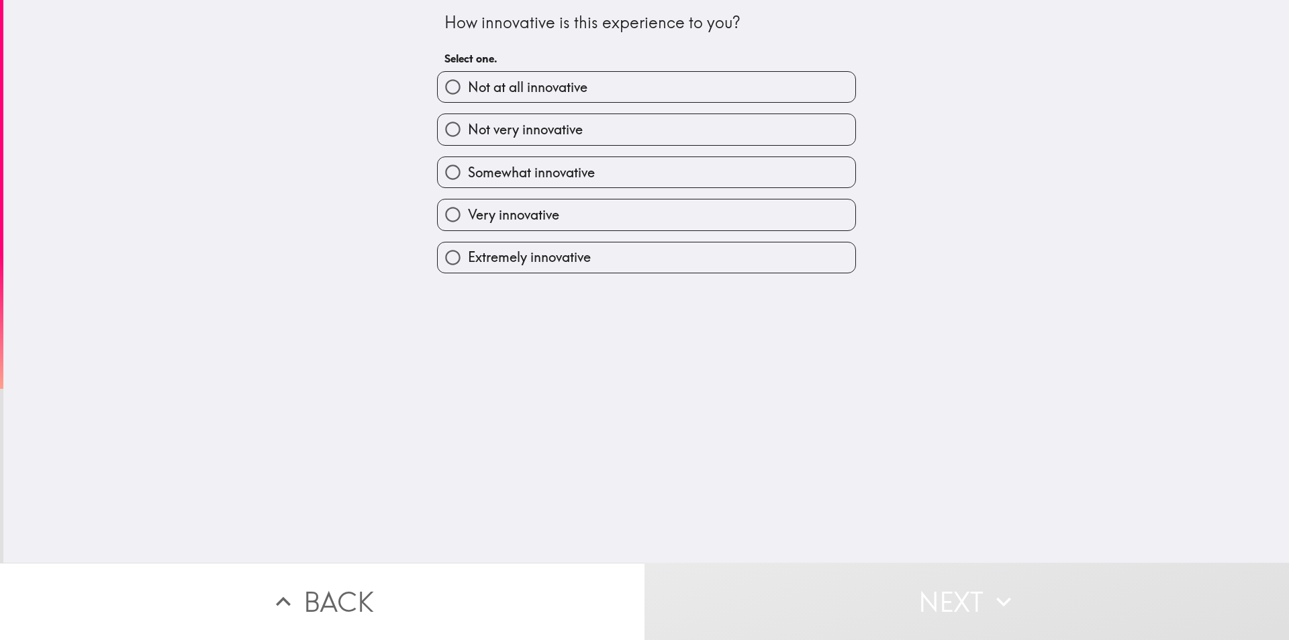
click at [586, 259] on label "Extremely innovative" at bounding box center [647, 257] width 418 height 30
click at [468, 259] on input "Extremely innovative" at bounding box center [453, 257] width 30 height 30
radio input "true"
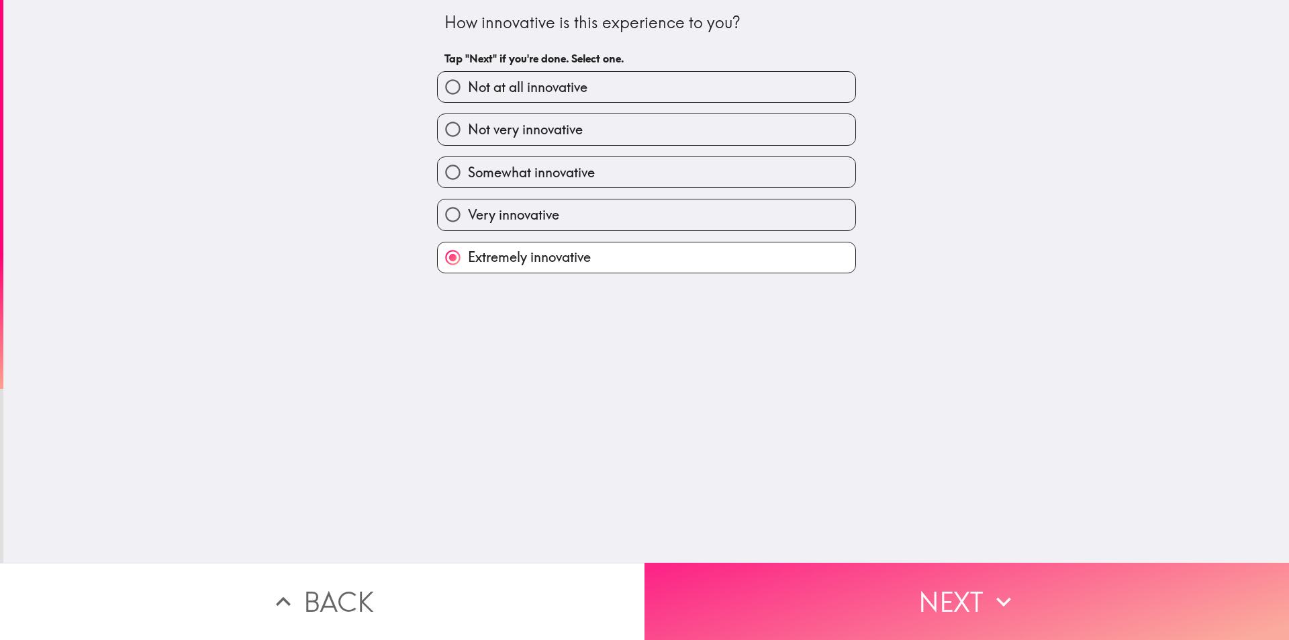
click at [755, 580] on button "Next" at bounding box center [967, 601] width 645 height 77
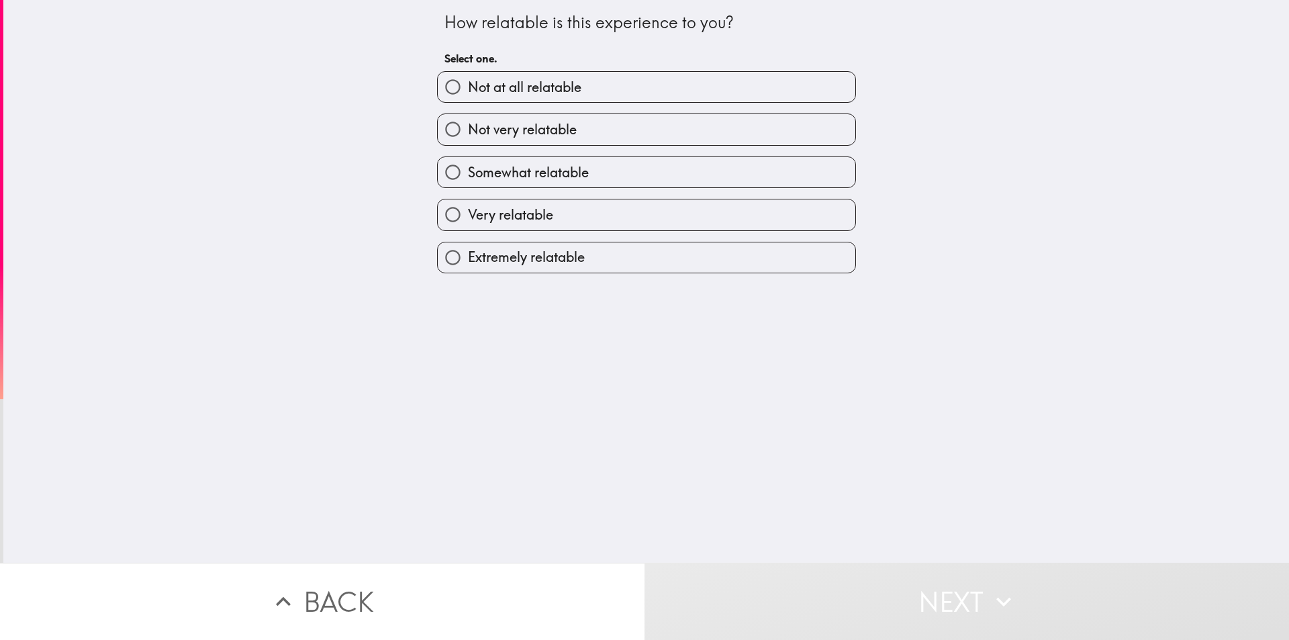
click at [609, 225] on label "Very relatable" at bounding box center [647, 214] width 418 height 30
click at [468, 225] on input "Very relatable" at bounding box center [453, 214] width 30 height 30
radio input "true"
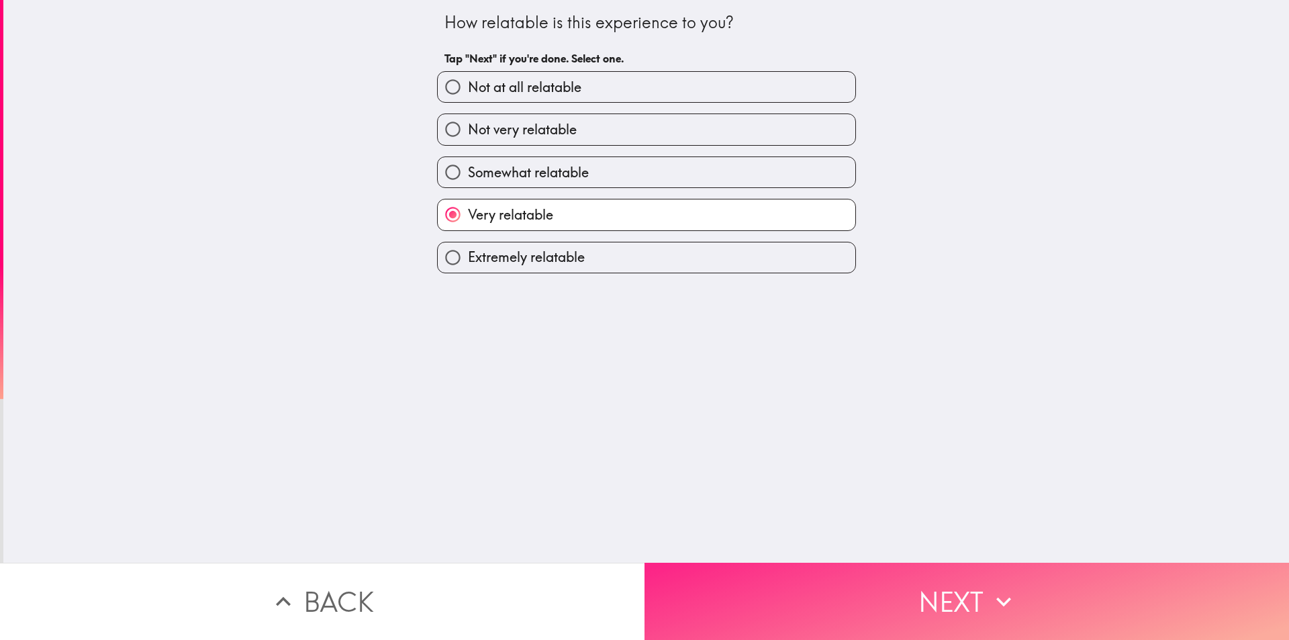
click at [793, 602] on button "Next" at bounding box center [967, 601] width 645 height 77
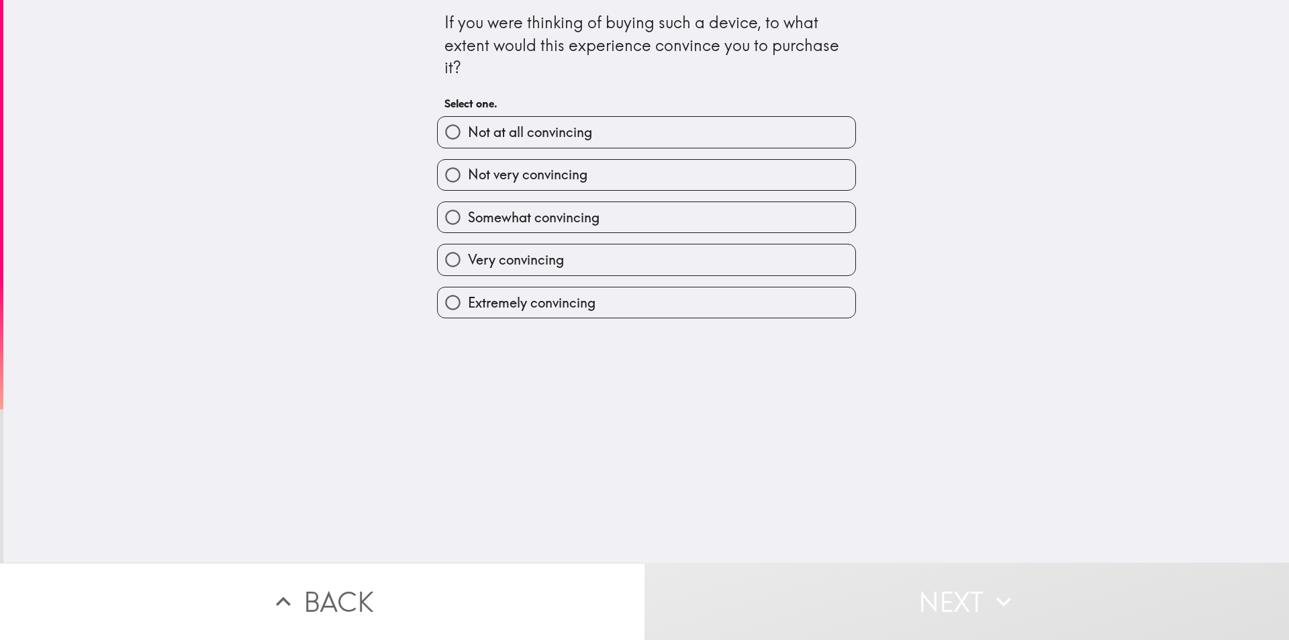
click at [518, 257] on span "Very convincing" at bounding box center [516, 259] width 96 height 19
click at [468, 257] on input "Very convincing" at bounding box center [453, 259] width 30 height 30
radio input "true"
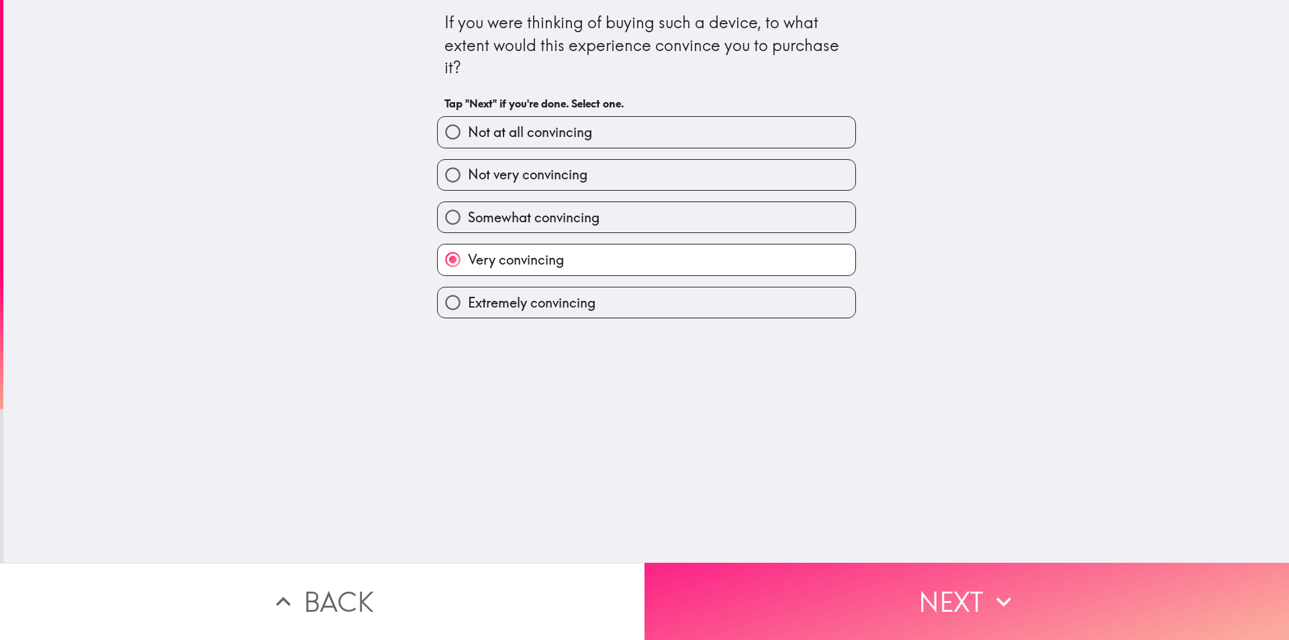
click at [753, 583] on button "Next" at bounding box center [967, 601] width 645 height 77
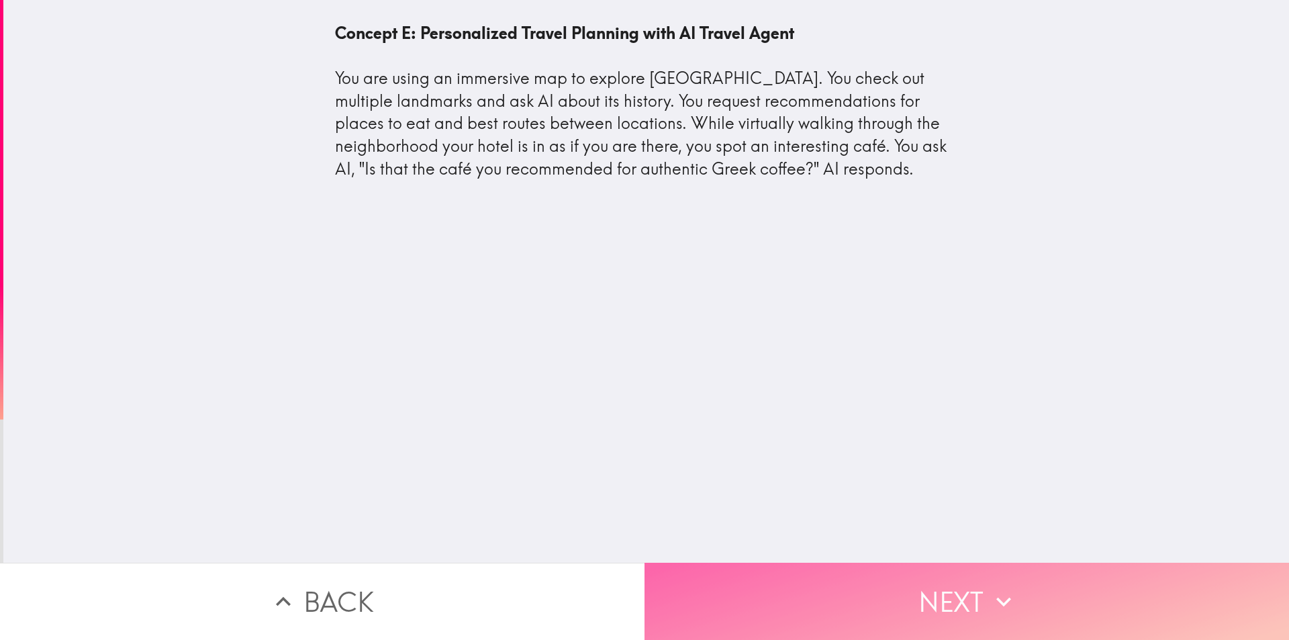
click at [794, 571] on button "Next" at bounding box center [967, 601] width 645 height 77
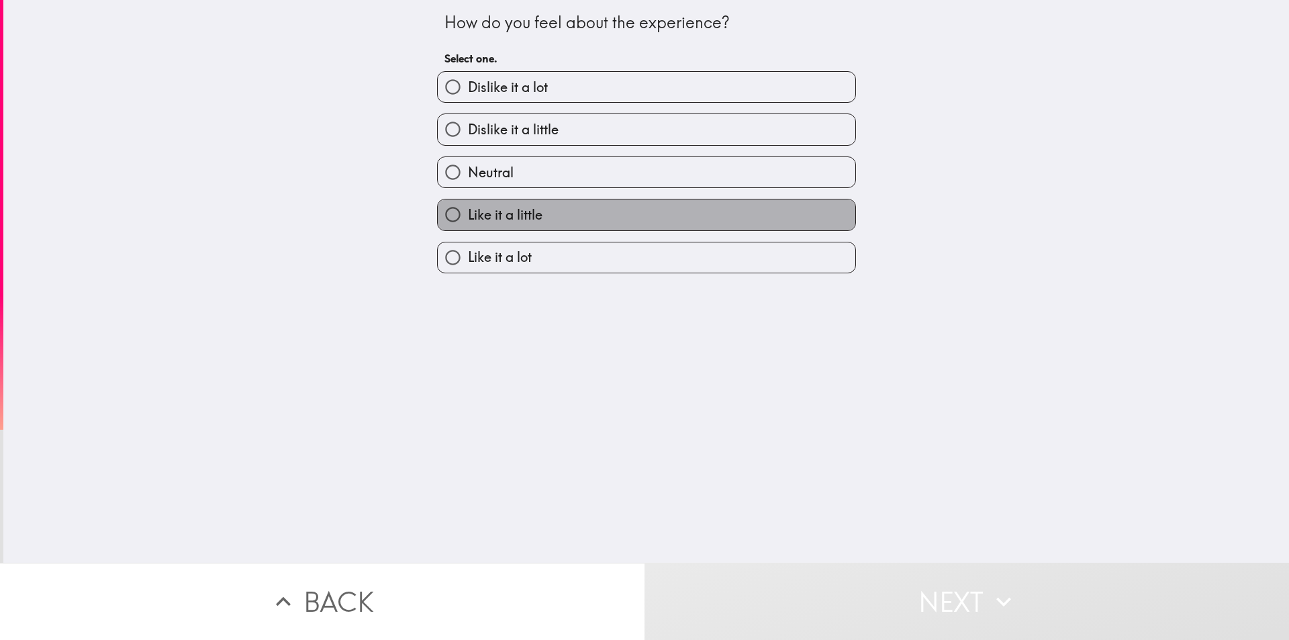
click at [622, 206] on label "Like it a little" at bounding box center [647, 214] width 418 height 30
click at [468, 206] on input "Like it a little" at bounding box center [453, 214] width 30 height 30
radio input "true"
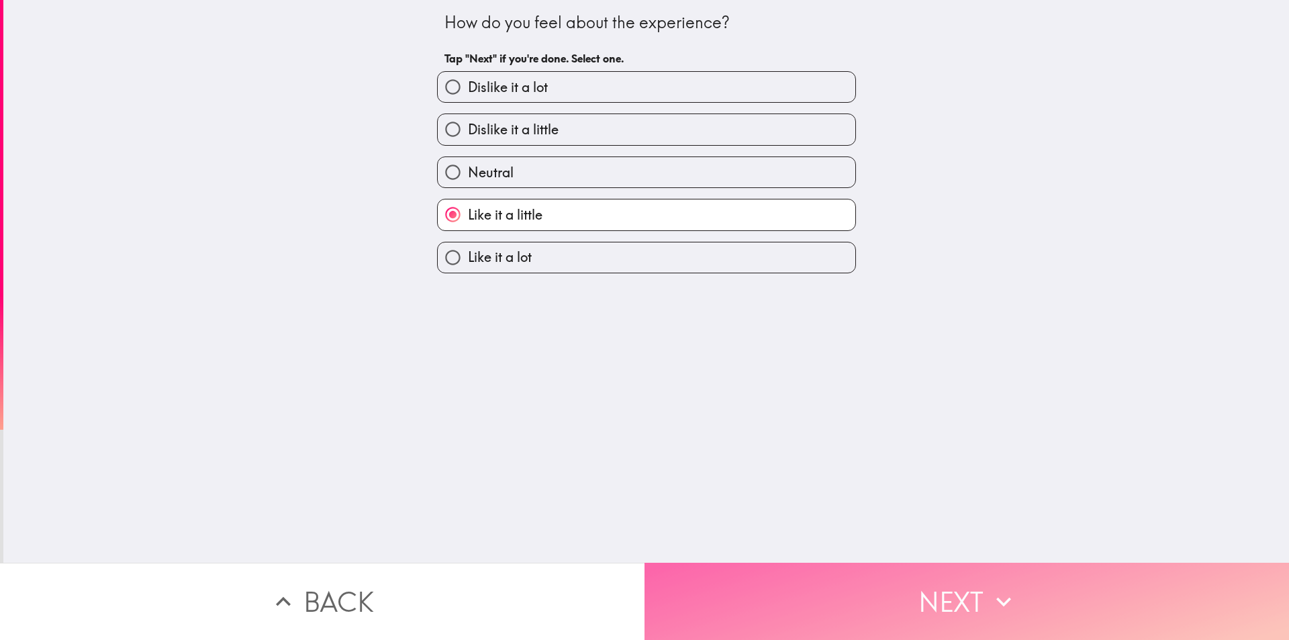
click at [742, 569] on button "Next" at bounding box center [967, 601] width 645 height 77
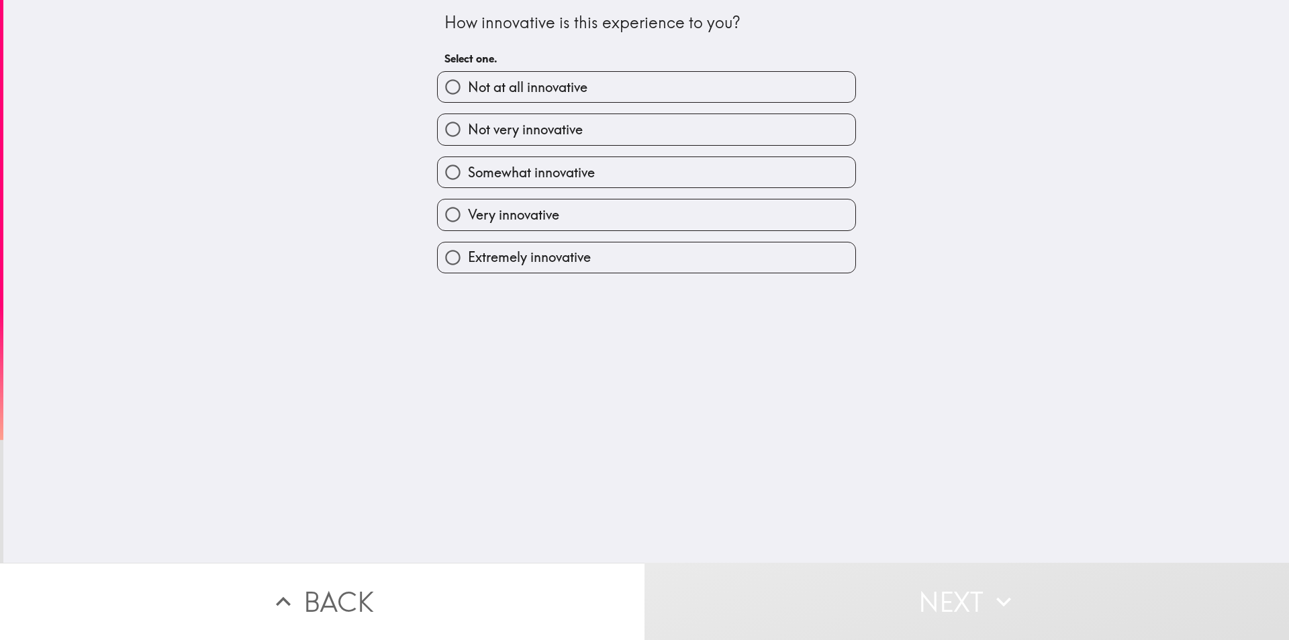
click at [608, 252] on label "Extremely innovative" at bounding box center [647, 257] width 418 height 30
click at [468, 252] on input "Extremely innovative" at bounding box center [453, 257] width 30 height 30
radio input "true"
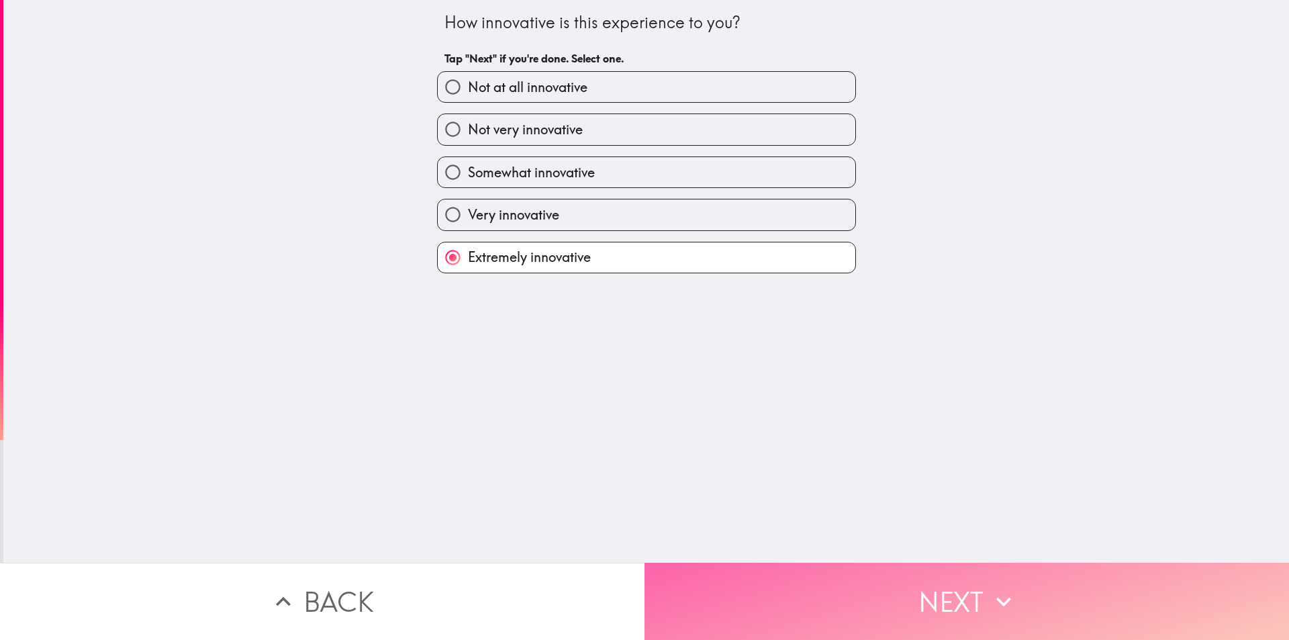
click at [750, 571] on button "Next" at bounding box center [967, 601] width 645 height 77
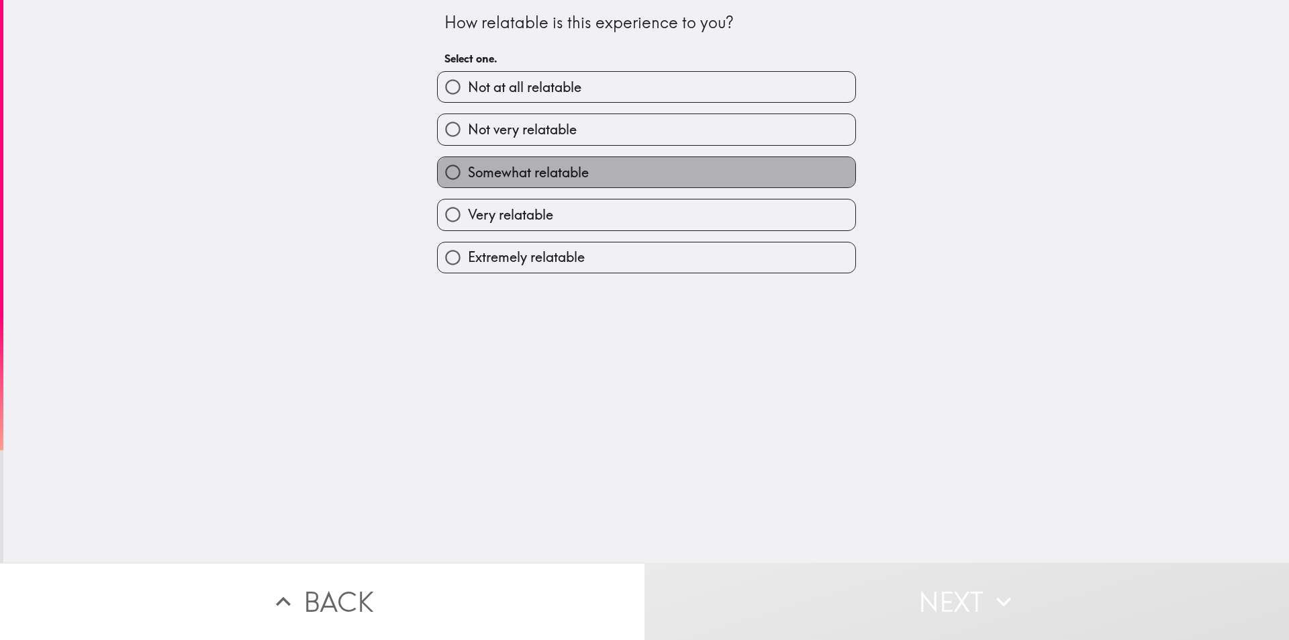
click at [567, 178] on span "Somewhat relatable" at bounding box center [528, 172] width 121 height 19
click at [468, 178] on input "Somewhat relatable" at bounding box center [453, 172] width 30 height 30
radio input "true"
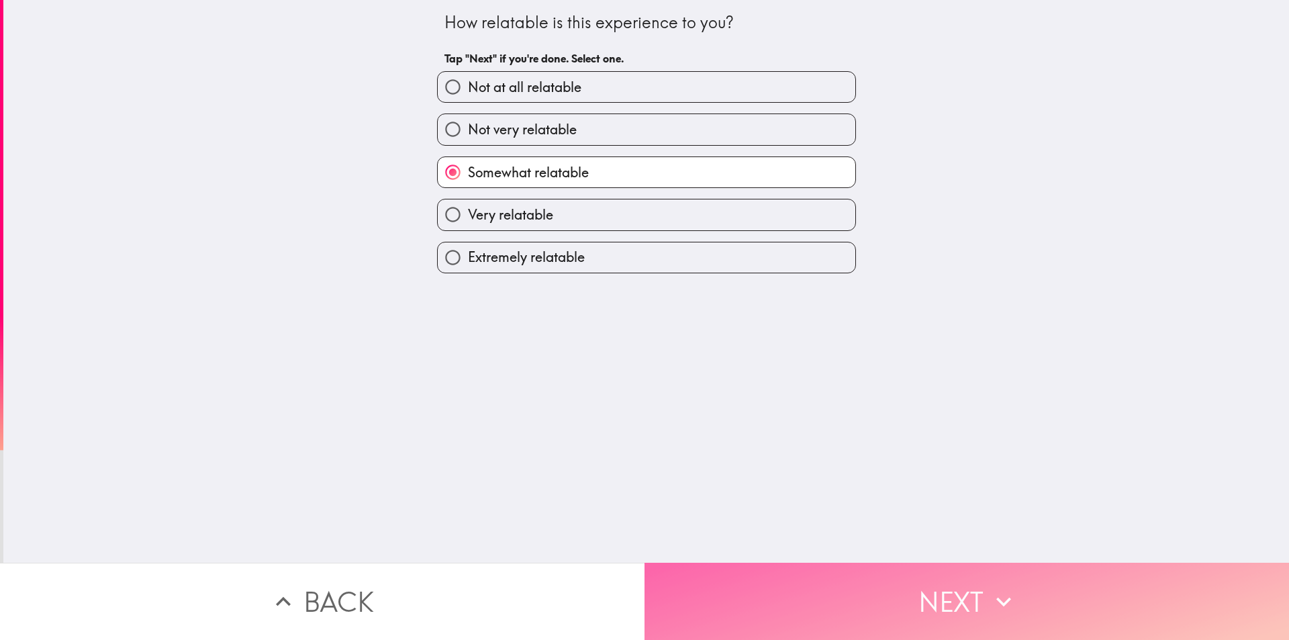
click at [759, 578] on button "Next" at bounding box center [967, 601] width 645 height 77
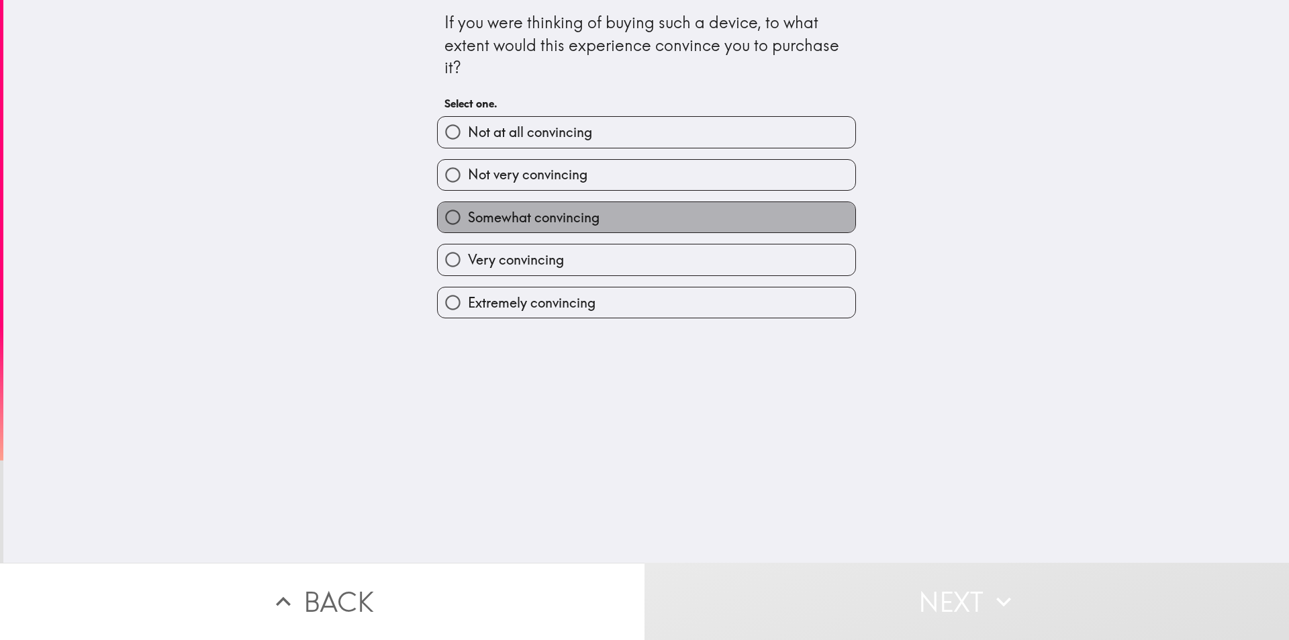
click at [637, 209] on label "Somewhat convincing" at bounding box center [647, 217] width 418 height 30
click at [468, 209] on input "Somewhat convincing" at bounding box center [453, 217] width 30 height 30
radio input "true"
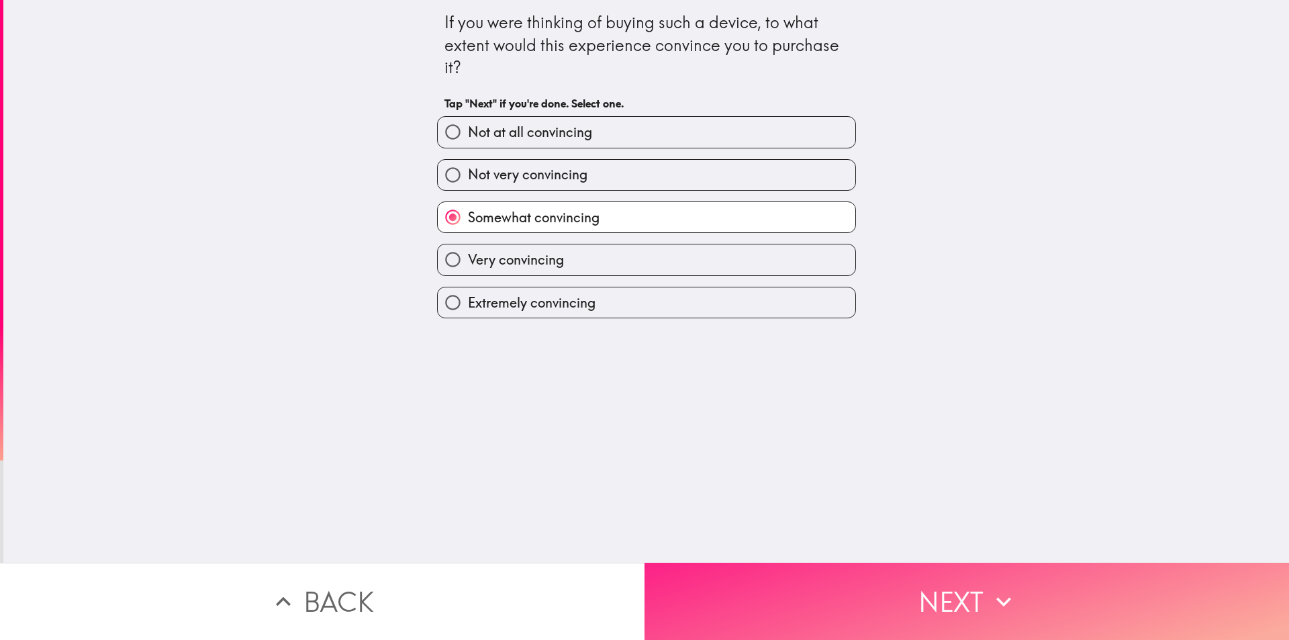
click at [780, 596] on button "Next" at bounding box center [967, 601] width 645 height 77
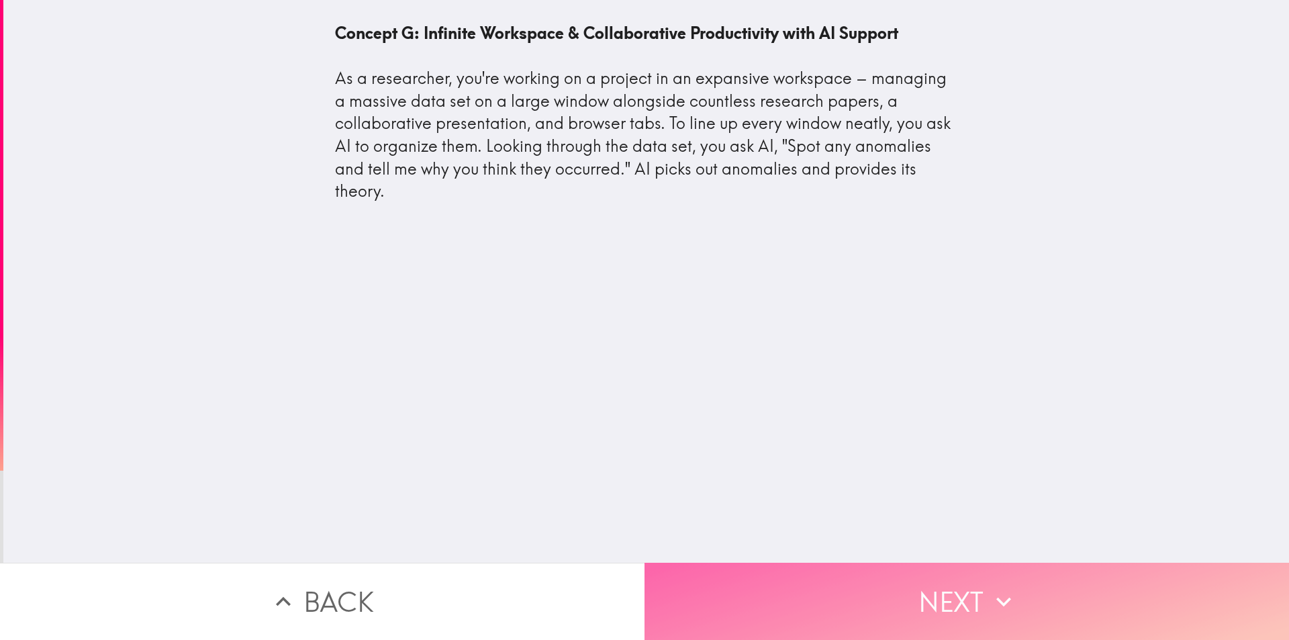
click at [763, 580] on button "Next" at bounding box center [967, 601] width 645 height 77
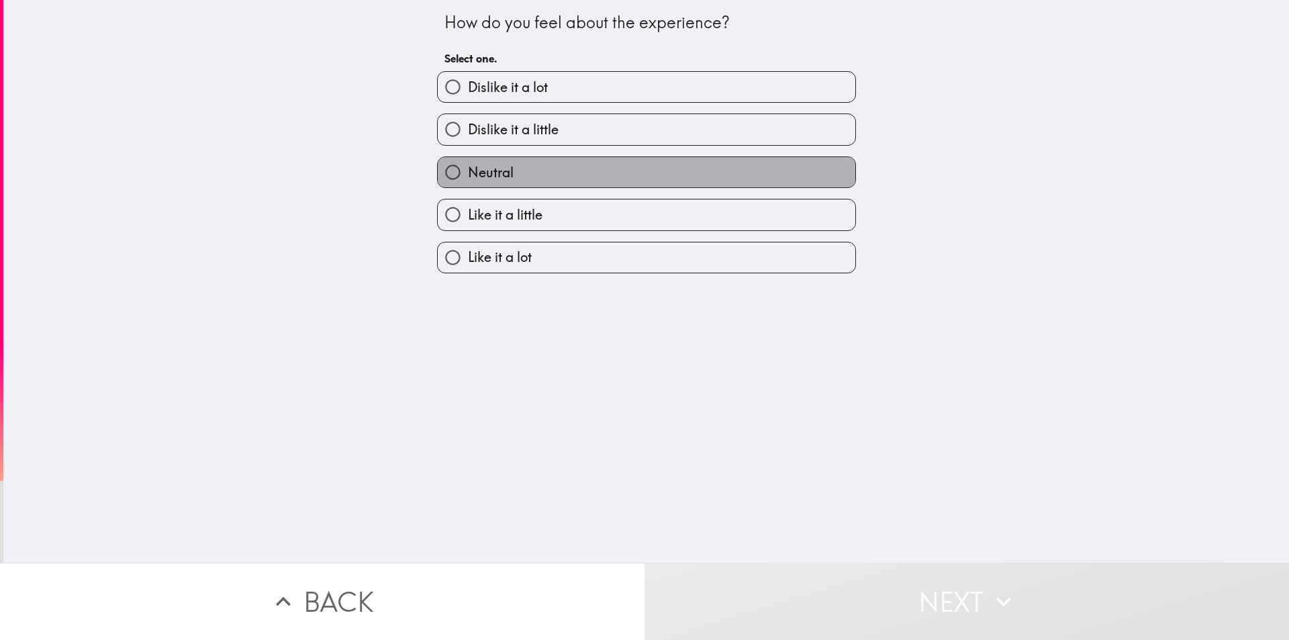
click at [581, 184] on label "Neutral" at bounding box center [647, 172] width 418 height 30
click at [468, 184] on input "Neutral" at bounding box center [453, 172] width 30 height 30
radio input "true"
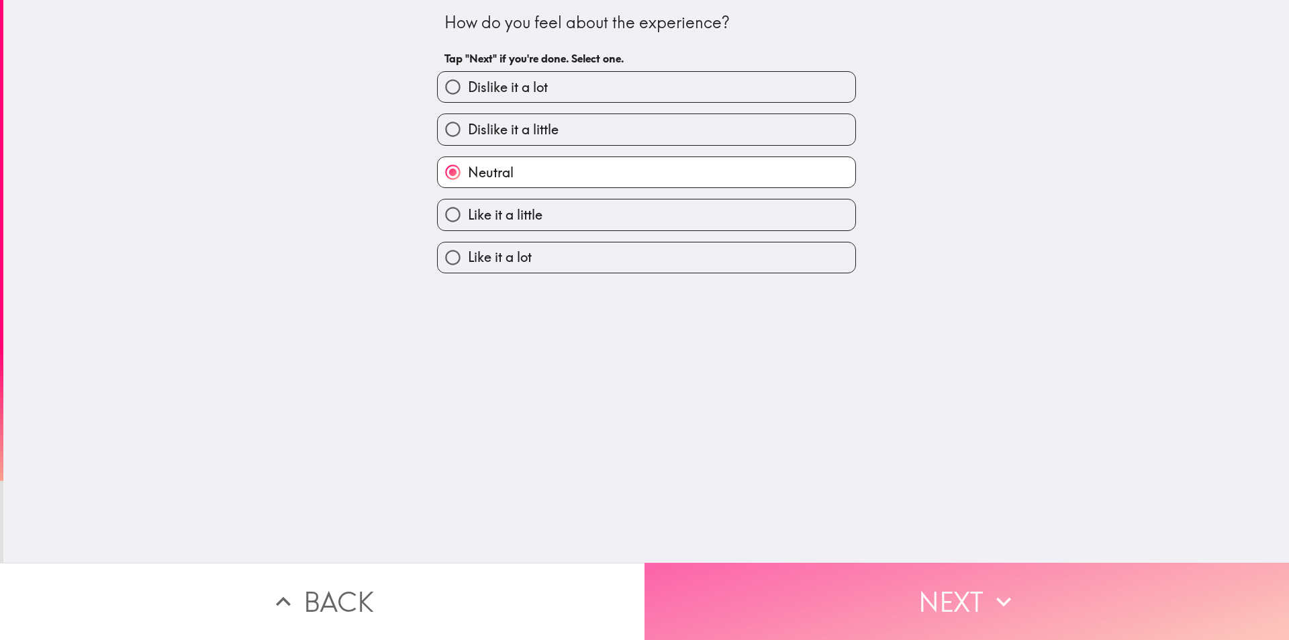
click at [733, 564] on button "Next" at bounding box center [967, 601] width 645 height 77
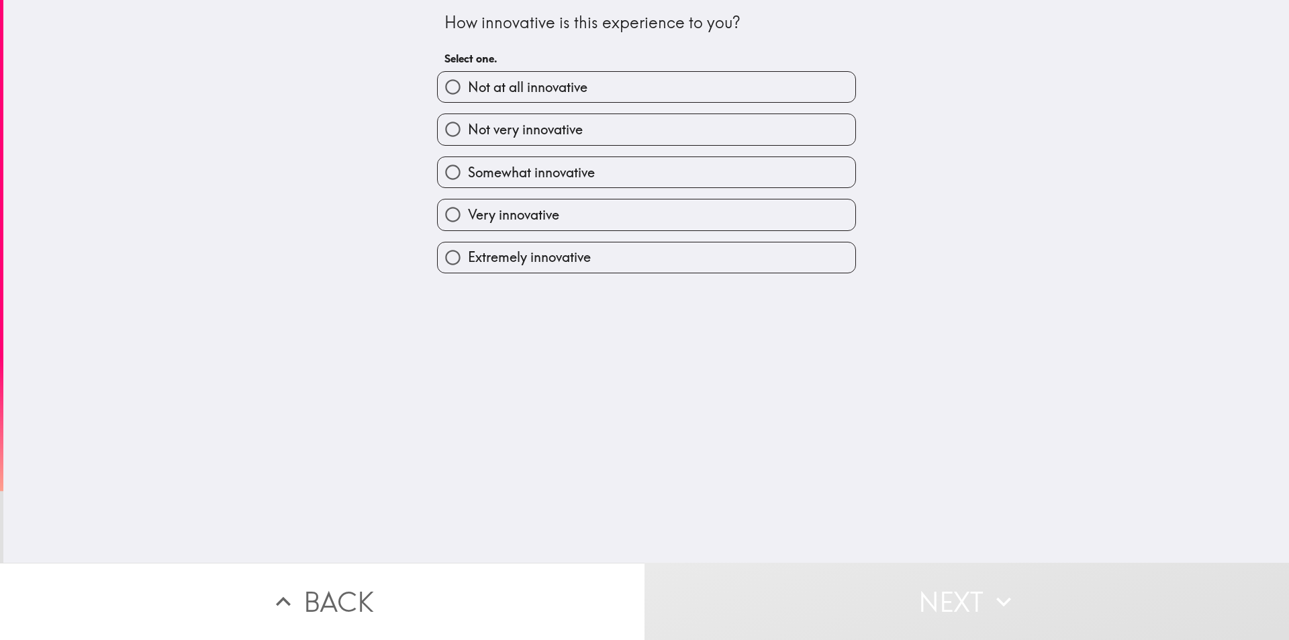
click at [600, 253] on label "Extremely innovative" at bounding box center [647, 257] width 418 height 30
click at [468, 253] on input "Extremely innovative" at bounding box center [453, 257] width 30 height 30
radio input "true"
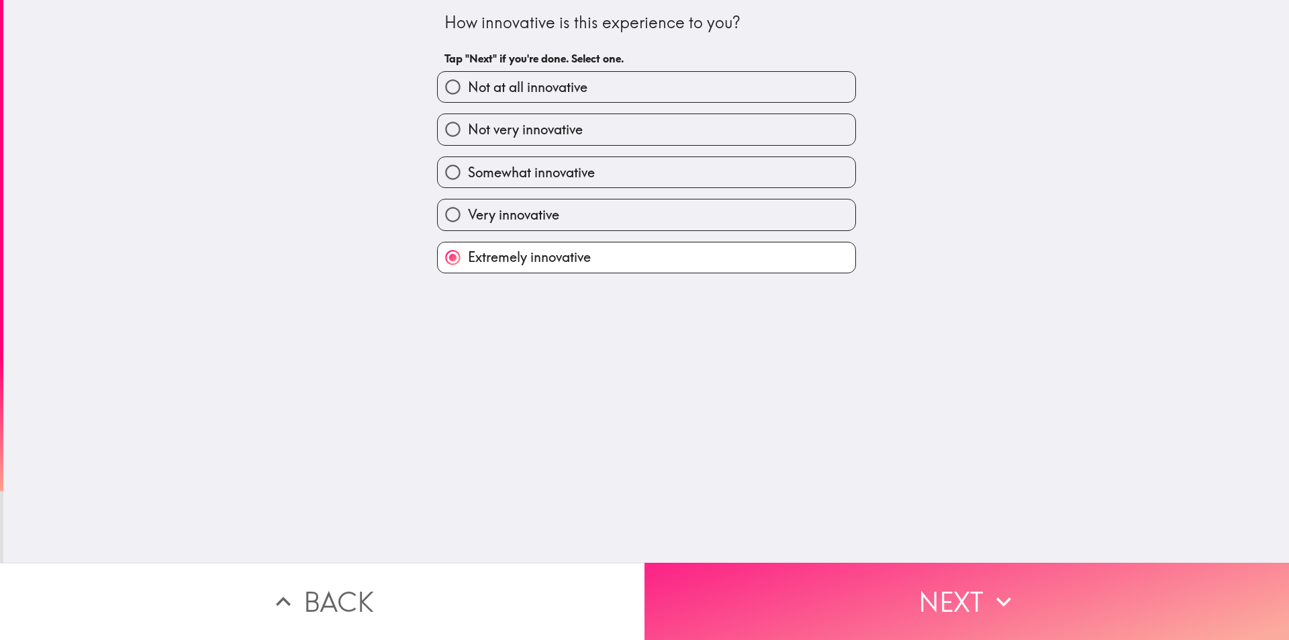
click at [741, 565] on button "Next" at bounding box center [967, 601] width 645 height 77
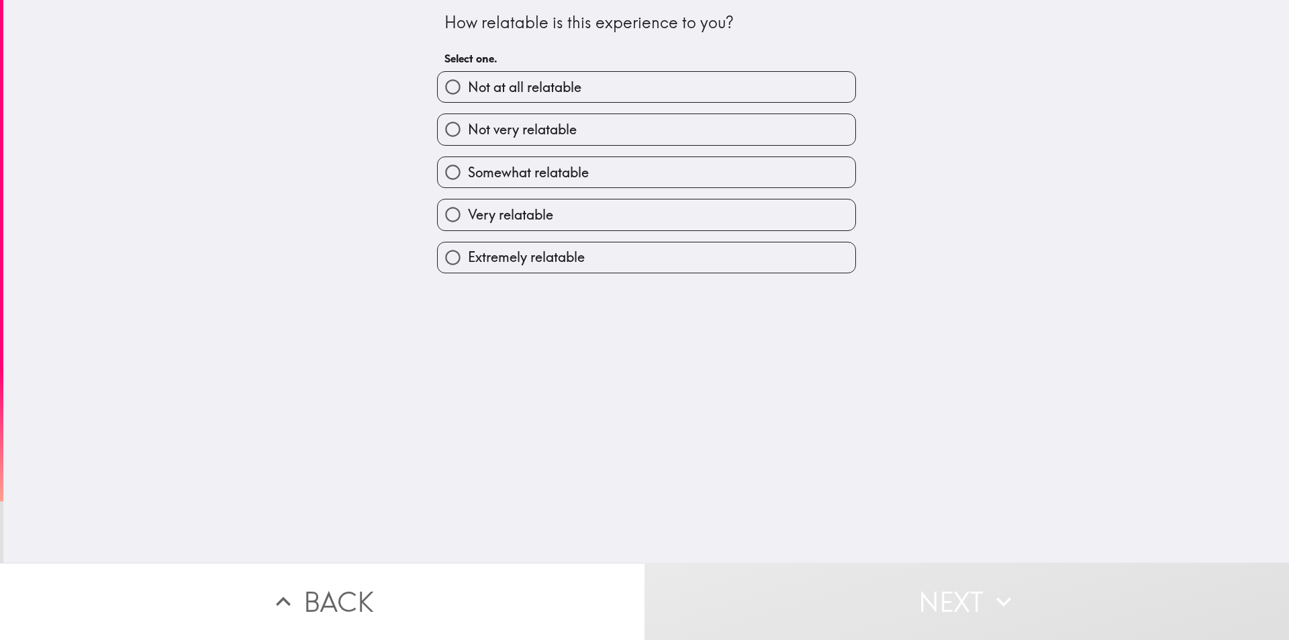
click at [590, 177] on label "Somewhat relatable" at bounding box center [647, 172] width 418 height 30
click at [468, 177] on input "Somewhat relatable" at bounding box center [453, 172] width 30 height 30
radio input "true"
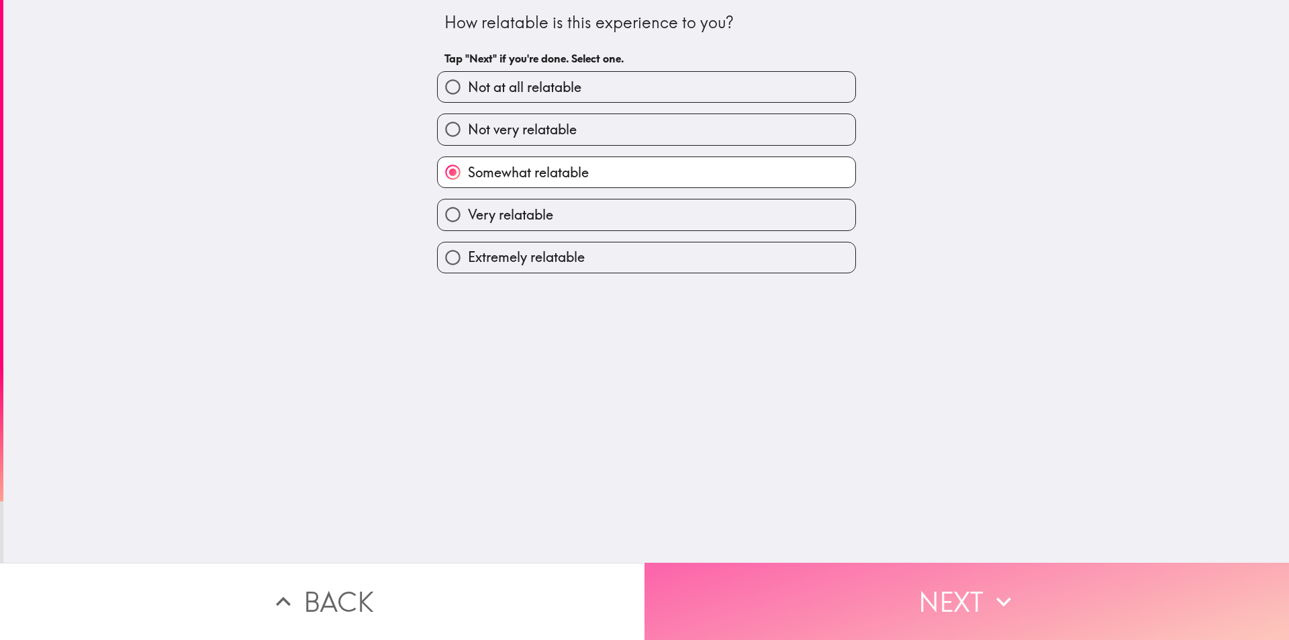
click at [802, 594] on button "Next" at bounding box center [967, 601] width 645 height 77
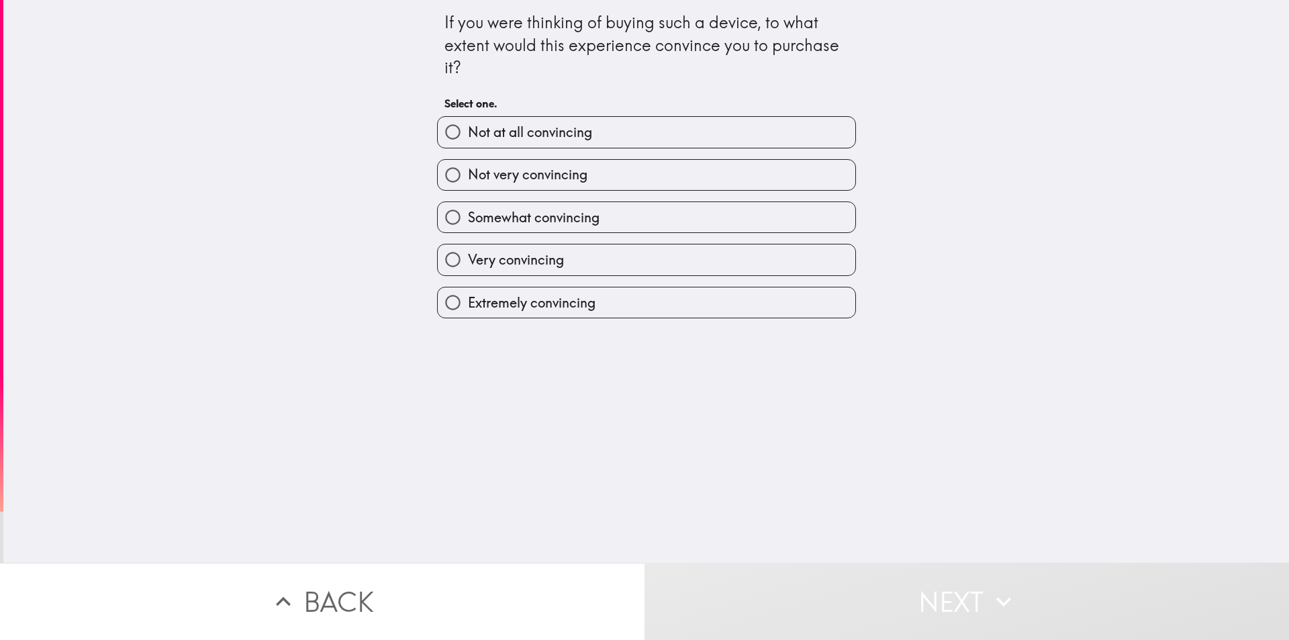
click at [667, 204] on div "Somewhat convincing" at bounding box center [641, 212] width 430 height 42
click at [667, 205] on label "Somewhat convincing" at bounding box center [647, 217] width 418 height 30
click at [468, 205] on input "Somewhat convincing" at bounding box center [453, 217] width 30 height 30
radio input "true"
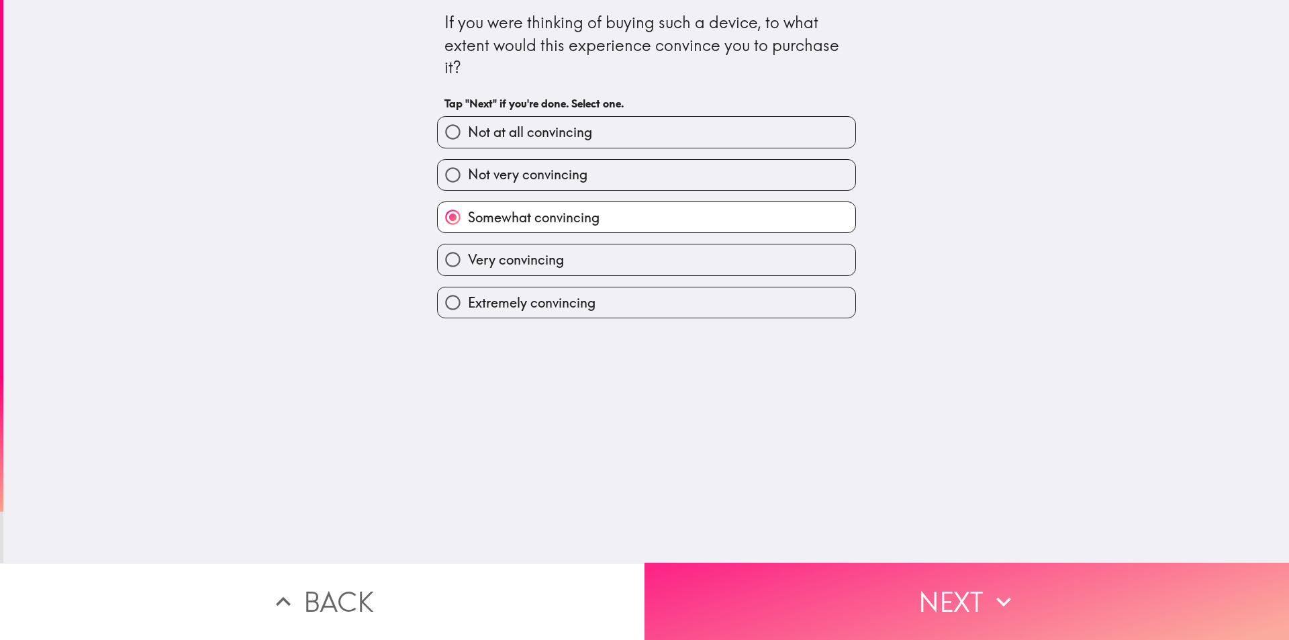
click at [764, 563] on button "Next" at bounding box center [967, 601] width 645 height 77
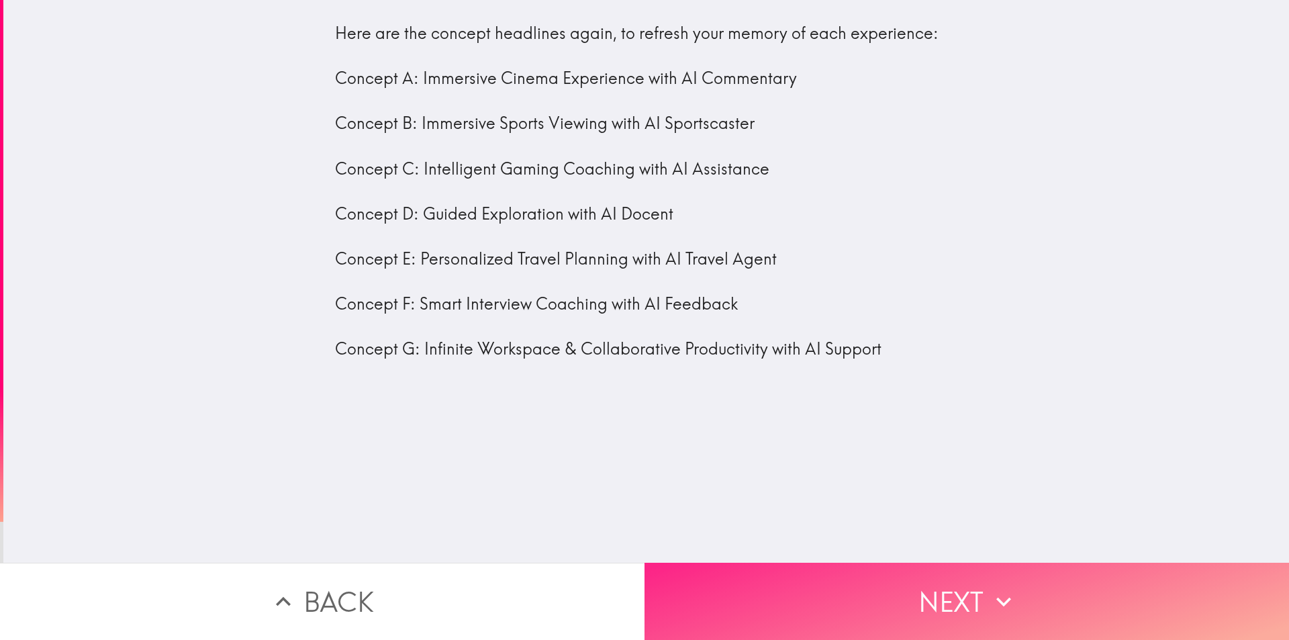
click at [763, 563] on button "Next" at bounding box center [967, 601] width 645 height 77
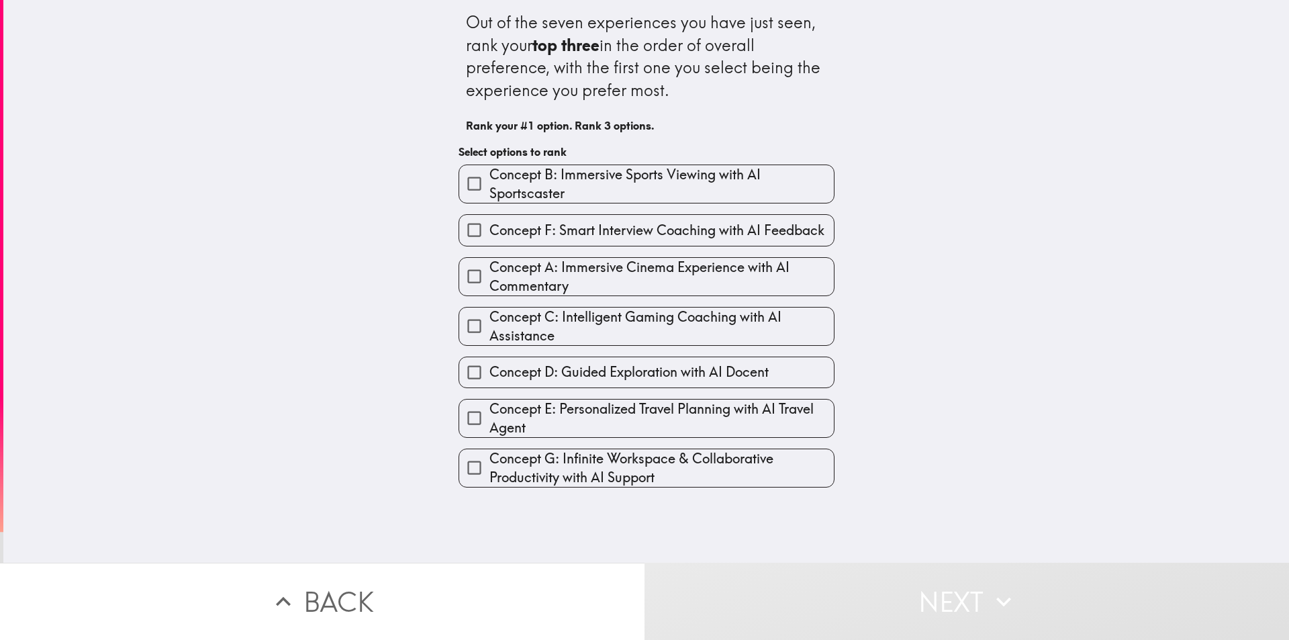
click at [463, 179] on input "Concept B: Immersive Sports Viewing with AI Sportscaster" at bounding box center [474, 184] width 30 height 30
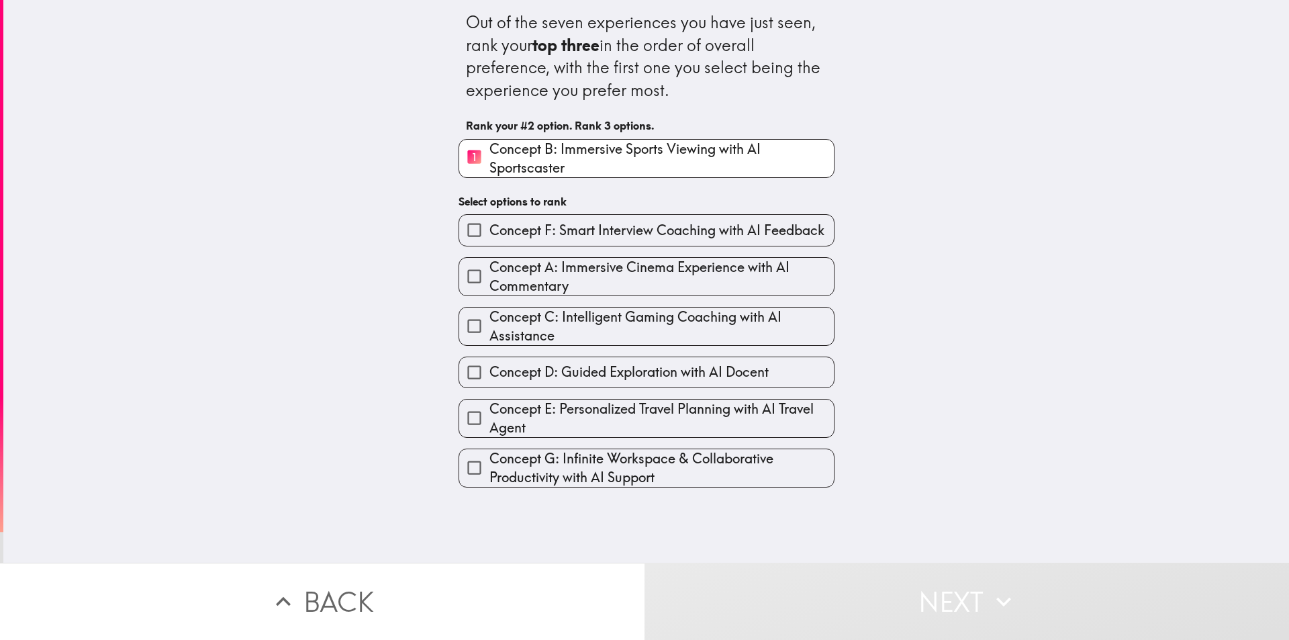
click at [468, 464] on input "Concept G: Infinite Workspace & Collaborative Productivity with AI Support" at bounding box center [474, 468] width 30 height 30
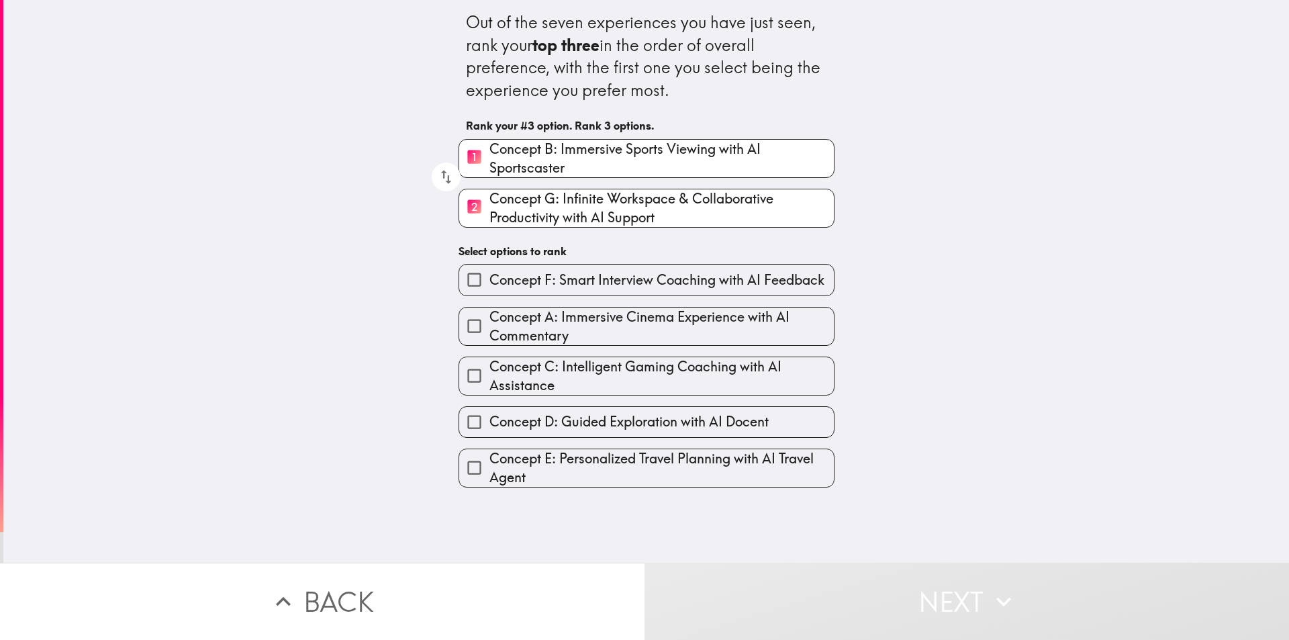
click at [463, 281] on input "Concept F: Smart Interview Coaching with AI Feedback" at bounding box center [474, 280] width 30 height 30
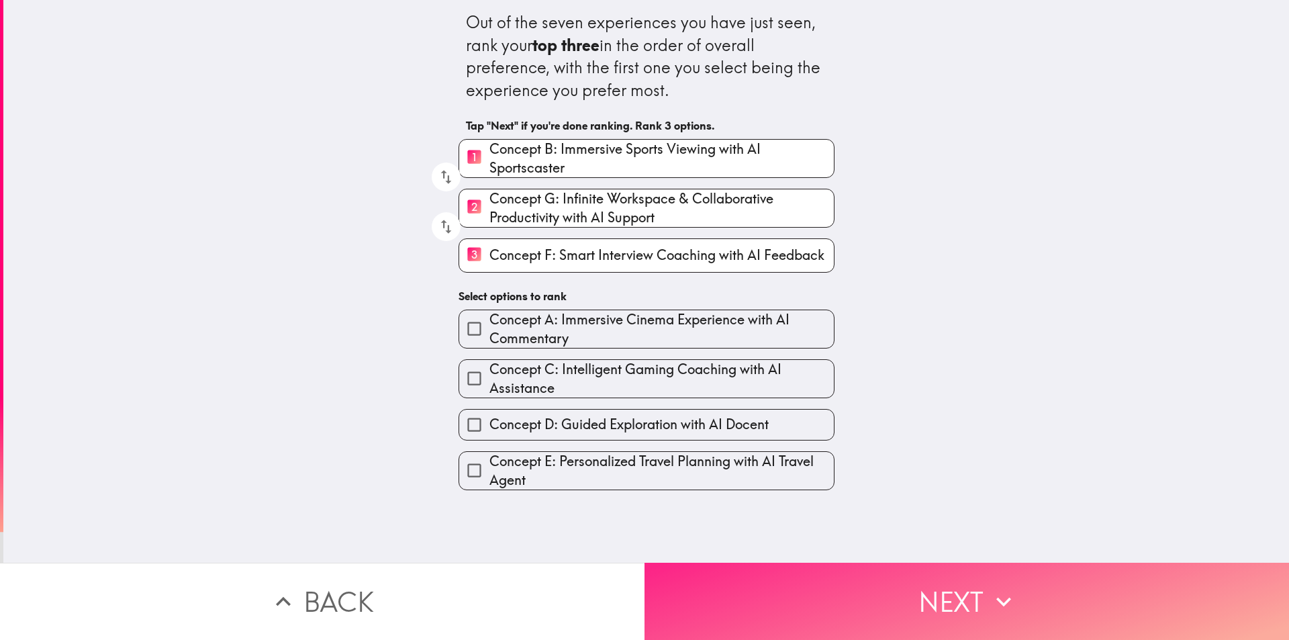
click at [847, 565] on button "Next" at bounding box center [967, 601] width 645 height 77
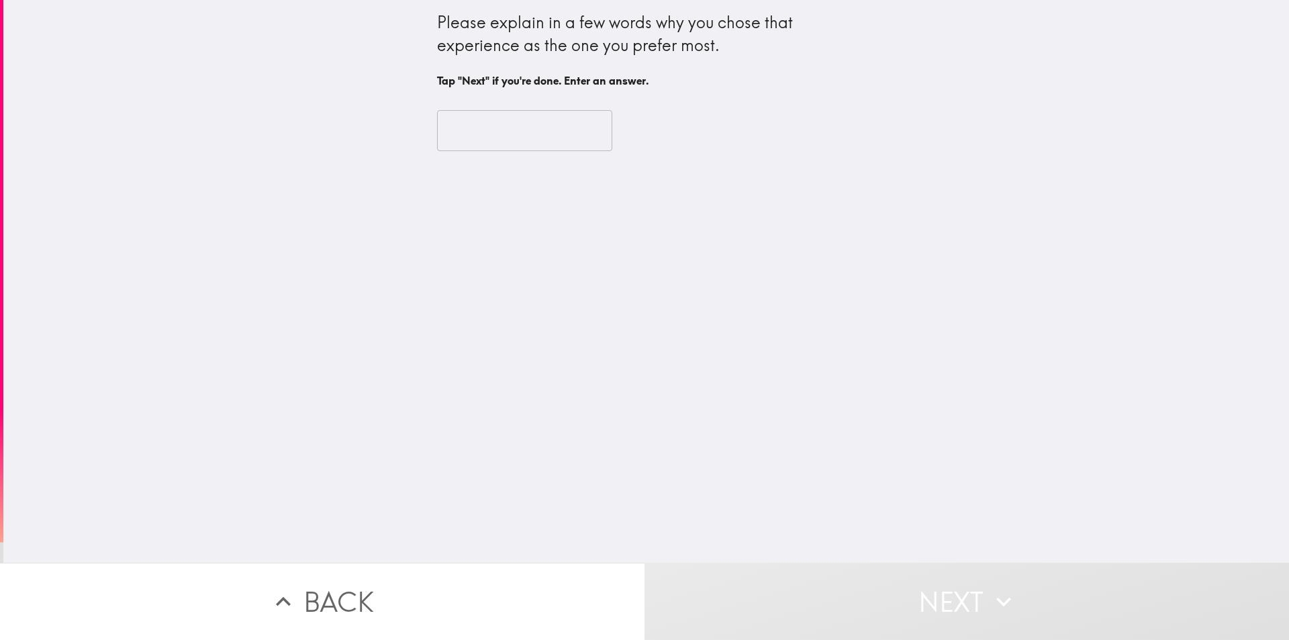
click at [542, 139] on input "text" at bounding box center [524, 131] width 175 height 42
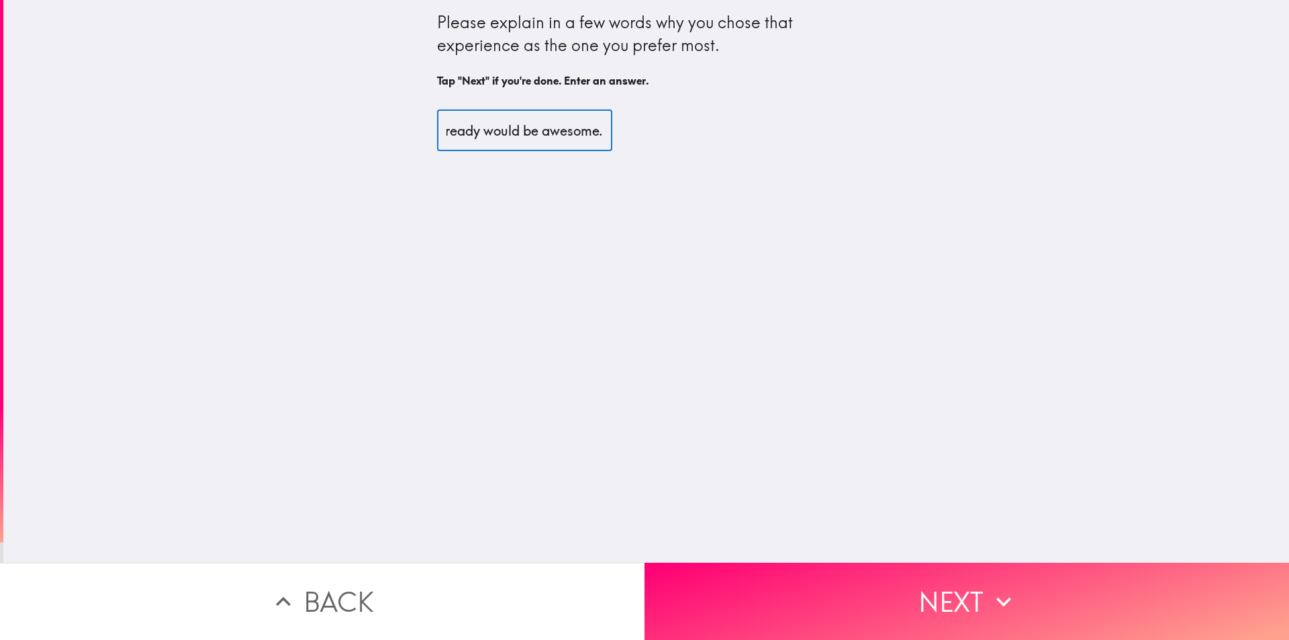
scroll to position [0, 429]
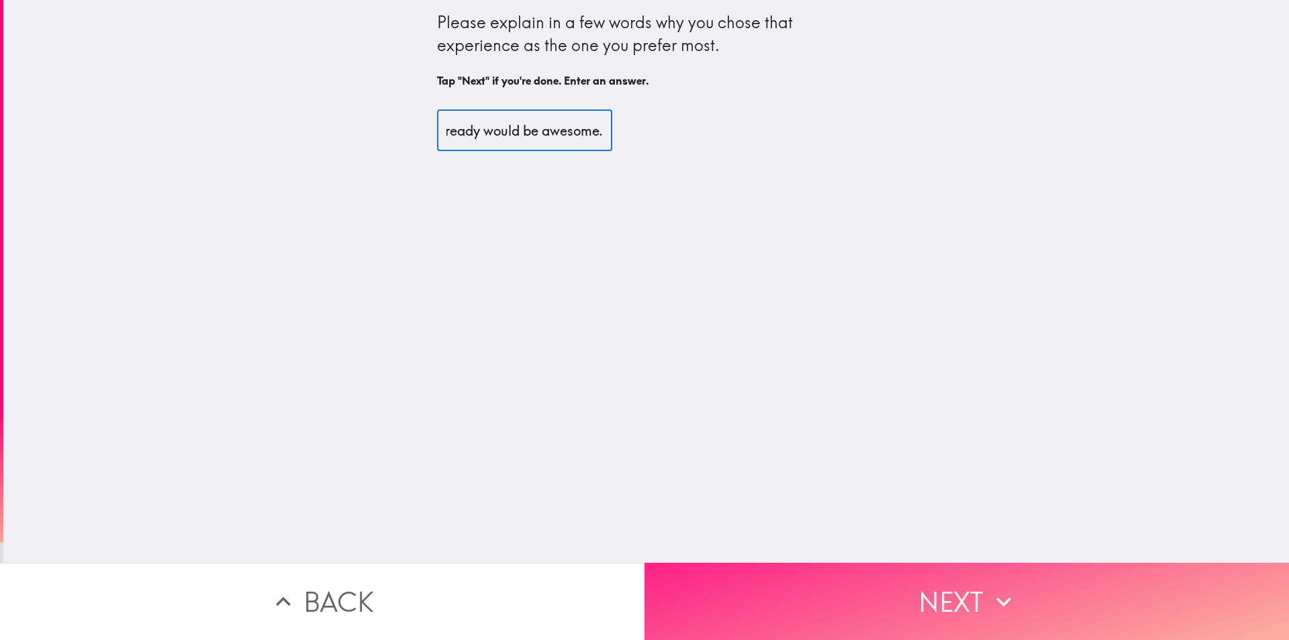
type input "I am a huge MLB fan and to feel like I'm in the game and have stats ready would…"
click at [825, 579] on button "Next" at bounding box center [967, 601] width 645 height 77
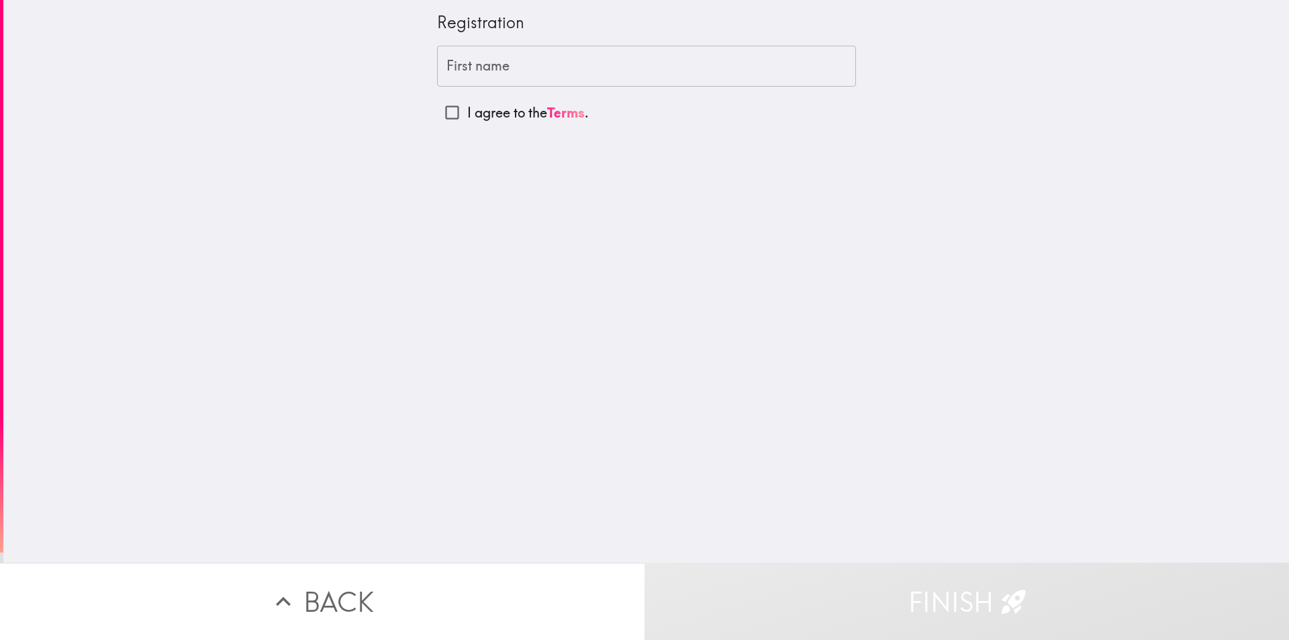
click at [534, 79] on input "First name" at bounding box center [646, 67] width 419 height 42
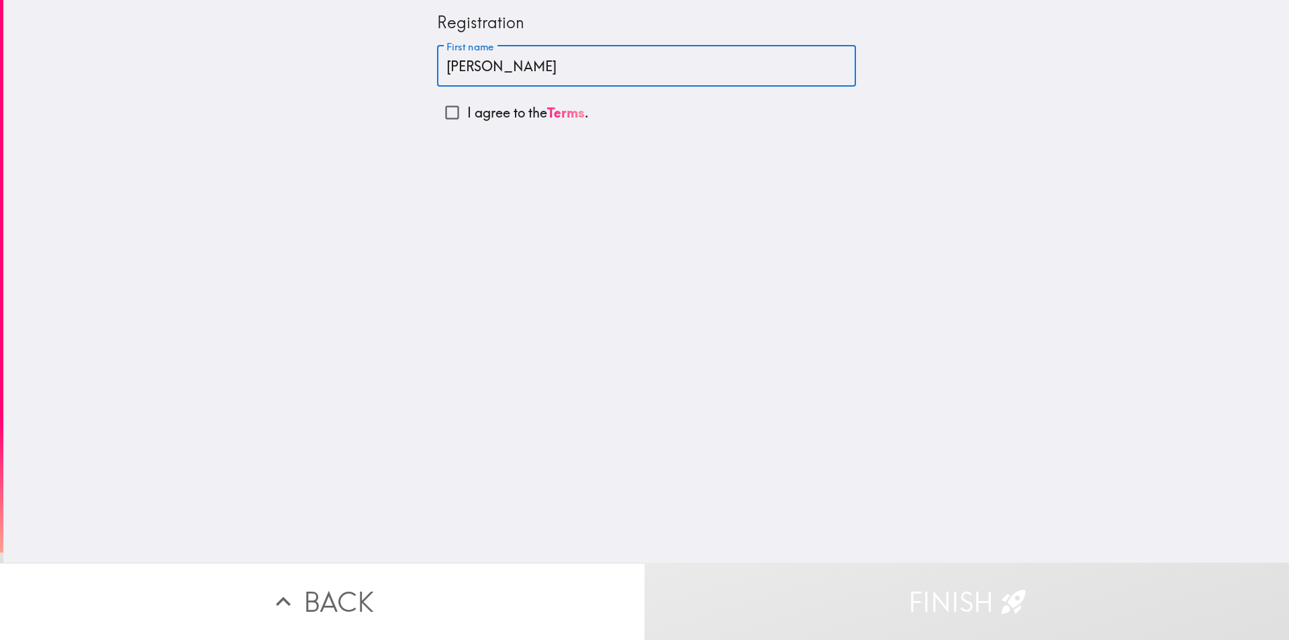
type input "[PERSON_NAME]"
click at [473, 203] on div "Registration First name [PERSON_NAME] First name I agree to the Terms ." at bounding box center [646, 281] width 1286 height 563
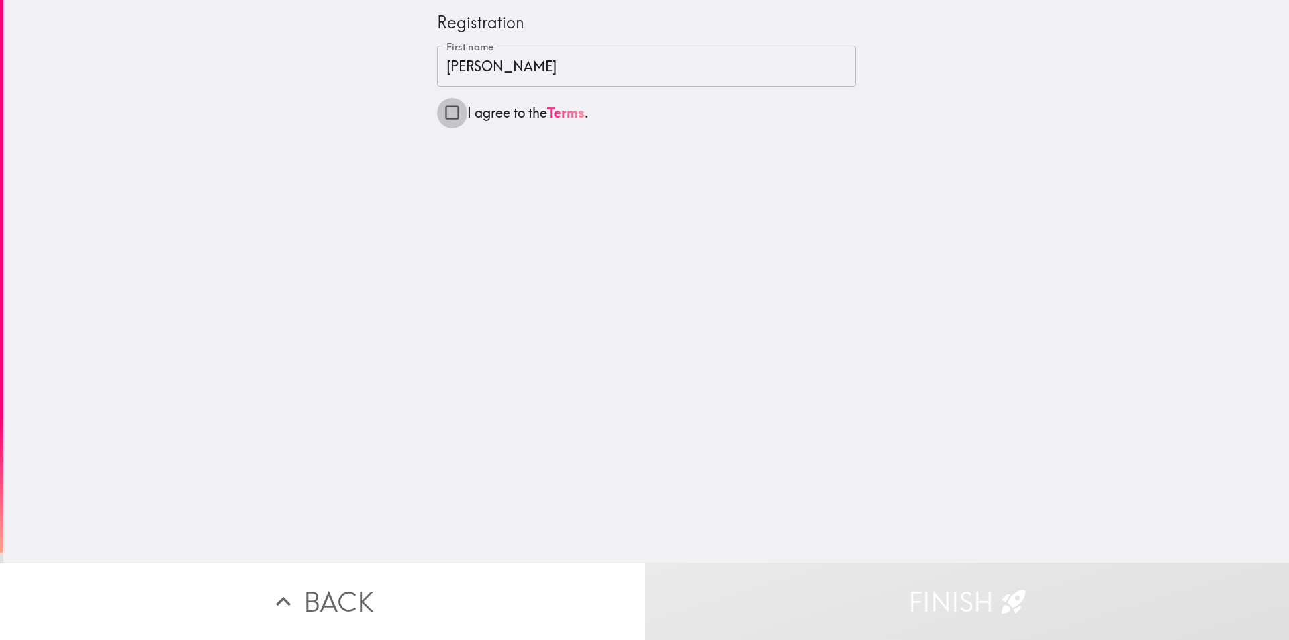
click at [447, 111] on input "I agree to the Terms ." at bounding box center [452, 112] width 30 height 30
checkbox input "true"
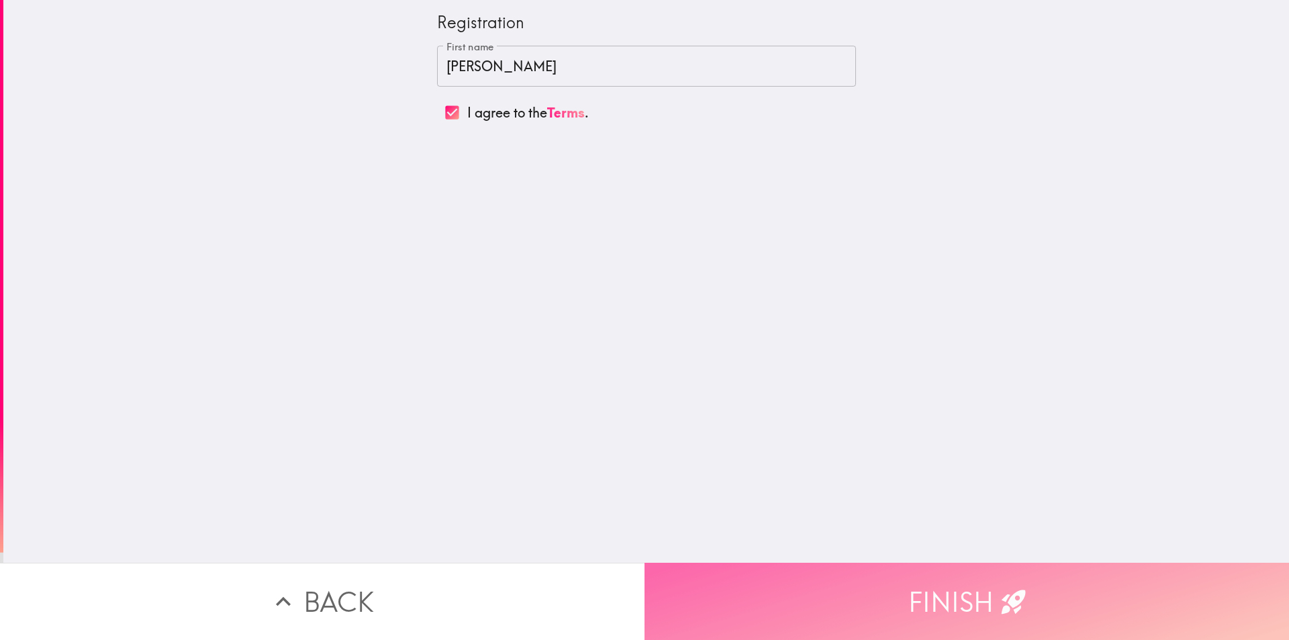
click at [823, 574] on button "Finish" at bounding box center [967, 601] width 645 height 77
